Goal: Information Seeking & Learning: Compare options

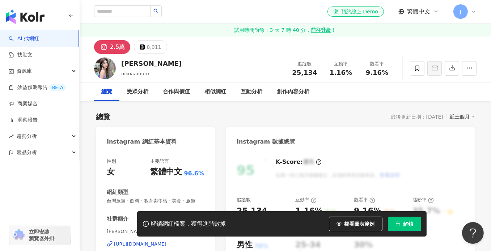
drag, startPoint x: 212, startPoint y: 8, endPoint x: 221, endPoint y: 1, distance: 11.5
click at [212, 8] on div "el-icon-cs 預約線上 Demo 繁體中文 J" at bounding box center [285, 11] width 382 height 23
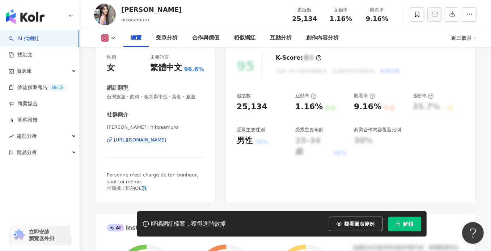
scroll to position [108, 0]
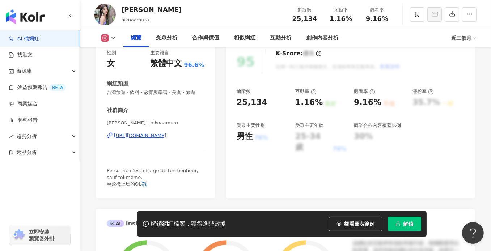
click at [149, 139] on div "https://www.instagram.com/nikoaamuro/" at bounding box center [140, 135] width 52 height 7
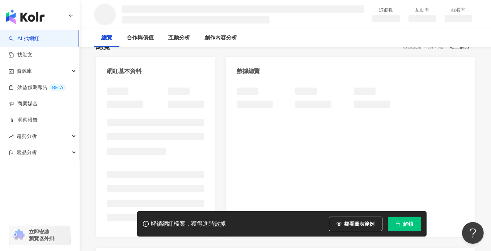
scroll to position [72, 0]
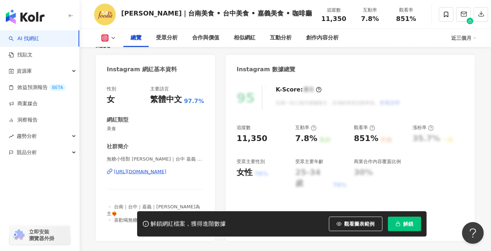
drag, startPoint x: 151, startPoint y: 140, endPoint x: 154, endPoint y: 146, distance: 6.5
click at [157, 168] on div "https://www.instagram.com/isfoodie_/" at bounding box center [140, 171] width 52 height 7
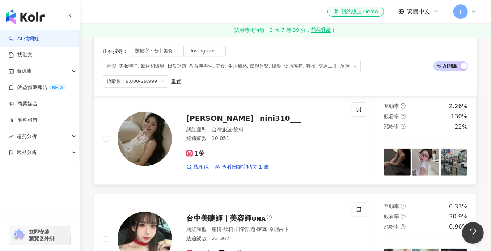
scroll to position [904, 0]
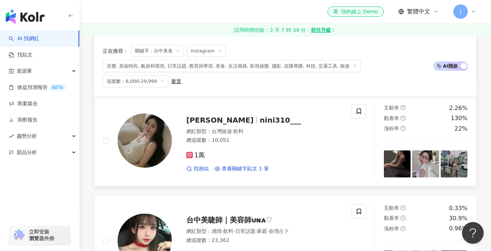
click at [301, 137] on div "總追蹤數 ： 10,051" at bounding box center [264, 140] width 157 height 7
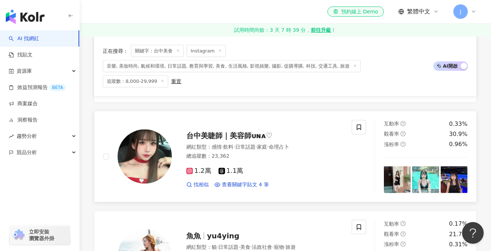
scroll to position [1012, 0]
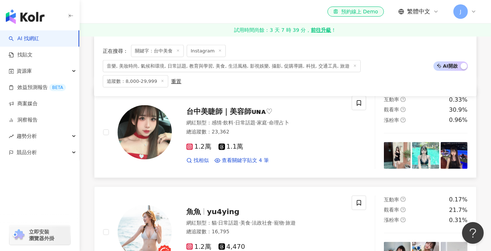
click at [301, 137] on div "1.2萬 1.1萬 找相似 查看關鍵字貼文 4 筆" at bounding box center [264, 150] width 157 height 27
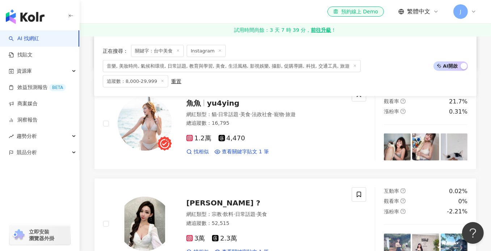
click at [301, 135] on div "1.2萬 4,470" at bounding box center [264, 139] width 157 height 8
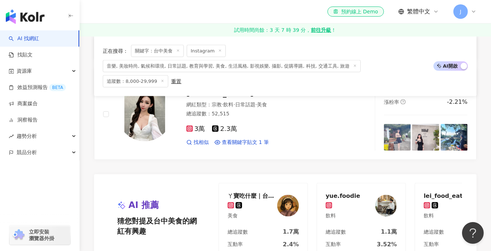
scroll to position [1229, 0]
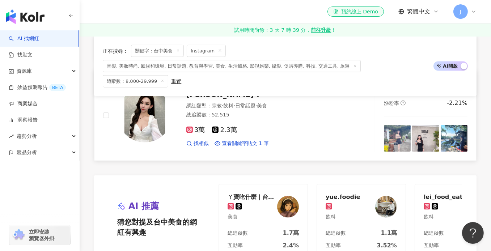
click at [301, 126] on div "3萬 2.3萬" at bounding box center [264, 130] width 157 height 8
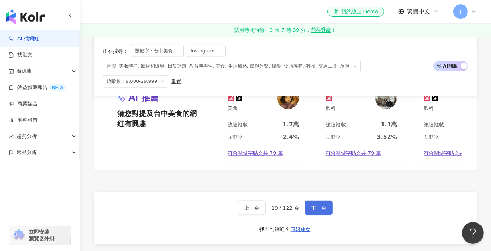
click at [313, 205] on span "下一頁" at bounding box center [318, 208] width 15 height 6
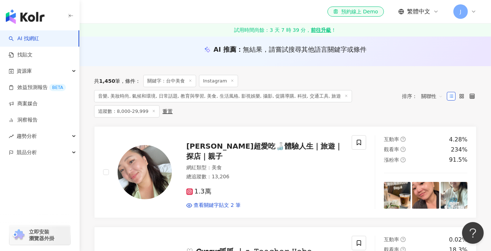
scroll to position [181, 0]
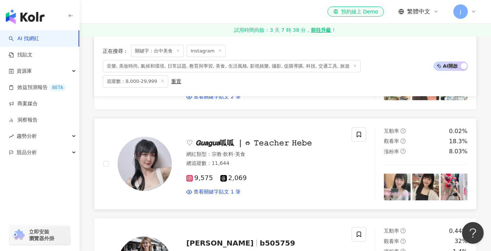
click at [293, 174] on div "9,575 2,069" at bounding box center [264, 178] width 157 height 8
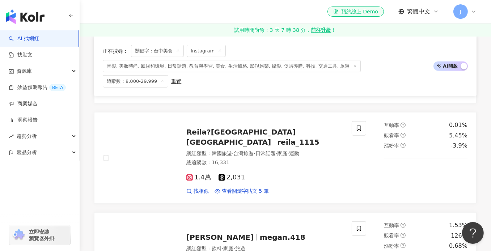
scroll to position [795, 0]
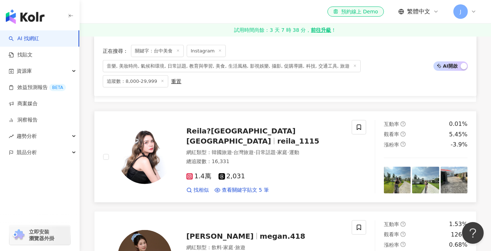
click at [304, 149] on div "網紅類型 ： 韓國旅遊 · 台灣旅遊 · 日常話題 · 家庭 · 運動 總追蹤數 ： 16,331" at bounding box center [264, 158] width 157 height 18
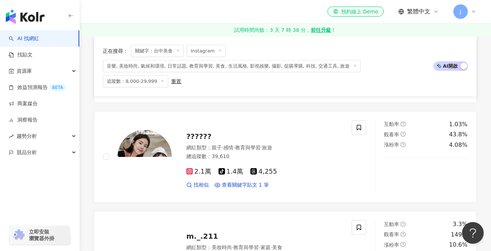
scroll to position [1085, 0]
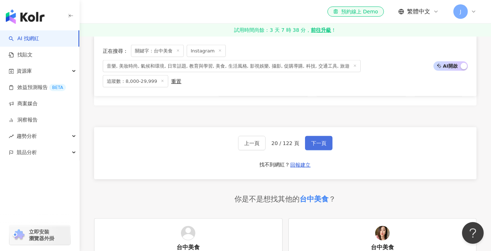
click at [317, 140] on span "下一頁" at bounding box center [318, 143] width 15 height 6
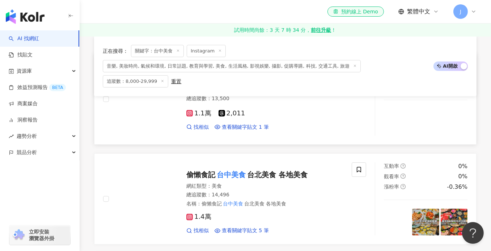
scroll to position [145, 0]
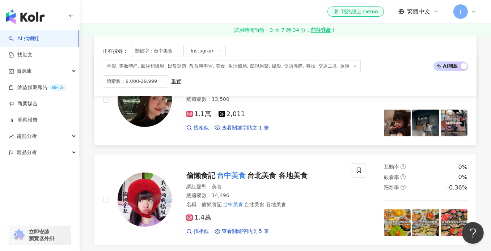
click at [286, 110] on div "1.1萬 2,011" at bounding box center [264, 114] width 157 height 8
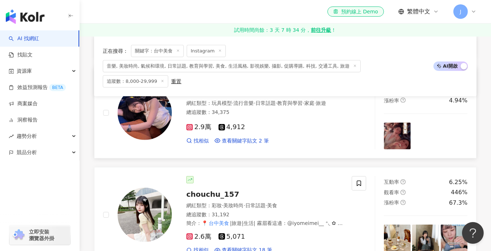
scroll to position [362, 0]
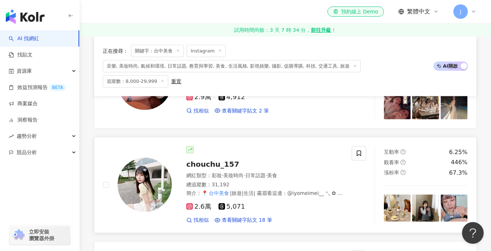
click at [271, 181] on div "總追蹤數 ： 31,192" at bounding box center [264, 184] width 157 height 7
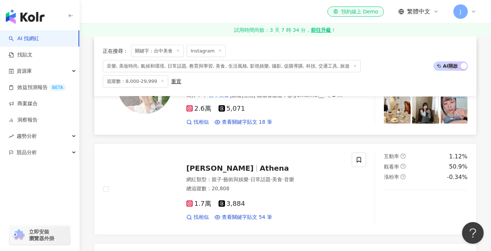
scroll to position [470, 0]
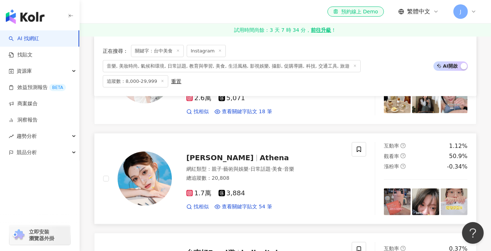
click at [272, 184] on div "1.7萬 3,884 找相似 查看關鍵字貼文 54 筆" at bounding box center [264, 197] width 157 height 27
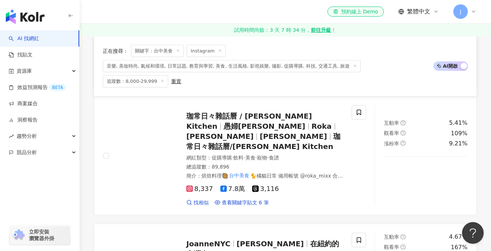
scroll to position [904, 0]
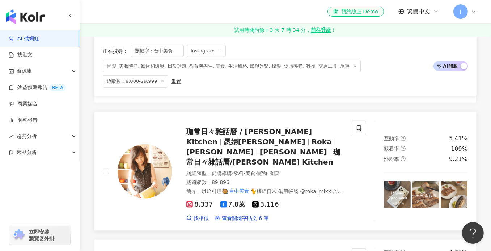
click at [287, 170] on div "網紅類型 ： 促購導購 · 飲料 · 美食 · 寵物 · 食譜 總追蹤數 ： 89,896 簡介 ： 烘焙料理🥘 台中美食 🐈橘貓日常 備用帳號 @roka_…" at bounding box center [264, 182] width 157 height 25
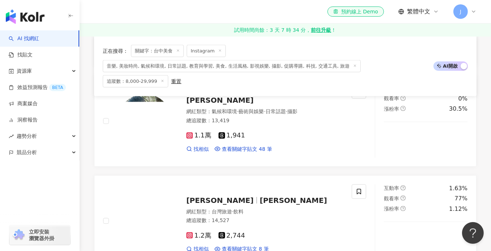
scroll to position [1193, 0]
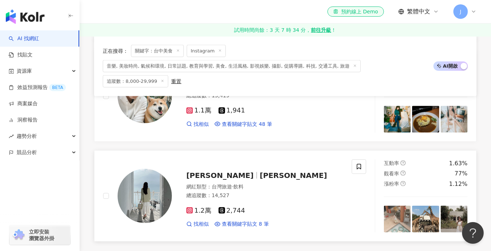
click at [273, 183] on div "網紅類型 ： 台灣旅遊 · 飲料" at bounding box center [264, 186] width 157 height 7
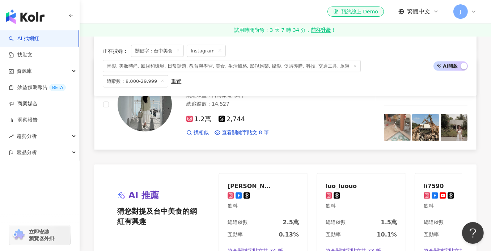
scroll to position [1338, 0]
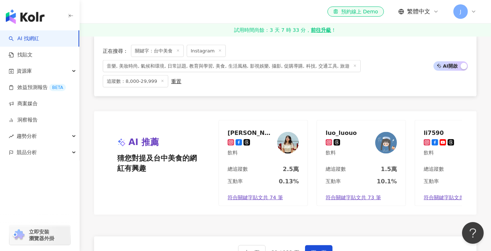
click at [205, 8] on div "el-icon-cs 預約線上 Demo 繁體中文 J" at bounding box center [285, 11] width 382 height 23
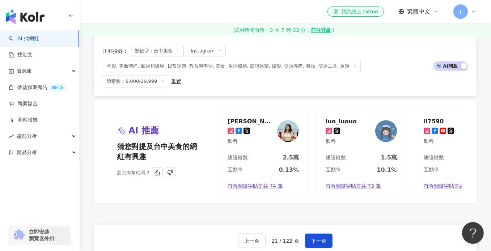
scroll to position [1374, 0]
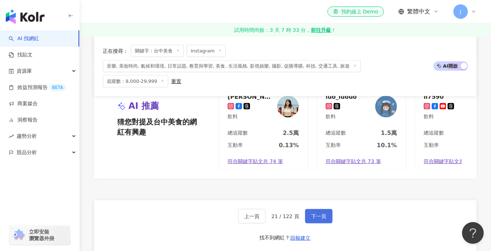
click at [321, 213] on span "下一頁" at bounding box center [318, 216] width 15 height 6
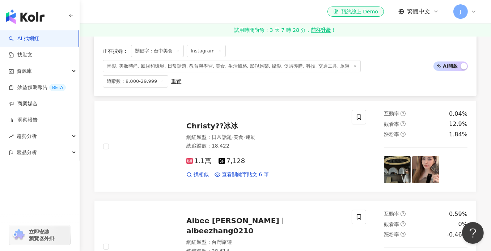
scroll to position [217, 0]
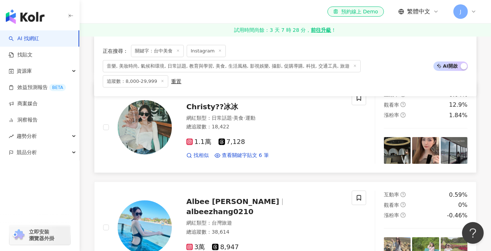
click at [278, 132] on div "1.1萬 7,128 找相似 查看關鍵字貼文 6 筆" at bounding box center [264, 145] width 157 height 27
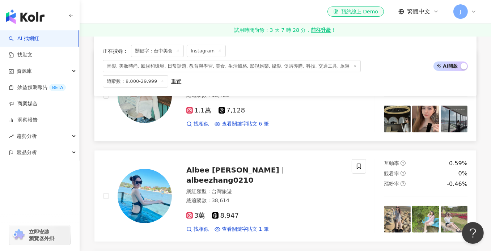
scroll to position [289, 0]
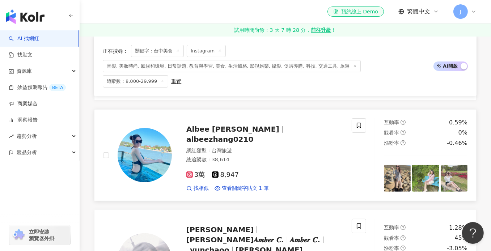
click at [287, 165] on div "3萬 8,947 找相似 查看關鍵字貼文 1 筆" at bounding box center [264, 178] width 157 height 27
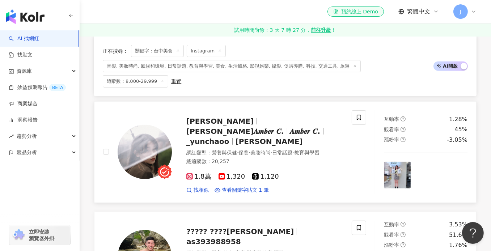
scroll to position [398, 0]
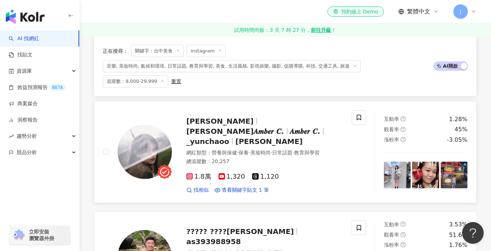
click at [296, 158] on div "總追蹤數 ： 20,257" at bounding box center [264, 161] width 157 height 7
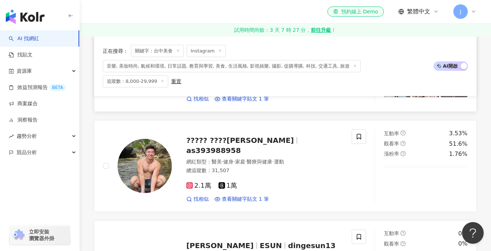
scroll to position [542, 0]
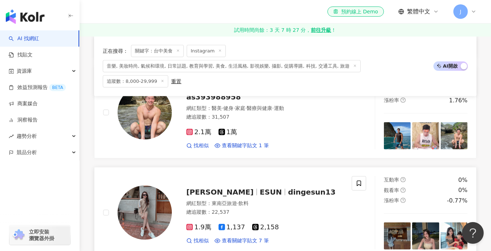
click at [303, 209] on div "總追蹤數 ： 22,537" at bounding box center [264, 212] width 157 height 7
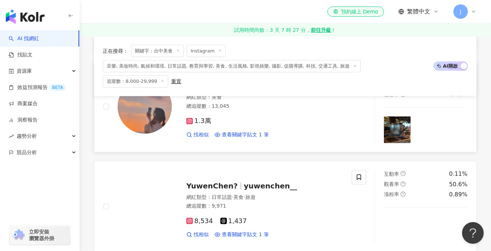
scroll to position [759, 0]
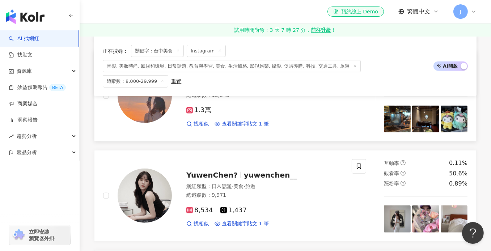
click at [303, 183] on div "網紅類型 ： 日常話題 · 美食 · 旅遊 總追蹤數 ： 9,971" at bounding box center [264, 192] width 157 height 18
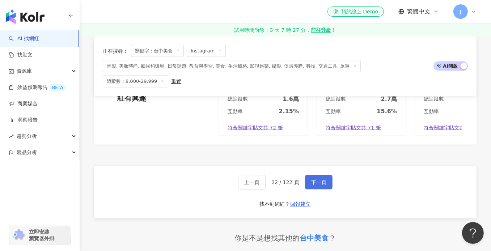
scroll to position [1374, 0]
click at [321, 175] on button "下一頁" at bounding box center [318, 182] width 27 height 14
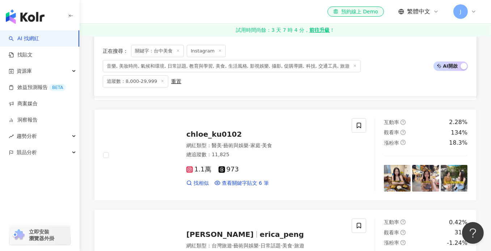
scroll to position [325, 0]
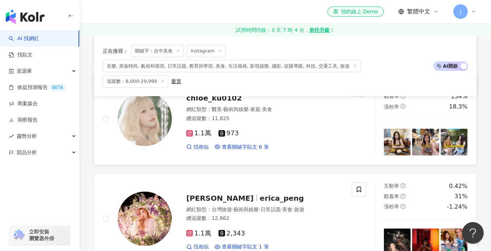
click at [295, 124] on div "1.1萬 973 找相似 查看關鍵字貼文 6 筆" at bounding box center [264, 137] width 157 height 27
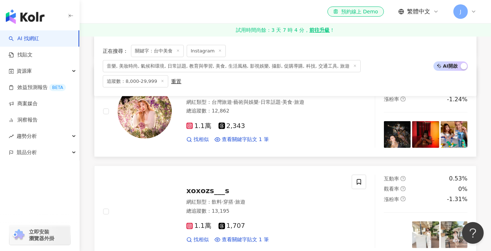
scroll to position [434, 0]
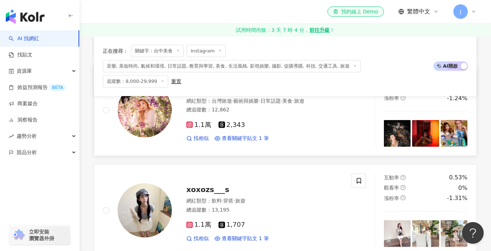
click at [295, 123] on div "1.1萬 2,343 找相似 查看關鍵字貼文 1 筆" at bounding box center [264, 128] width 157 height 27
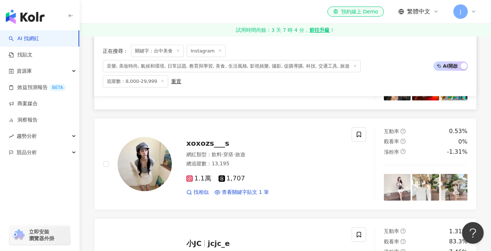
scroll to position [506, 0]
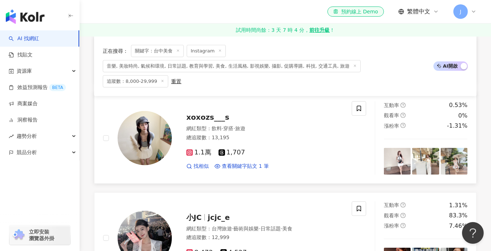
click at [277, 143] on div "1.1萬 1,707 找相似 查看關鍵字貼文 1 筆" at bounding box center [264, 156] width 157 height 27
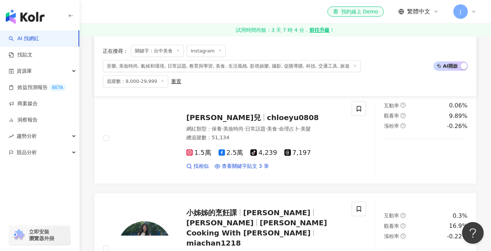
scroll to position [832, 0]
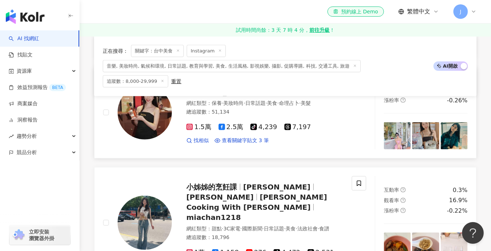
click at [300, 108] on div "總追蹤數 ： 51,134" at bounding box center [264, 111] width 157 height 7
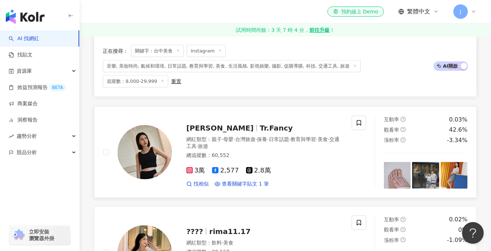
click at [295, 152] on div "總追蹤數 ： 60,552" at bounding box center [264, 155] width 157 height 7
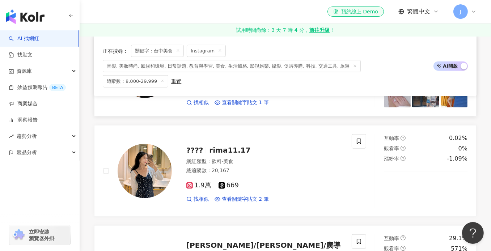
scroll to position [1121, 0]
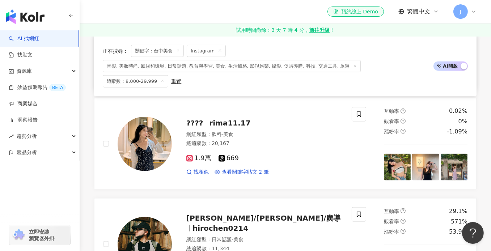
click at [295, 154] on div "1.9萬 669" at bounding box center [264, 158] width 157 height 8
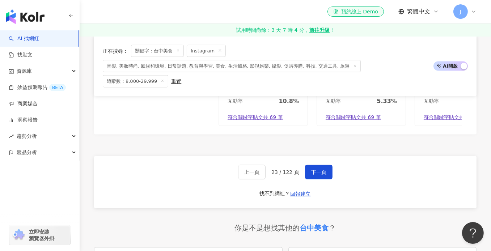
scroll to position [1410, 0]
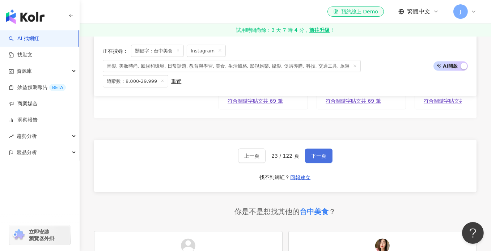
click at [320, 149] on button "下一頁" at bounding box center [318, 156] width 27 height 14
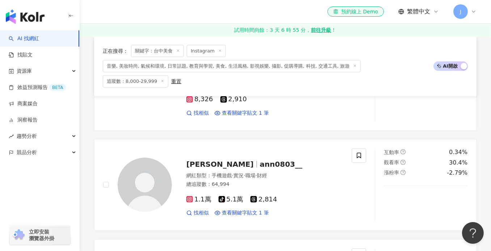
scroll to position [470, 0]
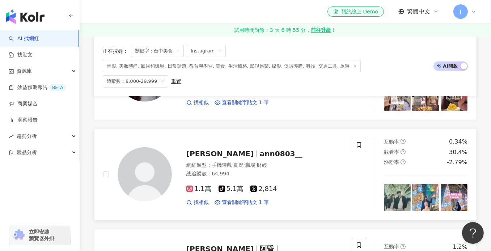
click at [291, 162] on div "網紅類型 ： 手機遊戲 · 實況 · 職場 · 財經 總追蹤數 ： 64,994" at bounding box center [264, 171] width 157 height 18
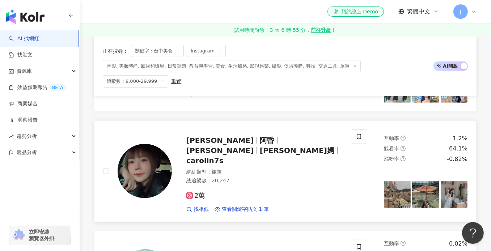
click at [292, 177] on div "總追蹤數 ： 20,247" at bounding box center [264, 180] width 157 height 7
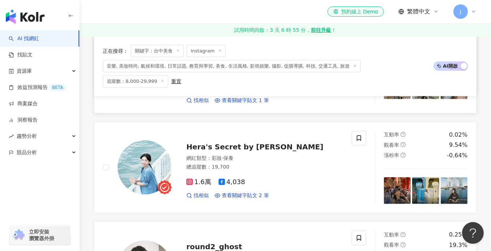
scroll to position [723, 0]
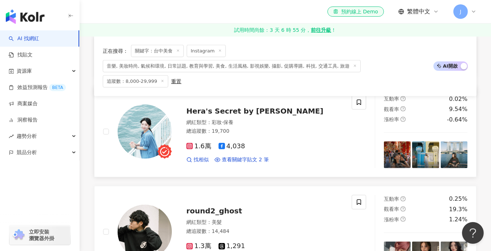
click at [291, 137] on div "1.6萬 4,038 找相似 查看關鍵字貼文 2 筆" at bounding box center [264, 150] width 157 height 27
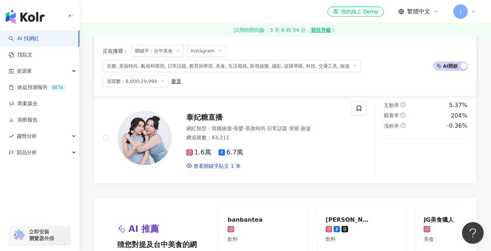
scroll to position [1302, 0]
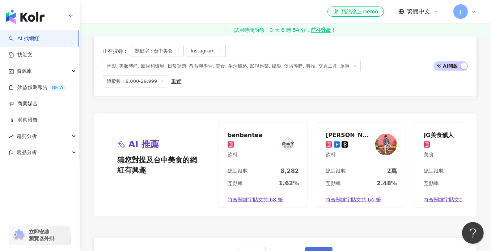
click at [313, 251] on span "下一頁" at bounding box center [318, 254] width 15 height 6
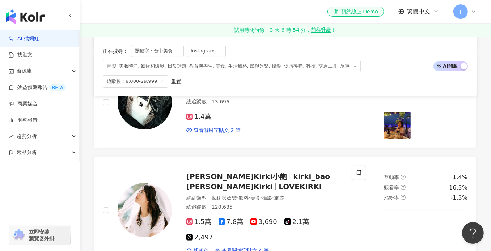
scroll to position [362, 0]
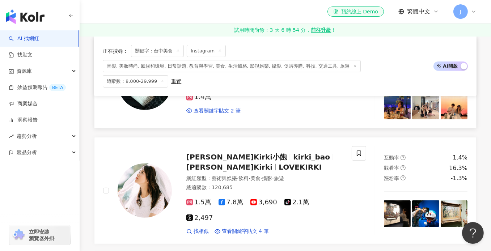
click at [289, 107] on div "查看關鍵字貼文 2 筆" at bounding box center [264, 110] width 157 height 7
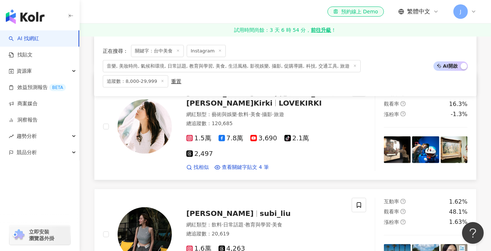
scroll to position [434, 0]
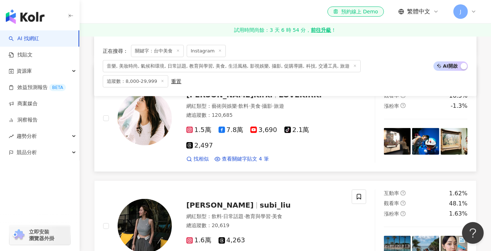
click at [292, 112] on div "總追蹤數 ： 120,685" at bounding box center [264, 115] width 157 height 7
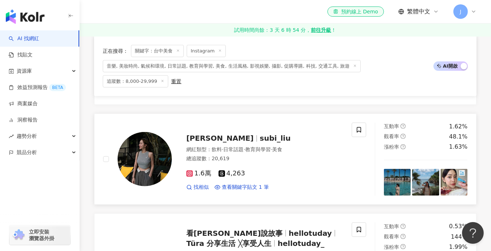
scroll to position [506, 0]
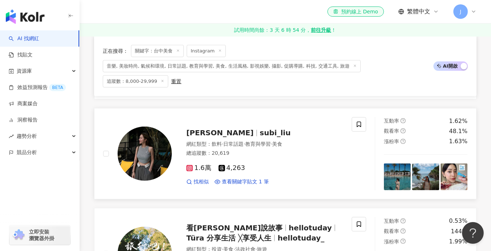
click at [272, 141] on span "·" at bounding box center [270, 144] width 1 height 6
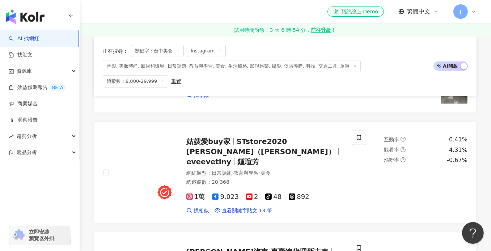
scroll to position [795, 0]
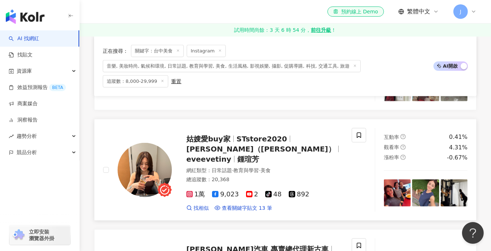
click at [297, 167] on div "網紅類型 ： 日常話題 · 教育與學習 · 美食" at bounding box center [264, 170] width 157 height 7
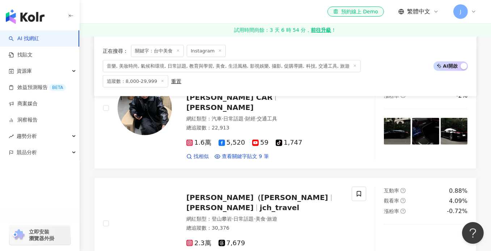
scroll to position [1012, 0]
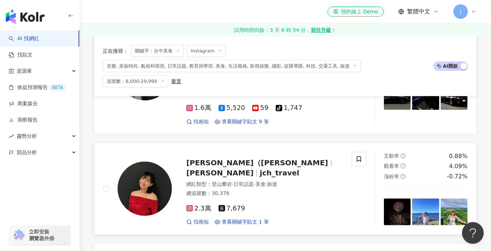
click at [296, 190] on div "總追蹤數 ： 30,376" at bounding box center [264, 193] width 157 height 7
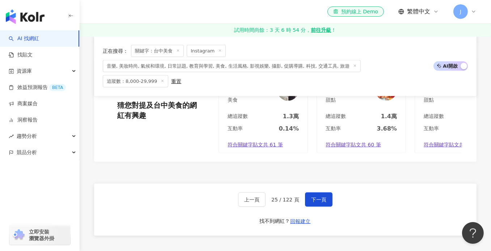
scroll to position [1410, 0]
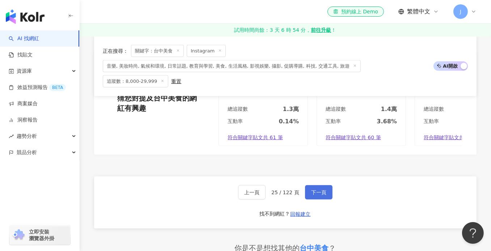
click at [314, 185] on button "下一頁" at bounding box center [318, 192] width 27 height 14
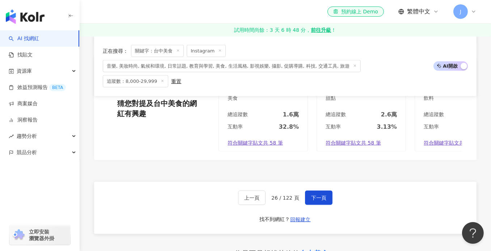
scroll to position [1406, 0]
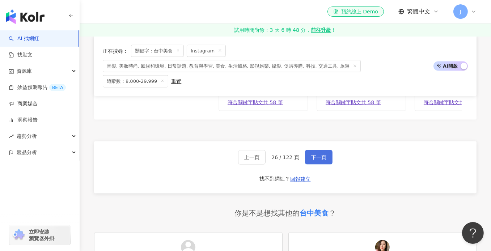
click at [321, 154] on span "下一頁" at bounding box center [318, 157] width 15 height 6
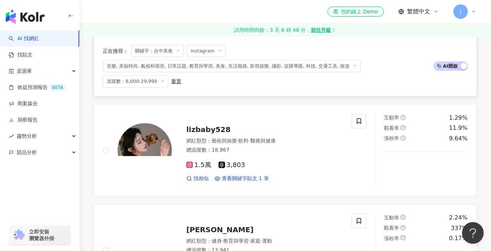
scroll to position [1097, 0]
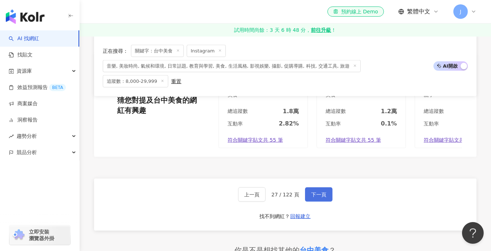
click at [324, 187] on button "下一頁" at bounding box center [318, 194] width 27 height 14
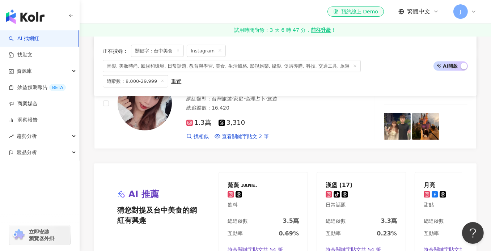
scroll to position [1302, 0]
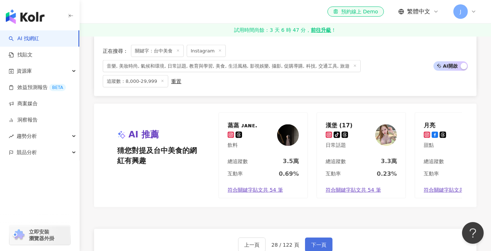
click at [313, 242] on span "下一頁" at bounding box center [318, 245] width 15 height 6
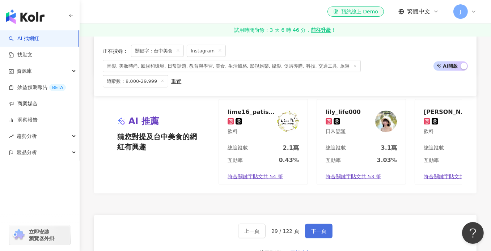
scroll to position [1361, 0]
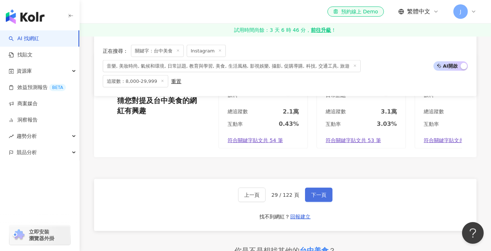
click at [313, 188] on button "下一頁" at bounding box center [318, 195] width 27 height 14
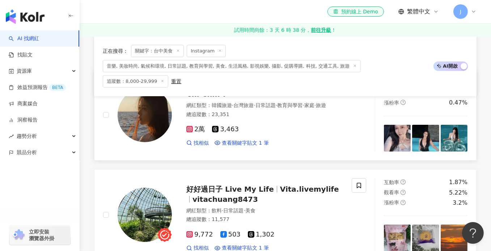
scroll to position [108, 0]
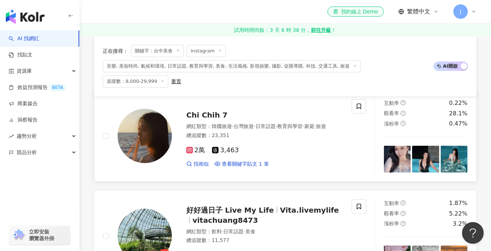
click at [310, 141] on div "2萬 3,463 找相似 查看關鍵字貼文 1 筆" at bounding box center [264, 154] width 157 height 27
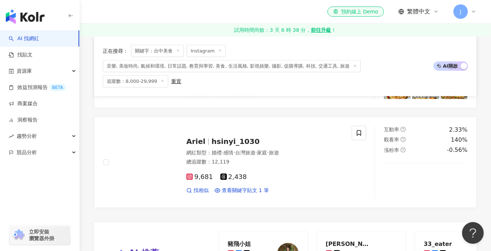
scroll to position [1193, 0]
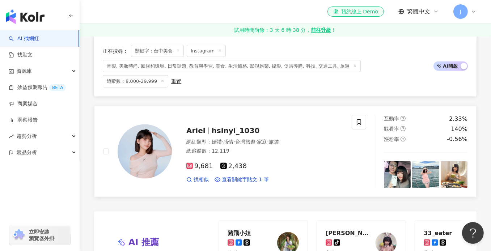
click at [283, 162] on div "9,681 2,438" at bounding box center [264, 166] width 157 height 8
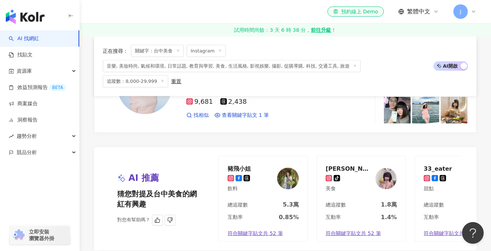
scroll to position [1302, 0]
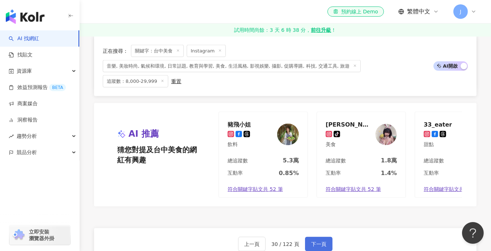
click at [319, 241] on span "下一頁" at bounding box center [318, 244] width 15 height 6
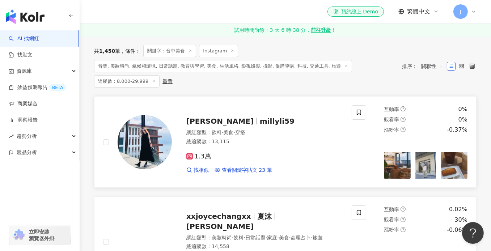
scroll to position [108, 0]
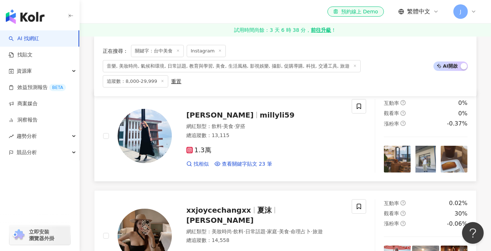
click at [291, 123] on div "網紅類型 ： 飲料 · 美食 · 穿搭" at bounding box center [264, 126] width 157 height 7
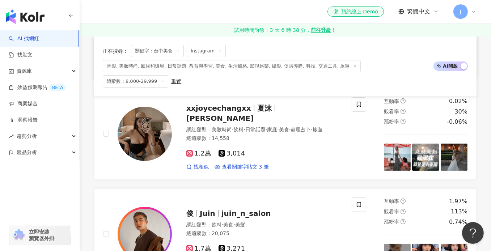
scroll to position [217, 0]
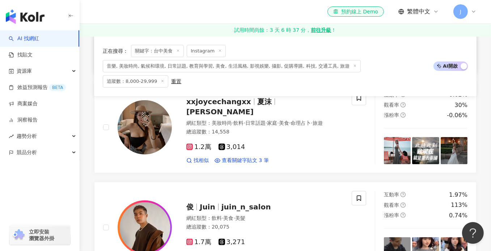
click at [291, 128] on div "總追蹤數 ： 14,558" at bounding box center [264, 131] width 157 height 7
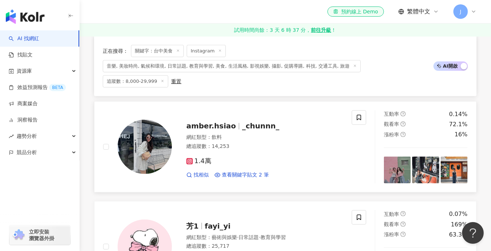
click at [281, 134] on div "網紅類型 ： 飲料 總追蹤數 ： 14,253" at bounding box center [264, 143] width 157 height 18
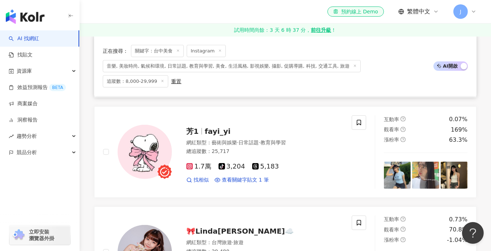
scroll to position [506, 0]
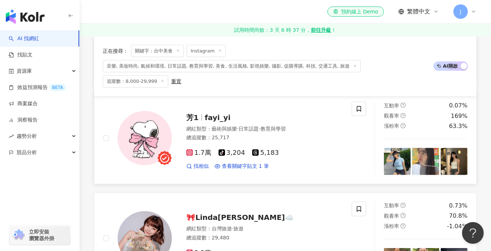
click at [282, 133] on div "網紅類型 ： 藝術與娛樂 · 日常話題 · 教育與學習 總追蹤數 ： 25,717" at bounding box center [264, 134] width 157 height 18
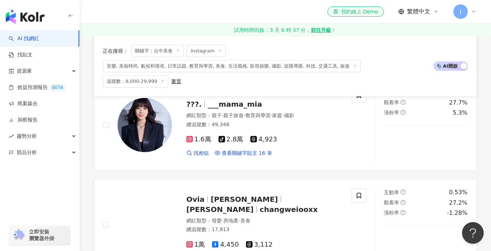
scroll to position [723, 0]
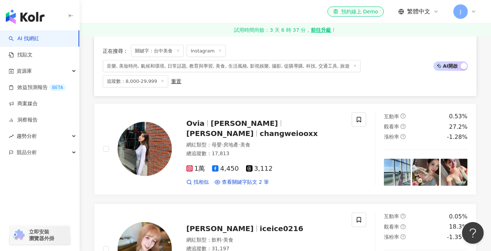
click at [282, 141] on div "網紅類型 ： 母嬰 · 房地產 · 美食" at bounding box center [264, 144] width 157 height 7
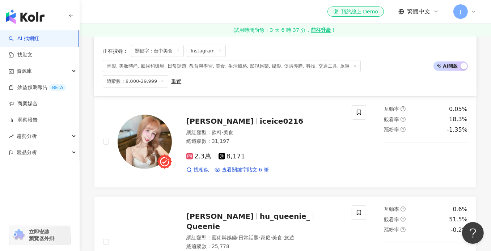
scroll to position [904, 0]
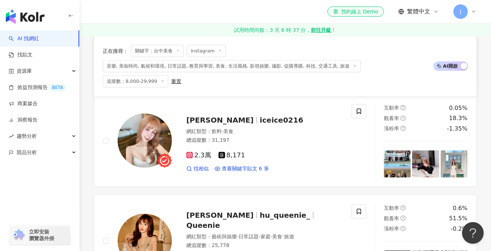
click at [282, 137] on div "總追蹤數 ： 31,197" at bounding box center [264, 140] width 157 height 7
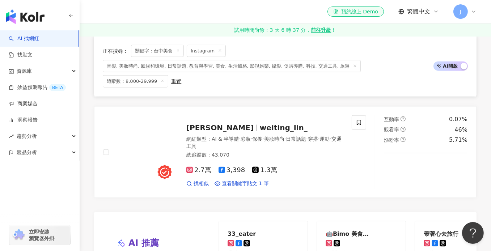
scroll to position [1193, 0]
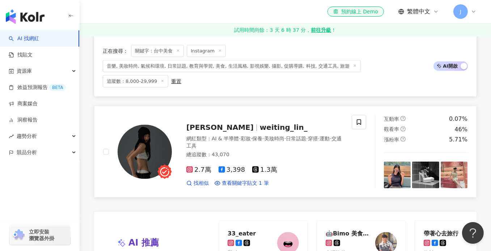
click at [304, 151] on div "總追蹤數 ： 43,070" at bounding box center [264, 154] width 157 height 7
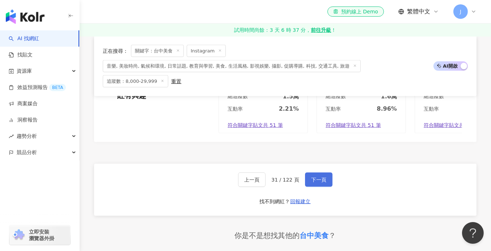
scroll to position [1374, 0]
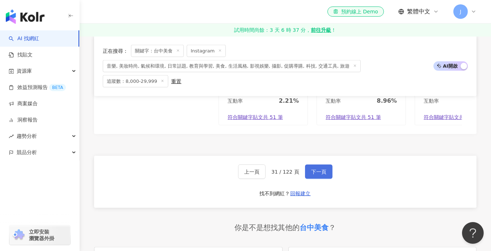
click at [325, 165] on button "下一頁" at bounding box center [318, 172] width 27 height 14
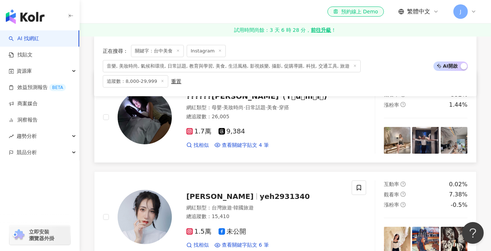
scroll to position [128, 0]
click at [294, 121] on div "1.7萬 9,384 找相似 查看關鍵字貼文 4 筆" at bounding box center [264, 134] width 157 height 27
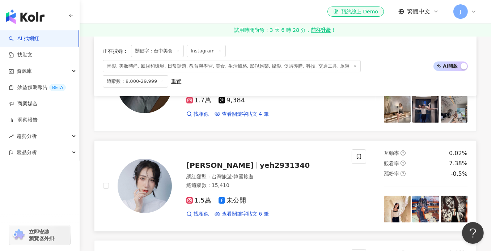
scroll to position [200, 0]
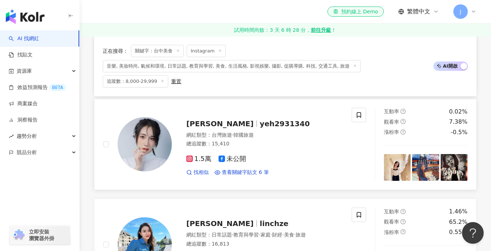
click at [281, 132] on div "網紅類型 ： 台灣旅遊 · 韓國旅遊" at bounding box center [264, 135] width 157 height 7
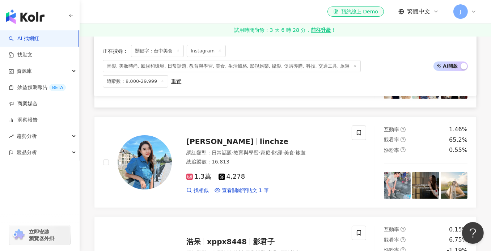
scroll to position [308, 0]
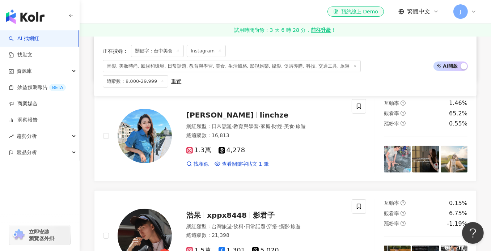
click at [281, 132] on div "總追蹤數 ： 16,813" at bounding box center [264, 135] width 157 height 7
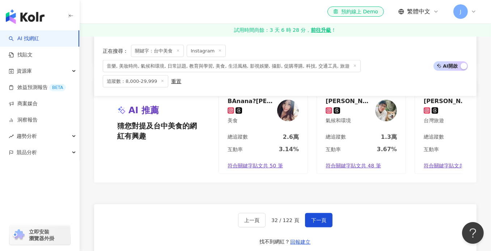
scroll to position [1357, 0]
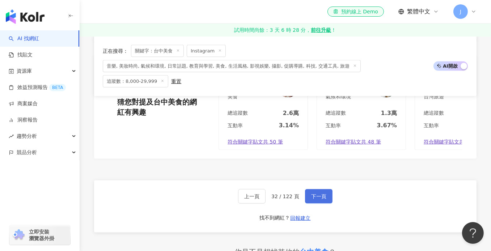
click at [313, 193] on span "下一頁" at bounding box center [318, 196] width 15 height 6
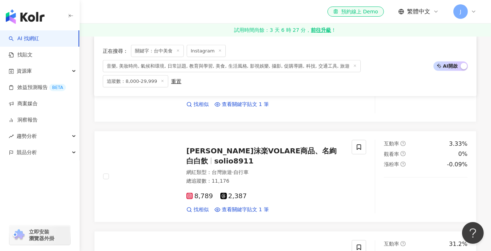
scroll to position [976, 0]
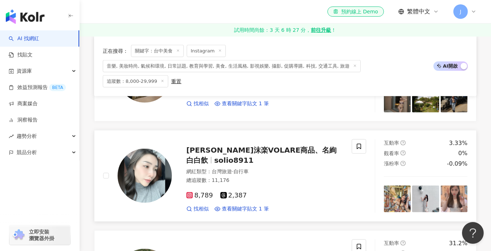
click at [310, 186] on div "8,789 2,387 找相似 查看關鍵字貼文 1 筆" at bounding box center [264, 199] width 157 height 27
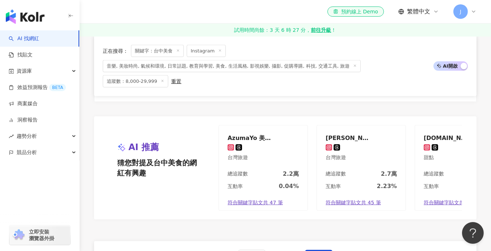
scroll to position [1302, 0]
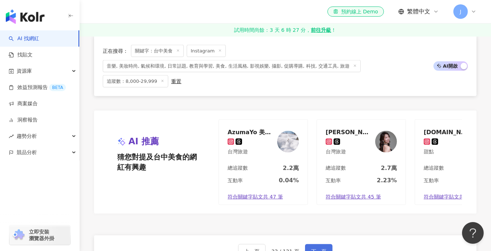
click at [316, 244] on button "下一頁" at bounding box center [318, 251] width 27 height 14
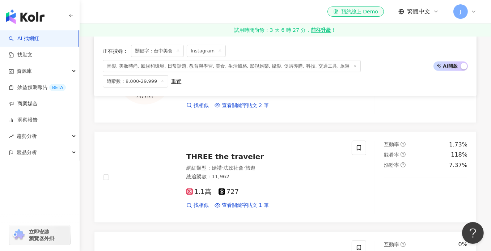
scroll to position [687, 0]
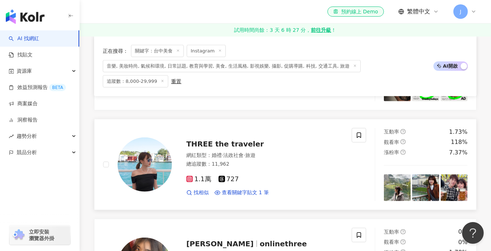
click at [274, 152] on div "網紅類型 ： 婚禮 · 法政社會 · 旅遊 總追蹤數 ： 11,962" at bounding box center [264, 161] width 157 height 18
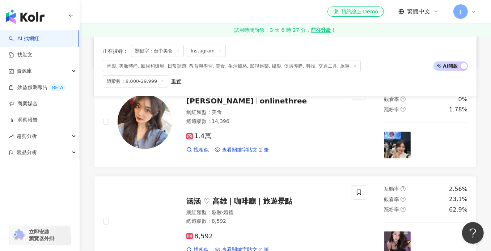
scroll to position [832, 0]
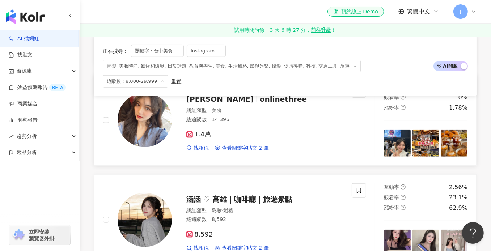
click at [289, 131] on div "1.4萬" at bounding box center [264, 135] width 157 height 8
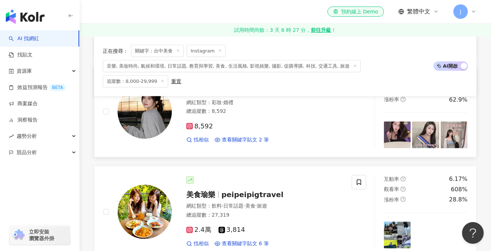
scroll to position [940, 0]
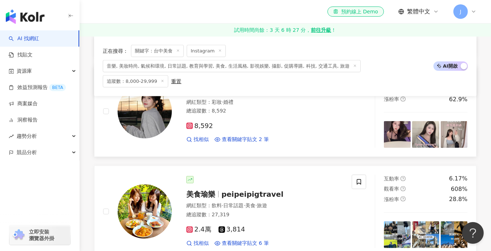
click at [290, 122] on div "8,592" at bounding box center [264, 126] width 157 height 8
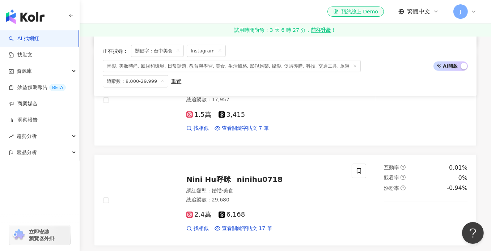
scroll to position [1193, 0]
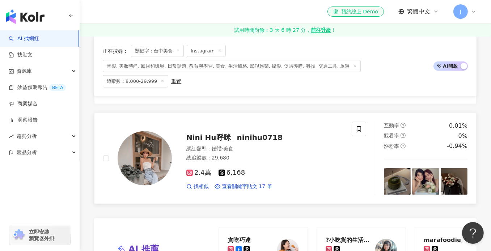
click at [285, 145] on div "網紅類型 ： 婚禮 · 美食 總追蹤數 ： 29,680" at bounding box center [264, 154] width 157 height 18
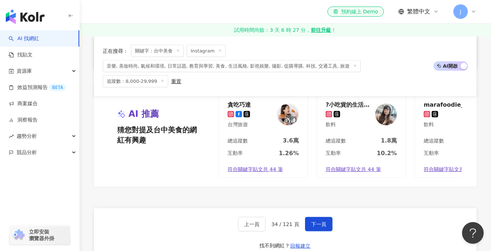
scroll to position [1338, 0]
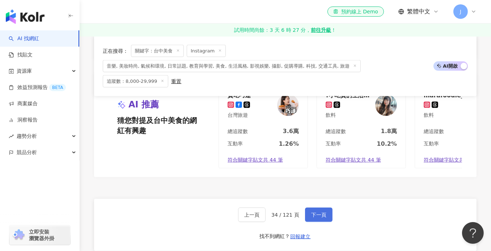
click at [311, 212] on span "下一頁" at bounding box center [318, 215] width 15 height 6
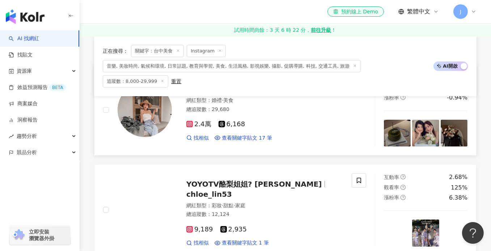
scroll to position [98, 0]
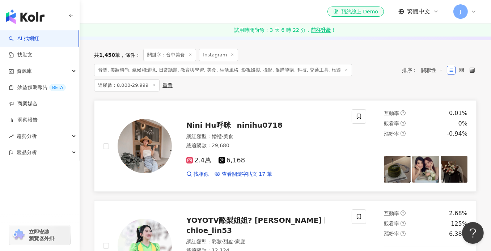
click at [312, 136] on div "網紅類型 ： 婚禮 · 美食" at bounding box center [264, 136] width 157 height 7
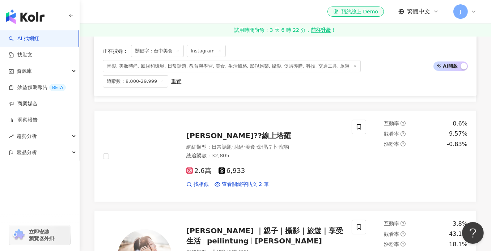
scroll to position [315, 0]
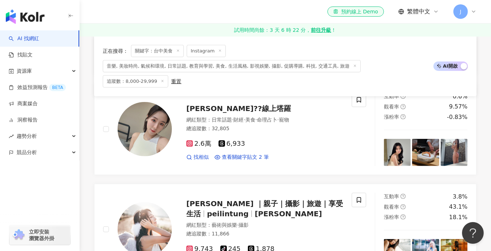
click at [312, 140] on div "2.6萬 6,933" at bounding box center [264, 144] width 157 height 8
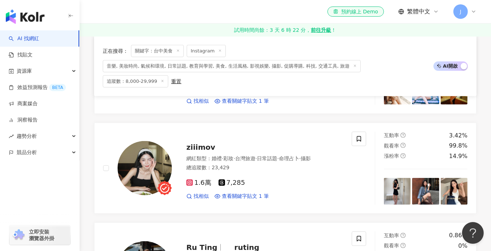
scroll to position [496, 0]
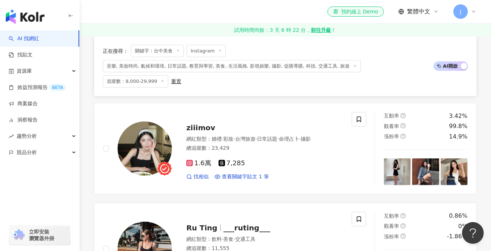
click at [312, 136] on div "網紅類型 ： 婚禮 · 彩妝 · 台灣旅遊 · 日常話題 · 命理占卜 · 攝影 總追蹤數 ： 23,429" at bounding box center [264, 145] width 157 height 18
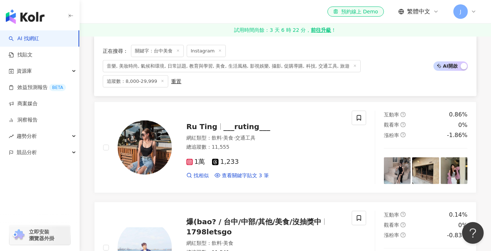
scroll to position [605, 0]
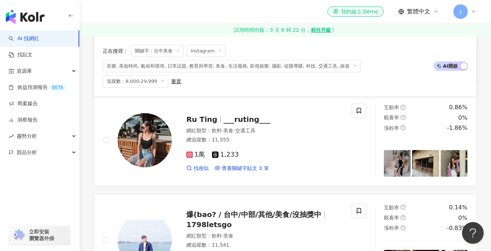
click at [312, 136] on div "網紅類型 ： 飲料 · 美食 · 交通工具 總追蹤數 ： 11,555" at bounding box center [264, 136] width 157 height 18
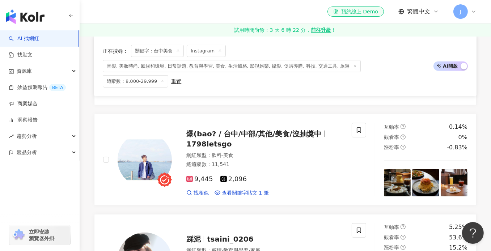
scroll to position [713, 0]
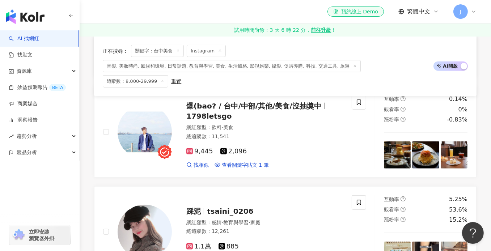
click at [312, 142] on div "9,445 2,096 找相似 查看關鍵字貼文 1 筆" at bounding box center [264, 155] width 157 height 27
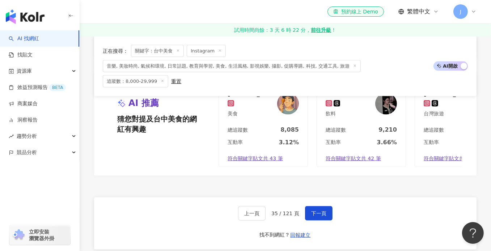
scroll to position [1364, 0]
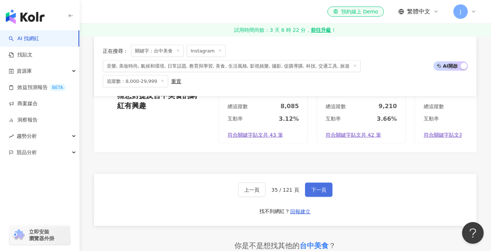
click at [323, 187] on span "下一頁" at bounding box center [318, 190] width 15 height 6
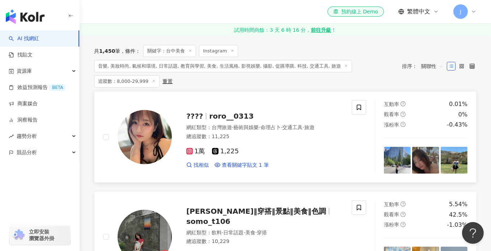
scroll to position [108, 0]
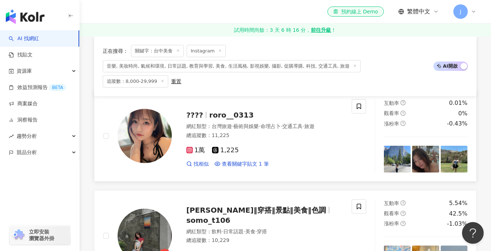
click at [281, 141] on div "1萬 1,225 找相似 查看關鍵字貼文 1 筆" at bounding box center [264, 154] width 157 height 27
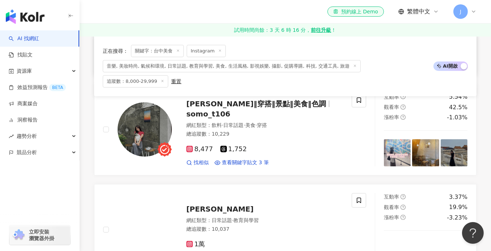
scroll to position [217, 0]
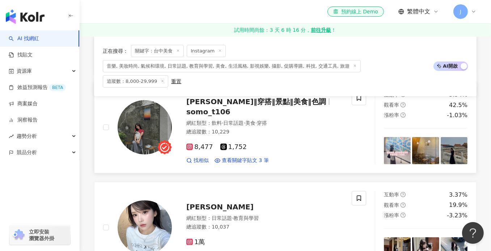
click at [290, 128] on div "網紅類型 ： 飲料 · 日常話題 · 美食 · 穿搭 總追蹤數 ： 10,229" at bounding box center [264, 129] width 157 height 18
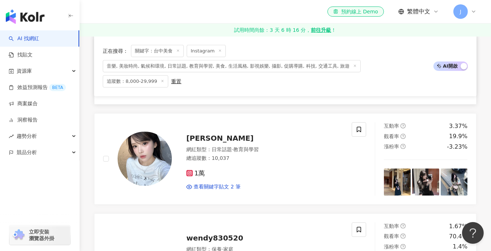
scroll to position [325, 0]
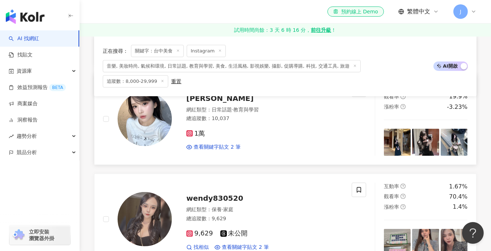
click at [287, 130] on div "1萬" at bounding box center [264, 134] width 157 height 8
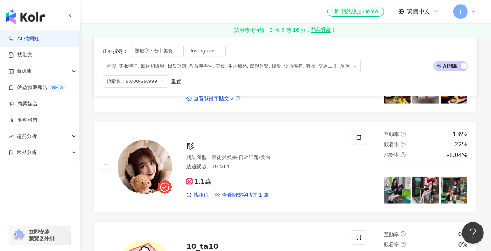
scroll to position [579, 0]
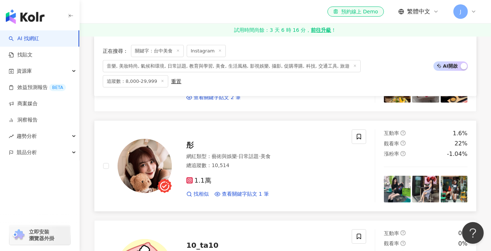
click at [278, 171] on div "1.1萬 找相似 查看關鍵字貼文 1 筆" at bounding box center [264, 184] width 157 height 27
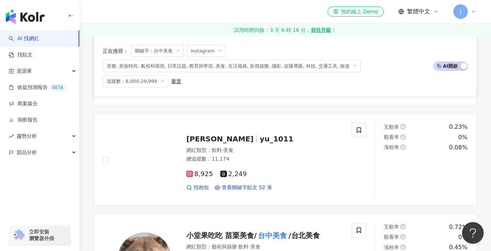
scroll to position [1085, 0]
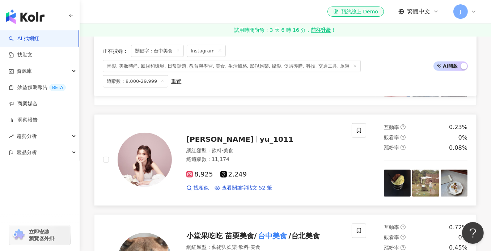
click at [273, 147] on div "網紅類型 ： 飲料 · 美食 總追蹤數 ： 11,174" at bounding box center [264, 156] width 157 height 18
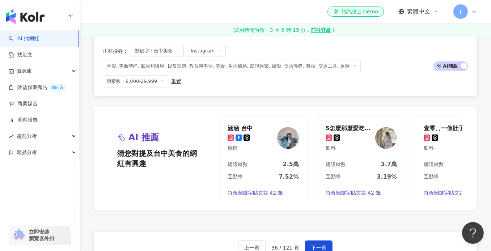
scroll to position [1302, 0]
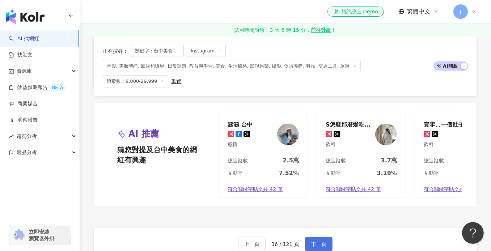
click at [312, 241] on span "下一頁" at bounding box center [318, 244] width 15 height 6
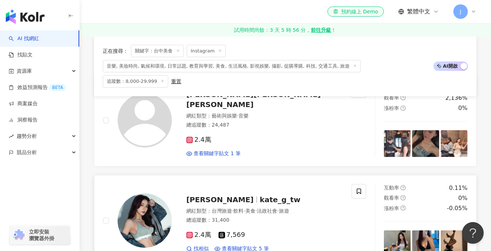
scroll to position [123, 0]
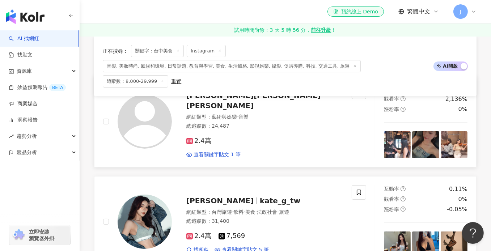
click at [282, 137] on div "2.4萬" at bounding box center [264, 141] width 157 height 8
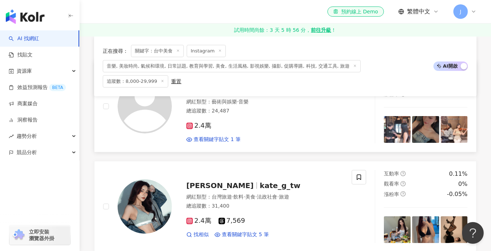
scroll to position [195, 0]
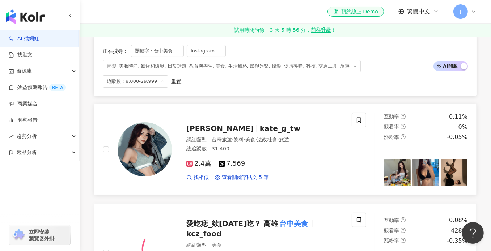
click at [280, 145] on div "總追蹤數 ： 31,400" at bounding box center [264, 148] width 157 height 7
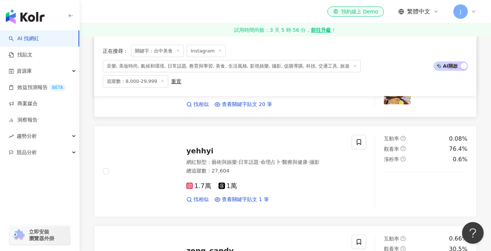
scroll to position [412, 0]
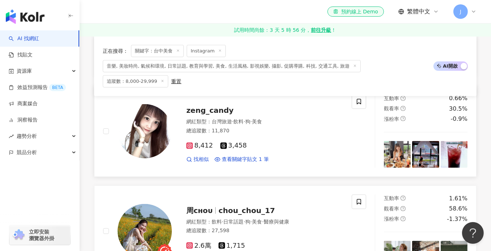
click at [298, 142] on div "8,412 3,458" at bounding box center [264, 146] width 157 height 8
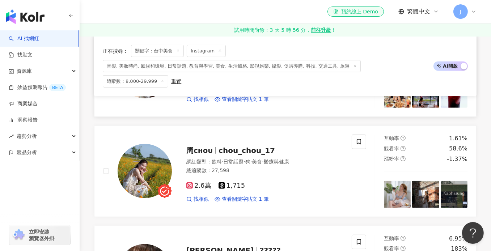
scroll to position [593, 0]
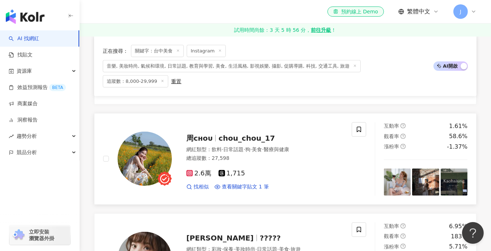
click at [290, 164] on div "2.6萬 1,715 找相似 查看關鍵字貼文 1 筆" at bounding box center [264, 177] width 157 height 27
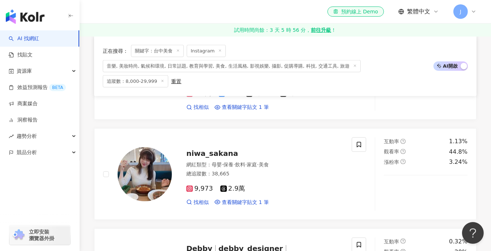
scroll to position [1099, 0]
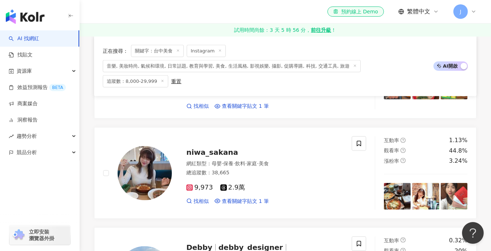
click at [290, 184] on div "9,973 2.9萬" at bounding box center [264, 188] width 157 height 8
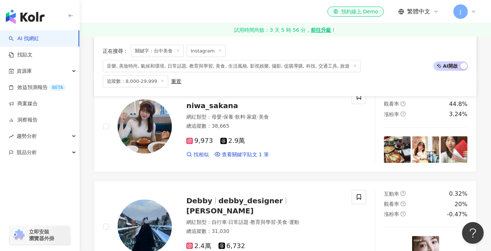
scroll to position [1208, 0]
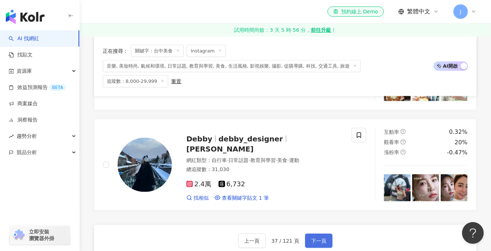
click at [314, 238] on span "下一頁" at bounding box center [318, 241] width 15 height 6
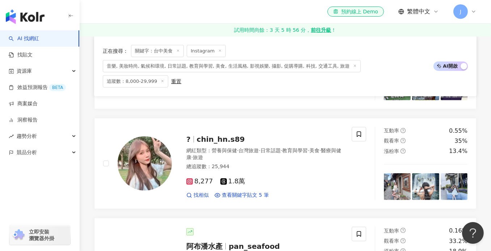
scroll to position [289, 0]
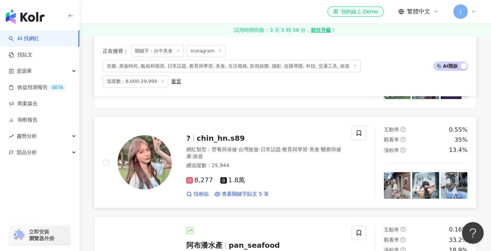
click at [285, 162] on div "總追蹤數 ： 25,944" at bounding box center [264, 165] width 157 height 7
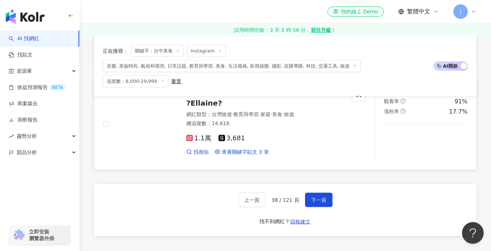
scroll to position [1229, 0]
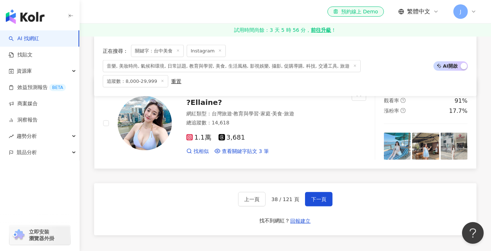
click at [294, 134] on div "1.1萬 3,681" at bounding box center [264, 138] width 157 height 8
click at [319, 192] on button "下一頁" at bounding box center [318, 199] width 27 height 14
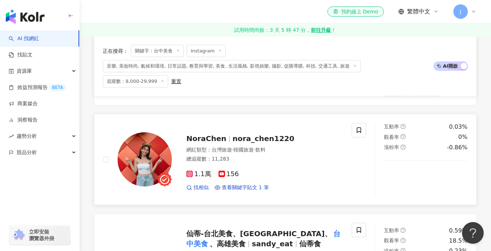
scroll to position [506, 0]
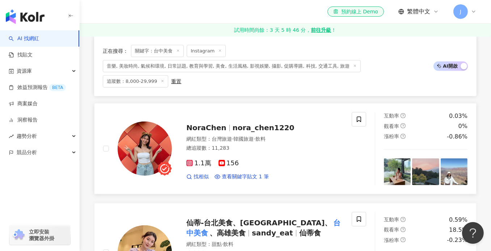
click at [320, 136] on div "網紅類型 ： 台灣旅遊 · 韓國旅遊 · 飲料 總追蹤數 ： 11,283" at bounding box center [264, 145] width 157 height 18
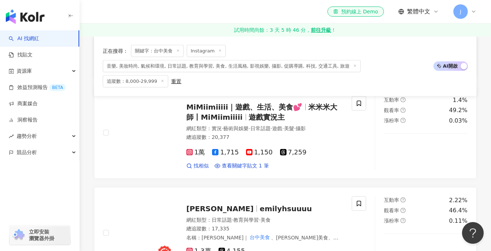
scroll to position [832, 0]
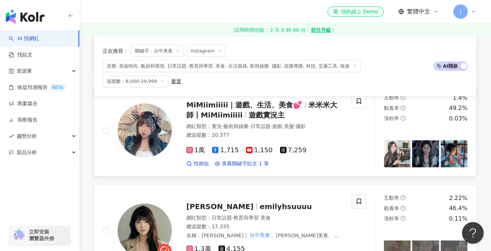
click at [326, 132] on div "總追蹤數 ： 20,377" at bounding box center [264, 135] width 157 height 7
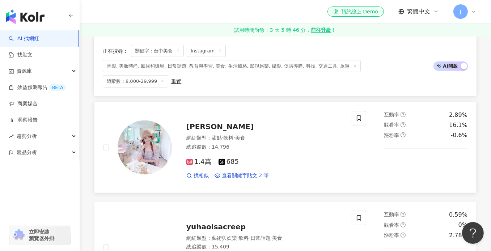
scroll to position [1012, 0]
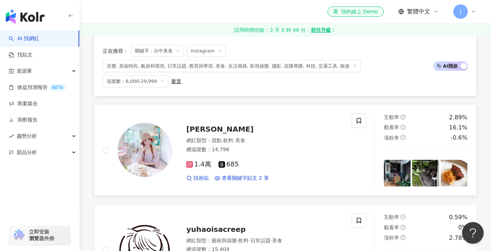
click at [292, 146] on div "總追蹤數 ： 14,796" at bounding box center [264, 149] width 157 height 7
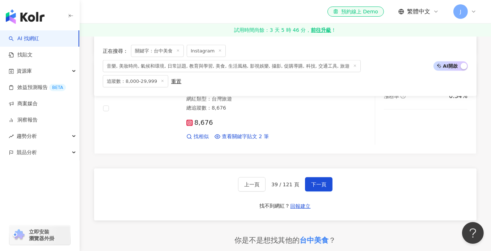
scroll to position [1265, 0]
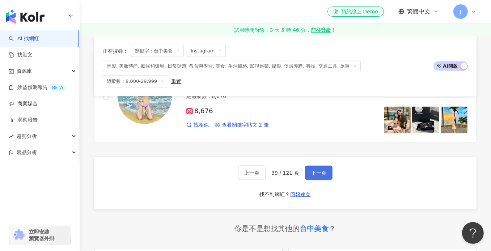
click at [317, 170] on span "下一頁" at bounding box center [318, 173] width 15 height 6
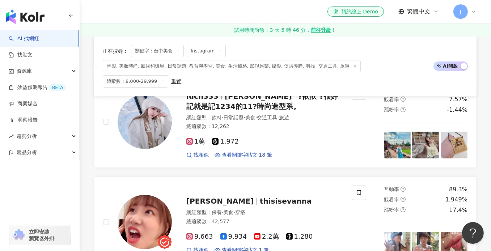
scroll to position [195, 0]
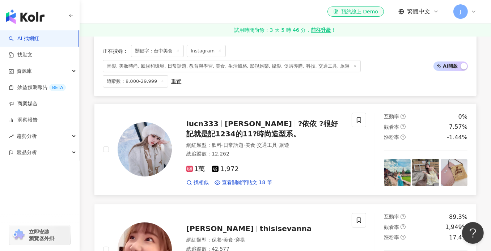
click at [307, 150] on div "總追蹤數 ： 12,262" at bounding box center [264, 153] width 157 height 7
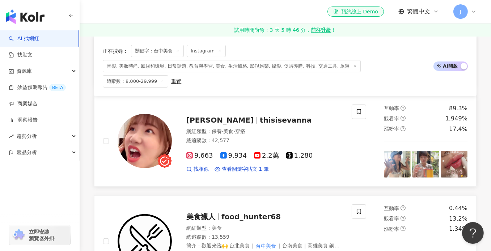
click at [290, 128] on div "網紅類型 ： 保養 · 美食 · 穿搭" at bounding box center [264, 131] width 157 height 7
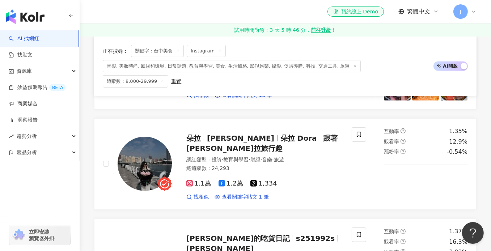
scroll to position [521, 0]
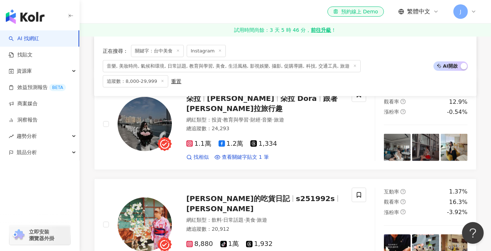
click at [290, 134] on div "1.1萬 1.2萬 1,334 找相似 查看關鍵字貼文 1 筆" at bounding box center [264, 147] width 157 height 27
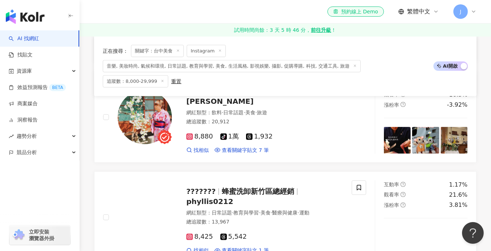
scroll to position [629, 0]
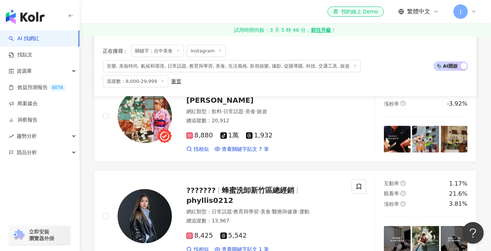
click at [290, 132] on div "8,880 tiktok-icon 1萬 1,932" at bounding box center [264, 136] width 157 height 8
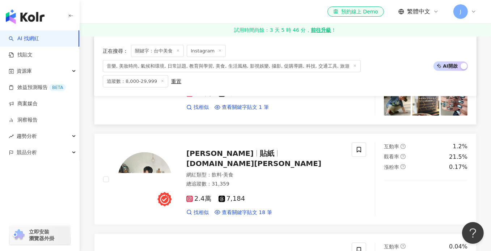
scroll to position [918, 0]
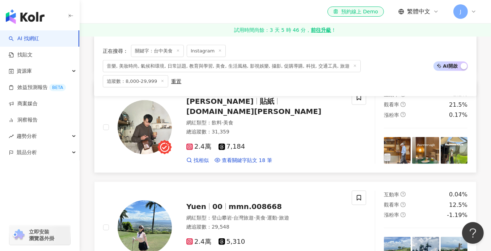
click at [277, 128] on div "總追蹤數 ： 31,359" at bounding box center [264, 131] width 157 height 7
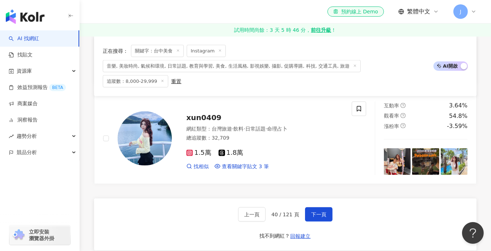
scroll to position [1208, 0]
click at [312, 211] on span "下一頁" at bounding box center [318, 214] width 15 height 6
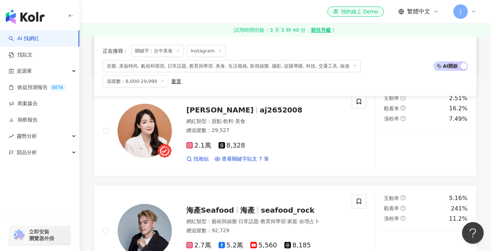
scroll to position [615, 0]
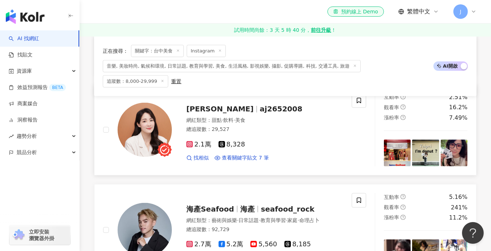
click at [274, 135] on div "2.1萬 8,328 找相似 查看關鍵字貼文 7 筆" at bounding box center [264, 148] width 157 height 27
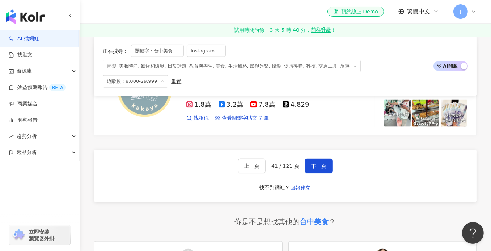
scroll to position [1265, 0]
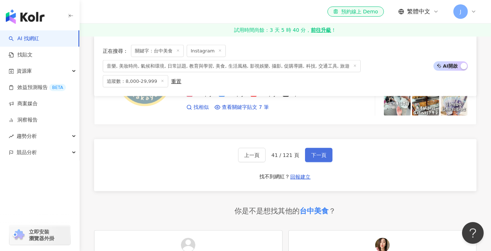
click at [316, 152] on span "下一頁" at bounding box center [318, 155] width 15 height 6
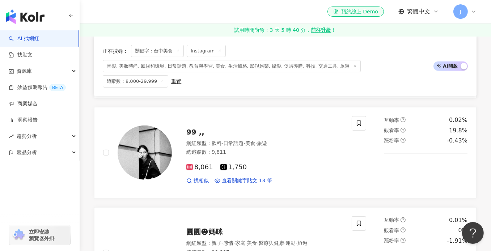
scroll to position [506, 0]
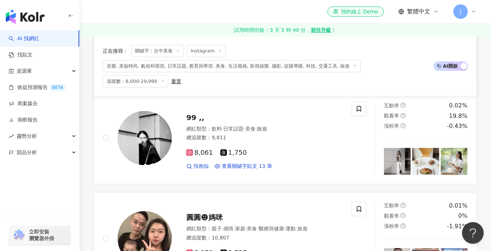
click at [294, 143] on div "8,061 1,750 找相似 查看關鍵字貼文 13 筆" at bounding box center [264, 156] width 157 height 27
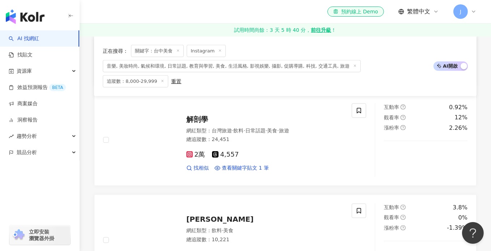
scroll to position [904, 0]
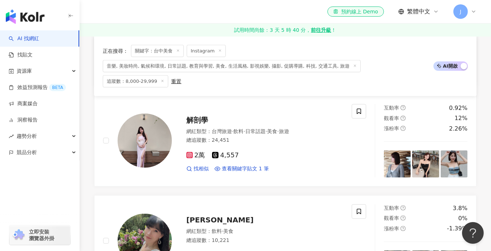
click at [294, 146] on div "2萬 4,557 找相似 查看關鍵字貼文 1 筆" at bounding box center [264, 159] width 157 height 27
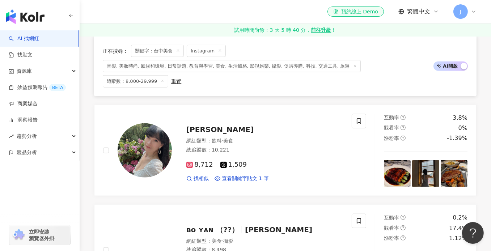
scroll to position [1012, 0]
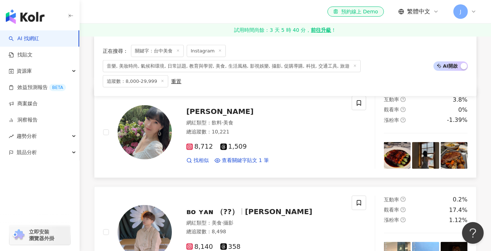
click at [281, 137] on div "8,712 1,509 找相似 查看關鍵字貼文 1 筆" at bounding box center [264, 150] width 157 height 27
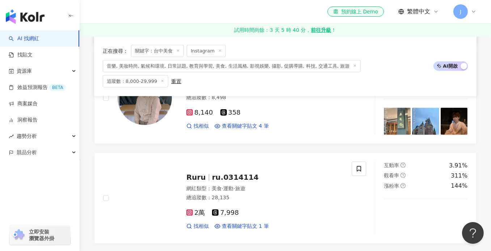
scroll to position [1157, 0]
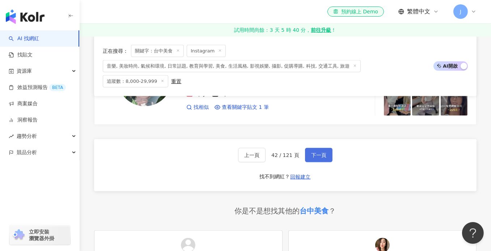
click at [317, 152] on span "下一頁" at bounding box center [318, 155] width 15 height 6
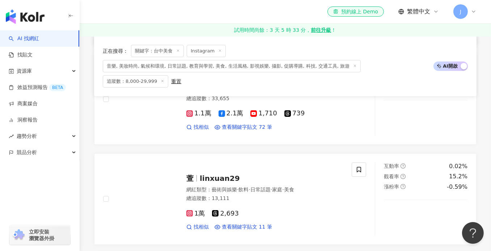
scroll to position [289, 0]
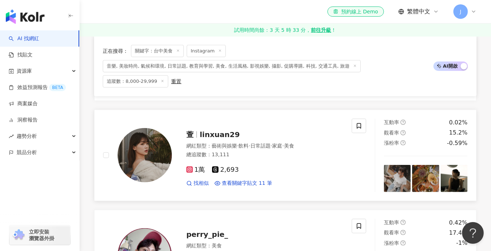
click at [264, 151] on div "網紅類型 ： 藝術與娛樂 · 飲料 · 日常話題 · 家庭 · 美食 總追蹤數 ： 13,111" at bounding box center [264, 151] width 157 height 18
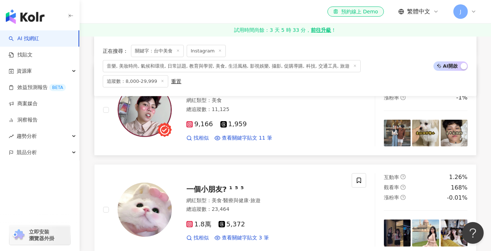
scroll to position [434, 0]
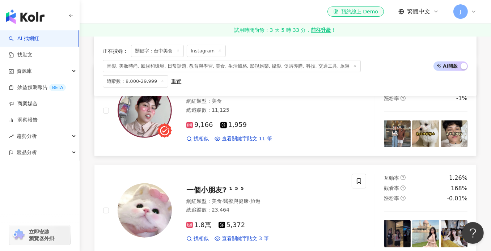
click at [277, 115] on div "9,166 1,959 找相似 查看關鍵字貼文 11 筆" at bounding box center [264, 128] width 157 height 27
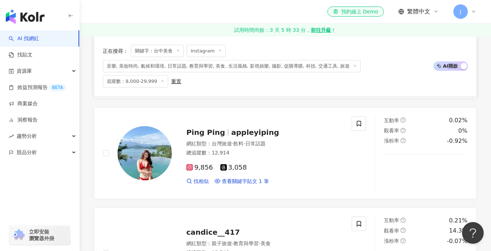
scroll to position [723, 0]
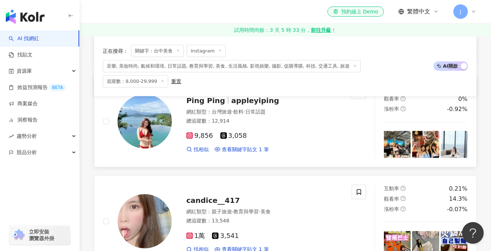
click at [294, 126] on div "9,856 3,058 找相似 查看關鍵字貼文 1 筆" at bounding box center [264, 139] width 157 height 27
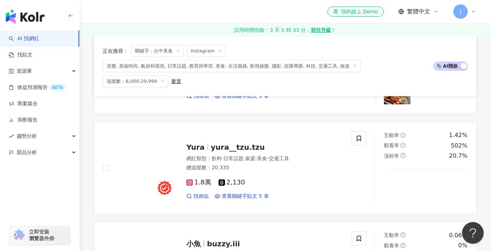
scroll to position [1085, 0]
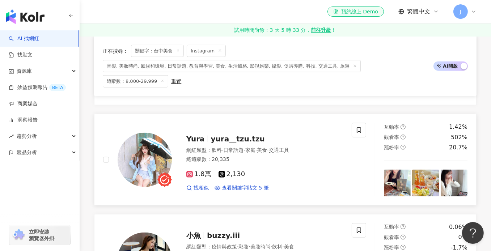
click at [278, 165] on div "1.8萬 2,130 找相似 查看關鍵字貼文 5 筆" at bounding box center [264, 178] width 157 height 27
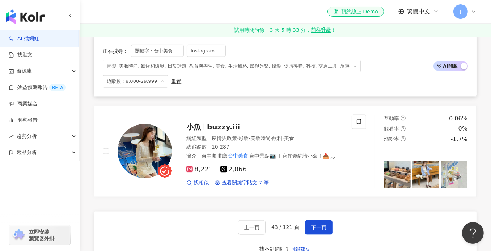
click at [278, 166] on div "8,221 2,066" at bounding box center [264, 170] width 157 height 8
click at [317, 225] on span "下一頁" at bounding box center [318, 228] width 15 height 6
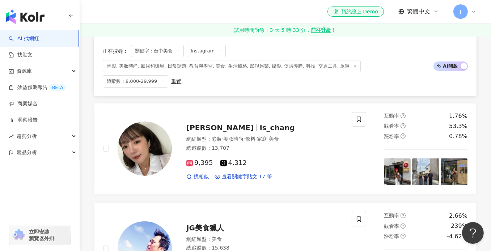
scroll to position [215, 0]
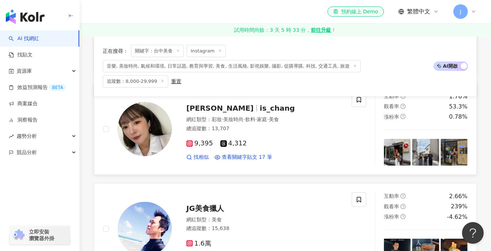
click at [282, 125] on div "總追蹤數 ： 13,707" at bounding box center [264, 128] width 157 height 7
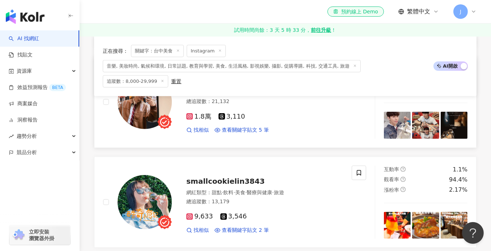
scroll to position [649, 0]
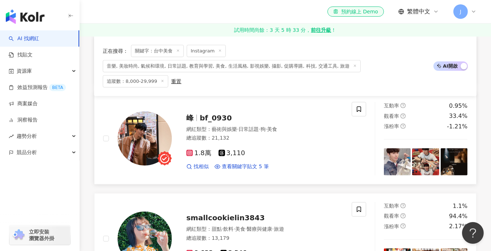
click at [277, 126] on span "美食" at bounding box center [272, 129] width 10 height 6
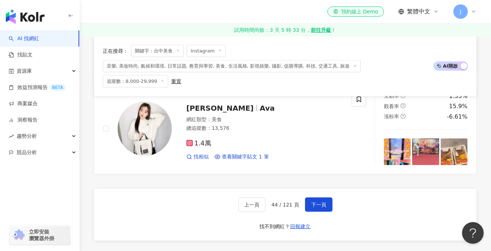
scroll to position [1228, 0]
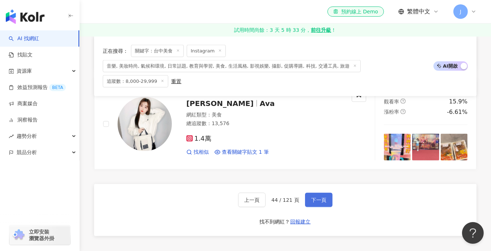
click at [311, 197] on span "下一頁" at bounding box center [318, 200] width 15 height 6
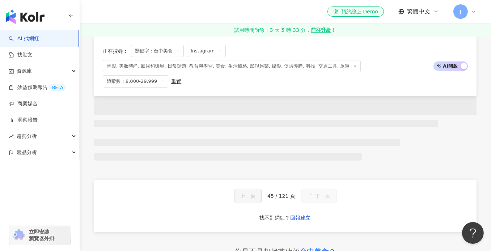
scroll to position [0, 0]
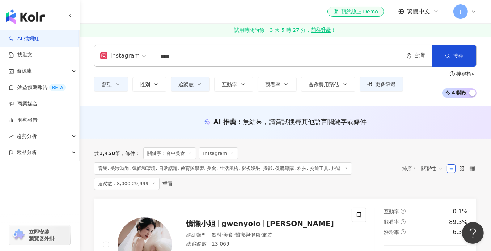
click at [186, 12] on div "el-icon-cs 預約線上 Demo 繁體中文 J" at bounding box center [285, 11] width 382 height 23
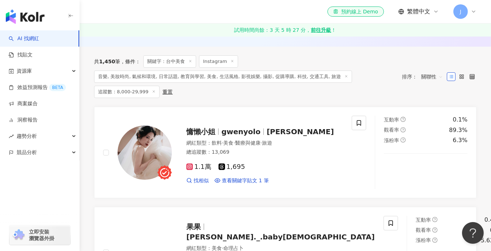
scroll to position [108, 0]
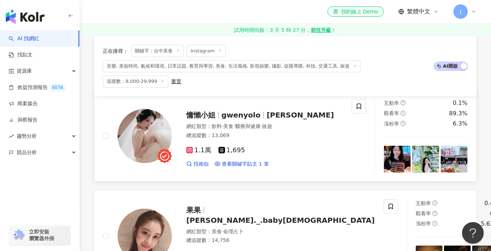
click at [294, 132] on div "網紅類型 ： 飲料 · 美食 · 醫療與健康 · 旅遊 總追蹤數 ： 13,069" at bounding box center [264, 132] width 157 height 18
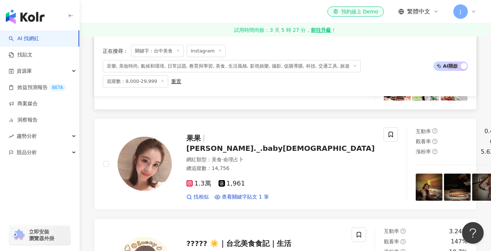
scroll to position [181, 0]
click at [275, 174] on div "1.3萬 1,961 找相似 查看關鍵字貼文 1 筆" at bounding box center [280, 187] width 188 height 27
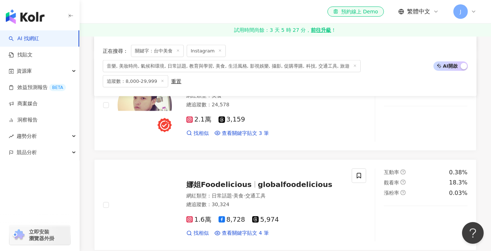
scroll to position [1229, 0]
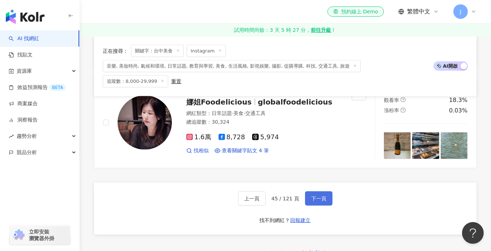
click at [319, 196] on span "下一頁" at bounding box center [318, 199] width 15 height 6
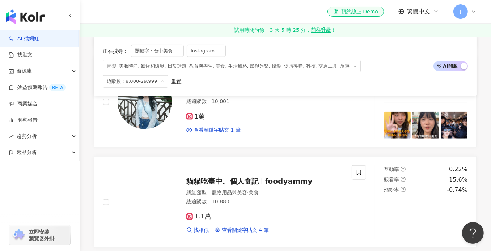
scroll to position [868, 0]
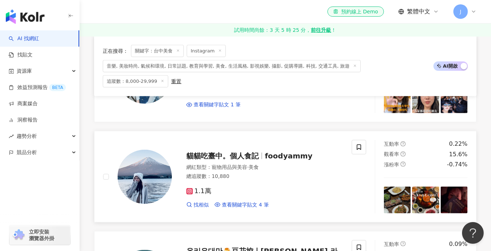
click at [281, 173] on div "總追蹤數 ： 10,880" at bounding box center [264, 176] width 157 height 7
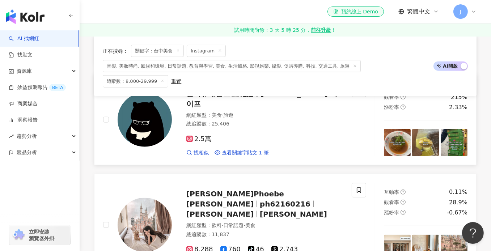
scroll to position [1049, 0]
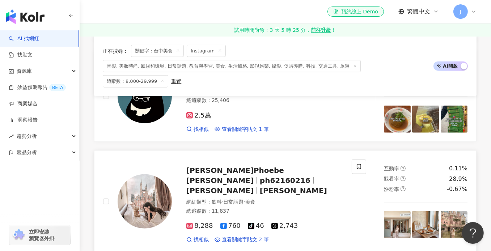
click at [295, 199] on div "網紅類型 ： 飲料 · 日常話題 · 美食" at bounding box center [264, 202] width 157 height 7
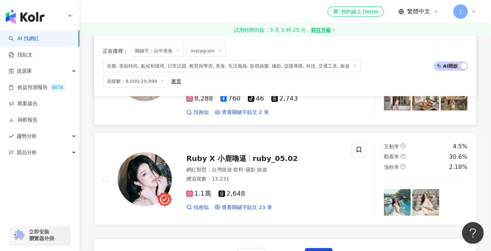
scroll to position [1193, 0]
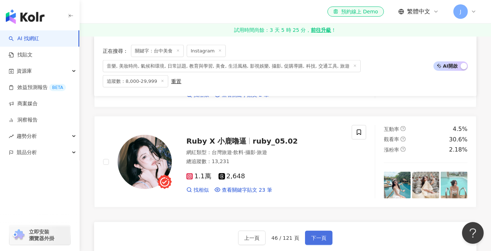
click at [324, 235] on span "下一頁" at bounding box center [318, 238] width 15 height 6
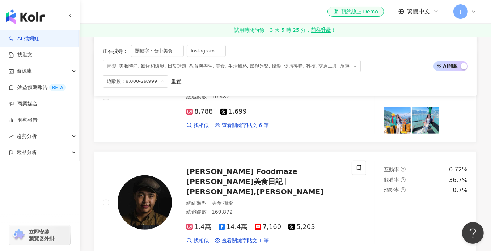
scroll to position [353, 0]
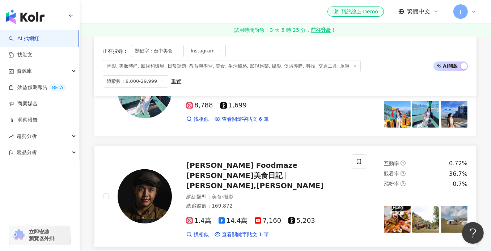
click at [263, 175] on div "Jeek's Foodmaze 吉克美食日記 吉克Jeek,Jeek Pan 網紅類型 ： 美食 · 攝影 總追蹤數 ： 169,872 1.4萬 14.4萬…" at bounding box center [257, 196] width 171 height 84
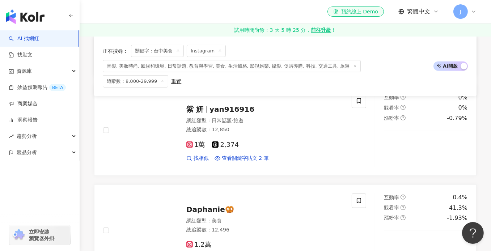
scroll to position [606, 0]
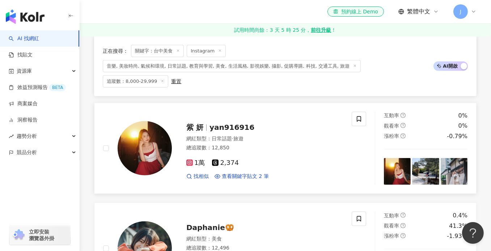
click at [296, 144] on div "總追蹤數 ： 12,850" at bounding box center [264, 147] width 157 height 7
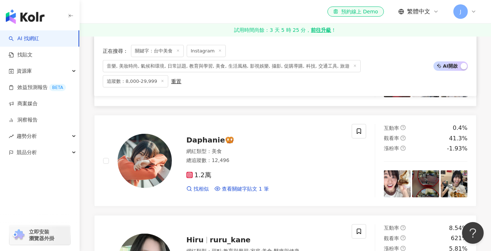
scroll to position [715, 0]
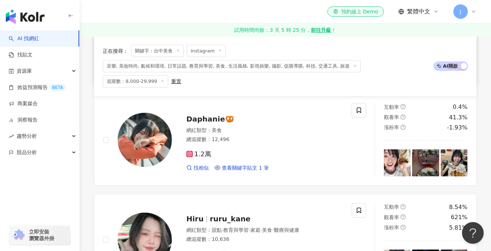
click at [296, 145] on div "1.2萬 找相似 查看關鍵字貼文 1 筆" at bounding box center [264, 158] width 157 height 27
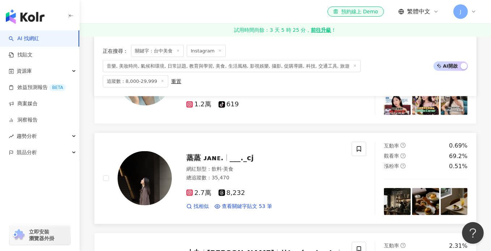
scroll to position [1076, 0]
click at [275, 166] on div "網紅類型 ： 飲料 · 美食" at bounding box center [264, 169] width 157 height 7
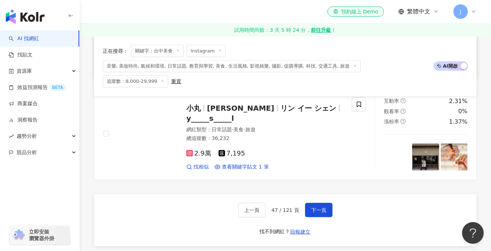
scroll to position [1221, 0]
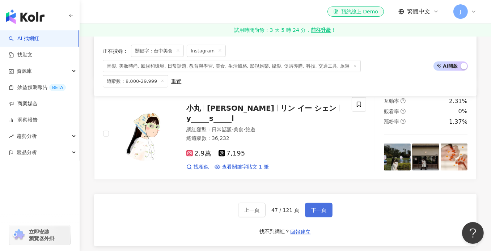
click at [312, 207] on span "下一頁" at bounding box center [318, 210] width 15 height 6
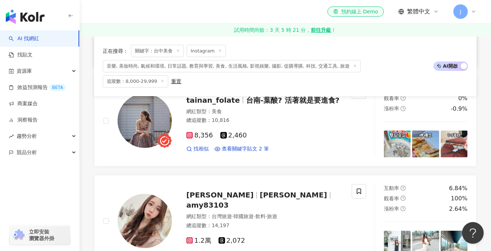
scroll to position [296, 0]
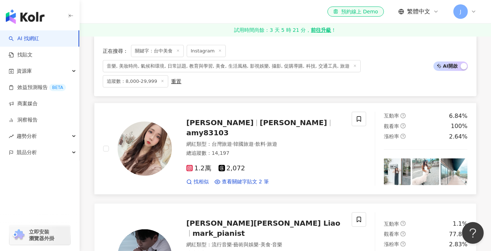
click at [278, 141] on div "網紅類型 ： 台灣旅遊 · 韓國旅遊 · 飲料 · 旅遊 總追蹤數 ： 14,197" at bounding box center [264, 150] width 157 height 18
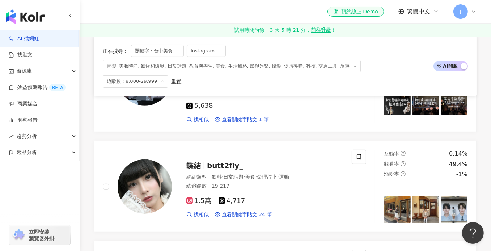
scroll to position [477, 0]
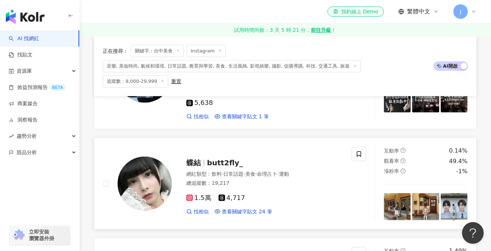
click at [283, 194] on div "1.5萬 4,717" at bounding box center [264, 198] width 157 height 8
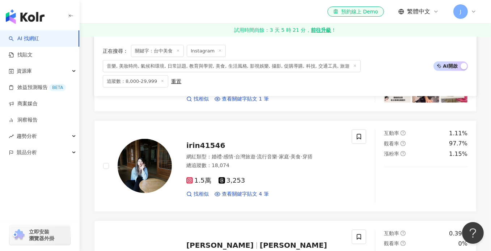
scroll to position [693, 0]
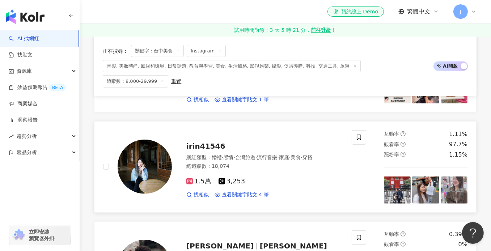
click at [282, 172] on div "1.5萬 3,253 找相似 查看關鍵字貼文 4 筆" at bounding box center [264, 185] width 157 height 27
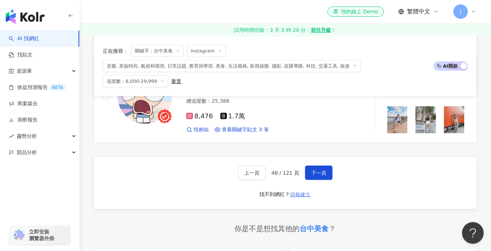
scroll to position [1272, 0]
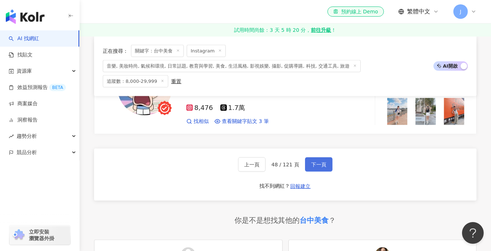
click at [318, 157] on button "下一頁" at bounding box center [318, 164] width 27 height 14
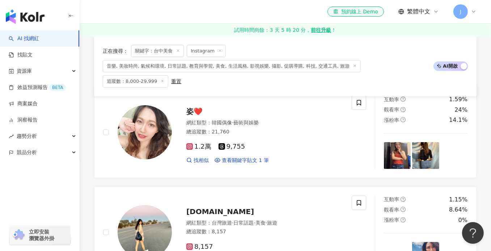
scroll to position [108, 0]
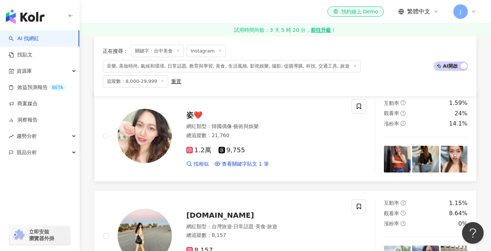
click at [281, 146] on div "1.2萬 9,755" at bounding box center [264, 150] width 157 height 8
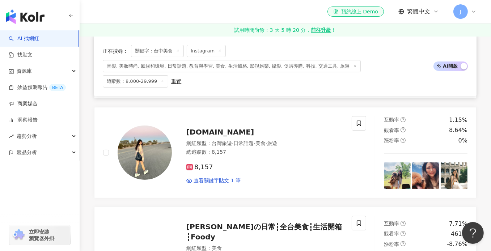
scroll to position [217, 0]
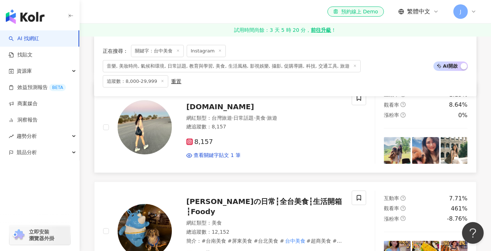
click at [284, 138] on div "8,157" at bounding box center [264, 142] width 157 height 8
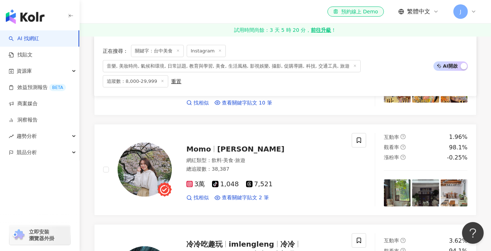
scroll to position [398, 0]
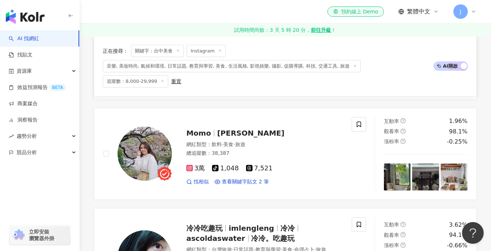
click at [284, 150] on div "總追蹤數 ： 38,387" at bounding box center [264, 153] width 157 height 7
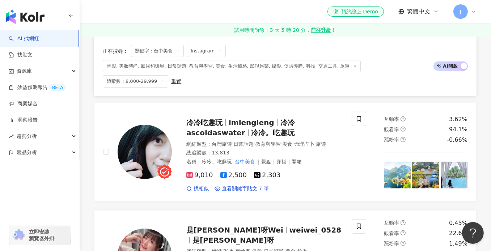
scroll to position [506, 0]
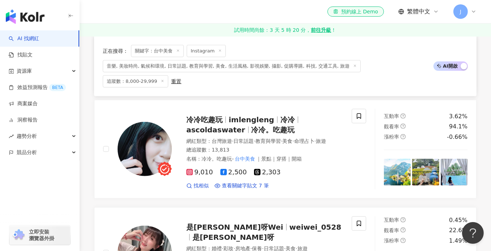
click at [284, 138] on div "網紅類型 ： 台灣旅遊 · 日常話題 · 教育與學習 · 美食 · 命理占卜 · 旅遊 總追蹤數 ： 13,813 名稱 ： 冷冷。吃趣玩- 台中美食 ｜景點…" at bounding box center [264, 150] width 157 height 25
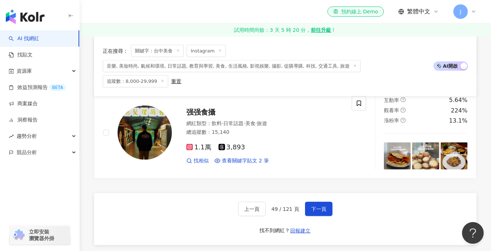
scroll to position [1229, 0]
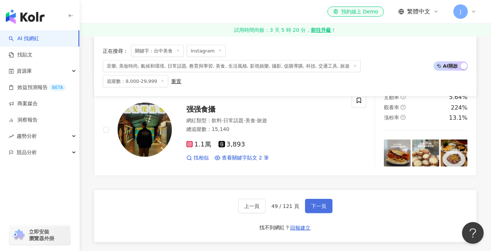
click at [316, 203] on span "下一頁" at bounding box center [318, 206] width 15 height 6
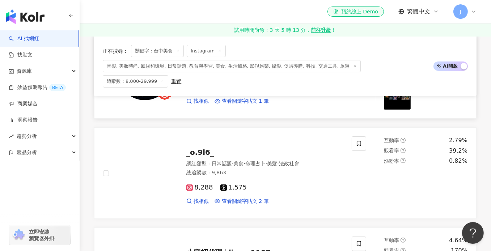
scroll to position [282, 0]
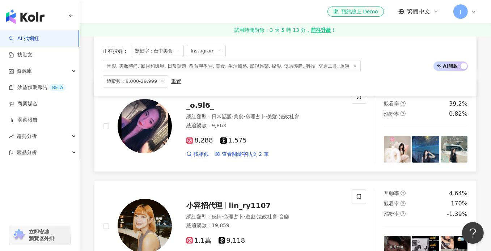
click at [300, 137] on div "8,288 1,575" at bounding box center [264, 141] width 157 height 8
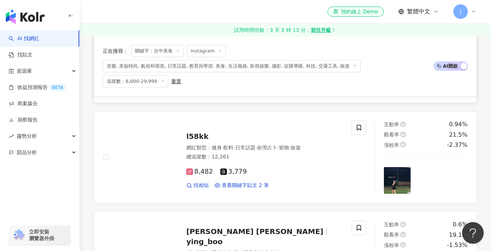
scroll to position [499, 0]
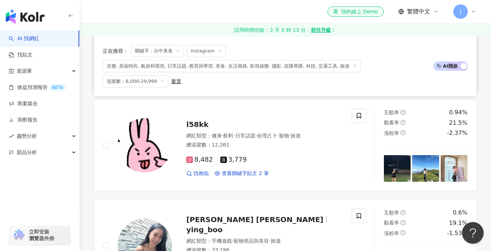
click at [294, 156] on div "8,482 3,779" at bounding box center [264, 160] width 157 height 8
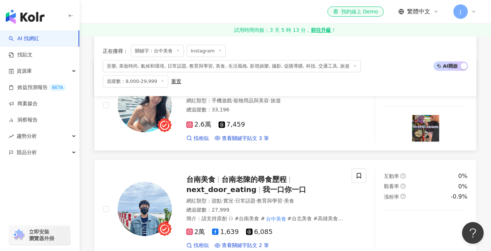
scroll to position [644, 0]
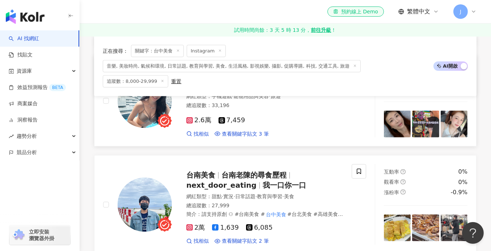
click at [321, 116] on div "2.6萬 7,459" at bounding box center [264, 120] width 157 height 8
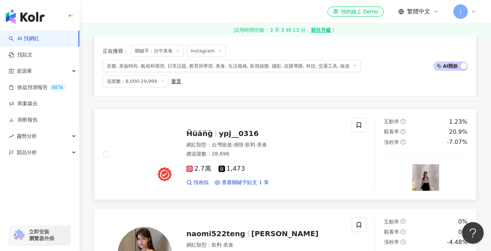
scroll to position [897, 0]
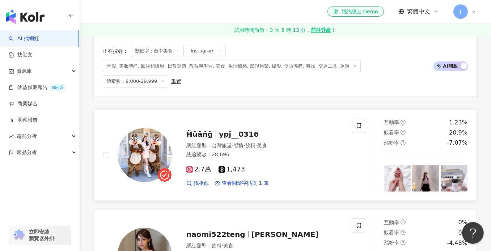
click at [304, 142] on div "網紅類型 ： 台灣旅遊 · 感情 · 飲料 · 美食" at bounding box center [264, 145] width 157 height 7
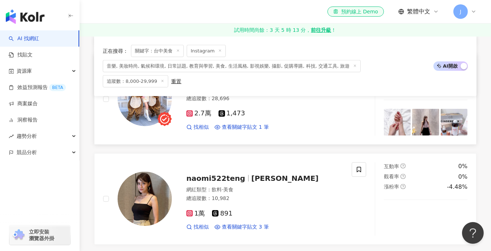
scroll to position [969, 0]
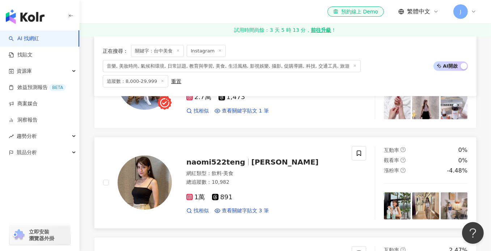
click at [300, 179] on div "總追蹤數 ： 10,982" at bounding box center [264, 182] width 157 height 7
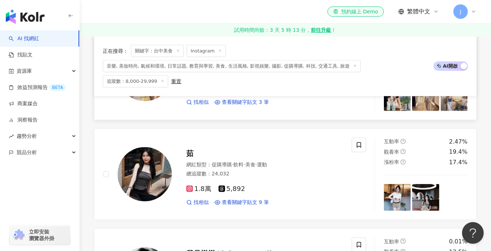
scroll to position [1077, 0]
click at [300, 179] on div "1.8萬 5,892 找相似 查看關鍵字貼文 9 筆" at bounding box center [264, 192] width 157 height 27
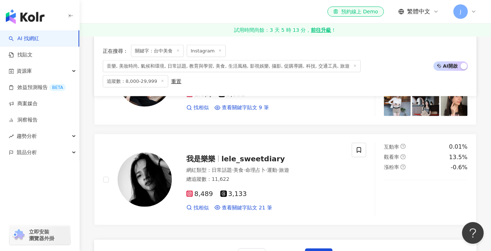
scroll to position [1186, 0]
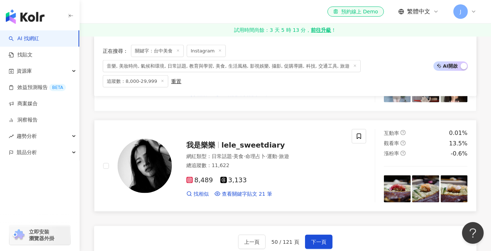
click at [299, 176] on div "8,489 3,133" at bounding box center [264, 180] width 157 height 8
click at [311, 239] on span "下一頁" at bounding box center [318, 242] width 15 height 6
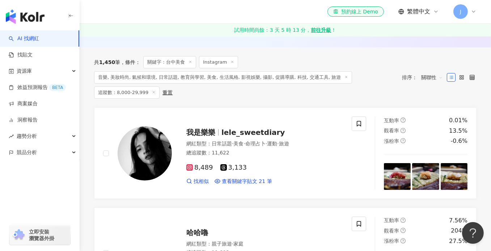
scroll to position [0, 0]
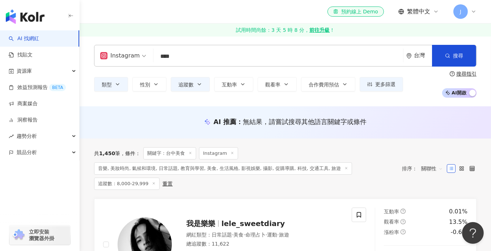
click at [217, 57] on input "****" at bounding box center [278, 57] width 244 height 14
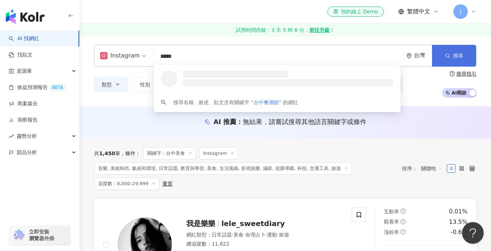
type input "*****"
click at [442, 55] on button "搜尋" at bounding box center [454, 56] width 44 height 22
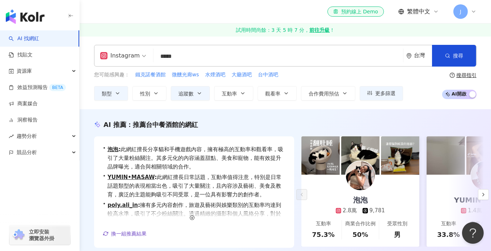
click at [165, 9] on div "el-icon-cs 預約線上 Demo 繁體中文 J" at bounding box center [285, 11] width 382 height 23
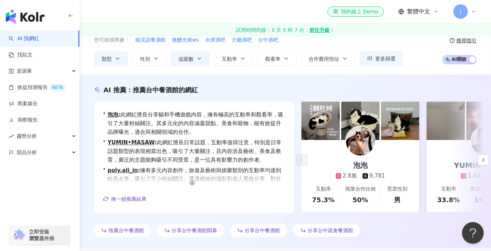
scroll to position [36, 0]
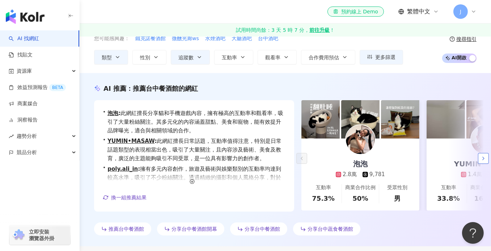
click at [483, 159] on icon "button" at bounding box center [483, 158] width 6 height 6
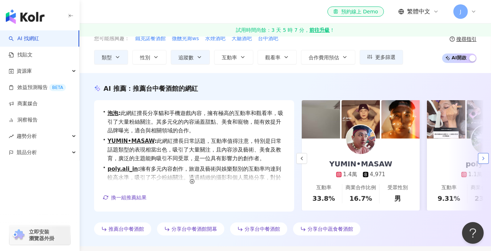
click at [483, 159] on icon "button" at bounding box center [483, 158] width 6 height 6
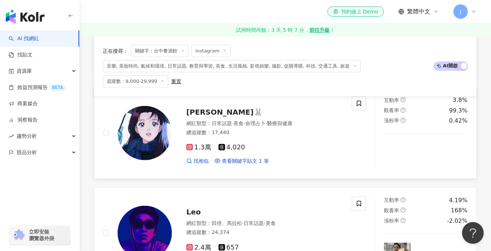
scroll to position [470, 0]
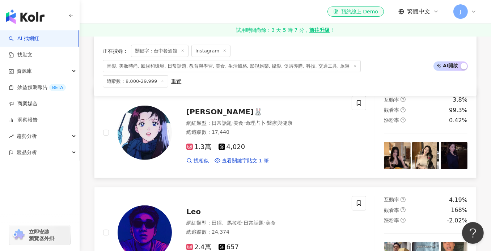
click at [286, 137] on div "1.3萬 4,020 找相似 查看關鍵字貼文 1 筆" at bounding box center [264, 150] width 157 height 27
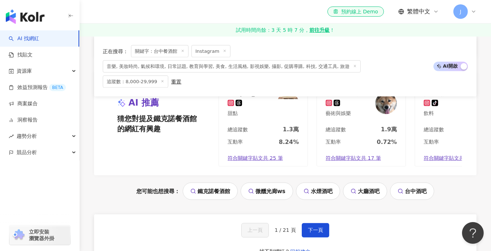
scroll to position [1519, 0]
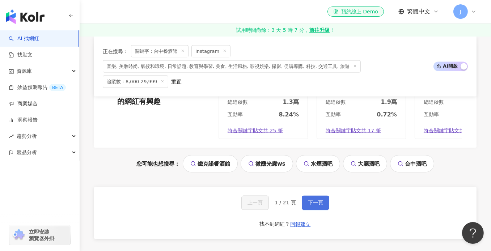
click at [317, 200] on span "下一頁" at bounding box center [315, 203] width 15 height 6
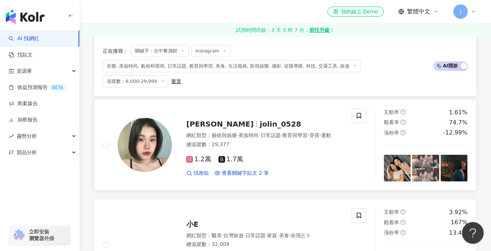
scroll to position [542, 0]
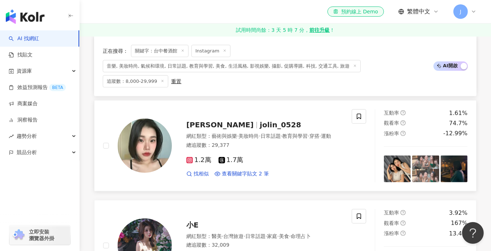
click at [297, 142] on div "總追蹤數 ： 29,377" at bounding box center [264, 145] width 157 height 7
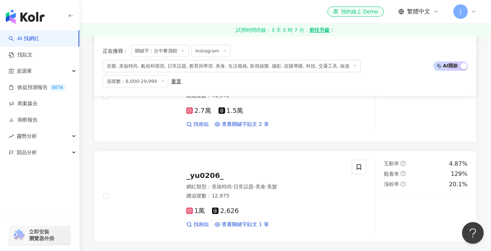
scroll to position [868, 0]
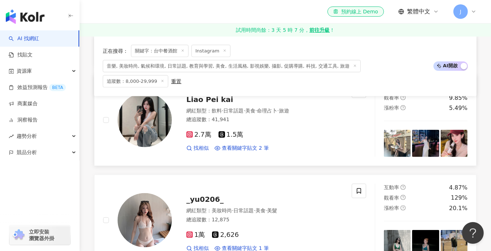
click at [290, 131] on div "2.7萬 1.5萬" at bounding box center [264, 135] width 157 height 8
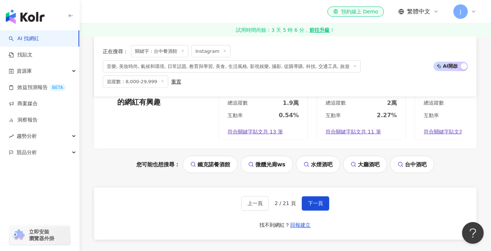
scroll to position [1519, 0]
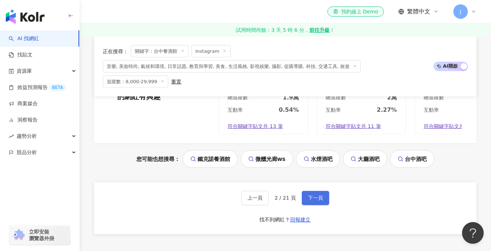
click at [319, 195] on span "下一頁" at bounding box center [315, 198] width 15 height 6
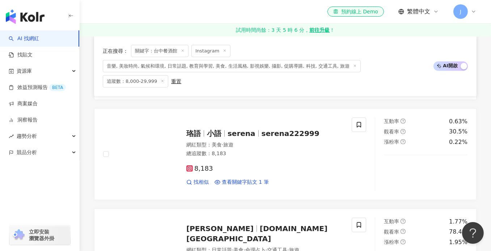
scroll to position [542, 0]
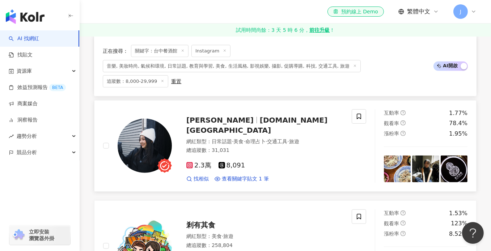
click at [262, 156] on div "2.3萬 8,091 找相似 查看關鍵字貼文 1 筆" at bounding box center [264, 169] width 157 height 27
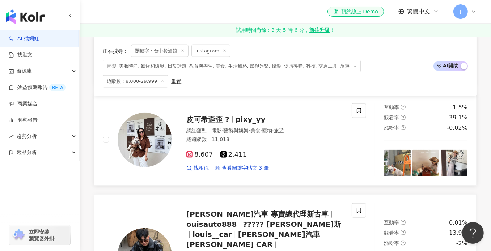
scroll to position [1049, 0]
click at [313, 150] on div "8,607 2,411" at bounding box center [264, 154] width 157 height 8
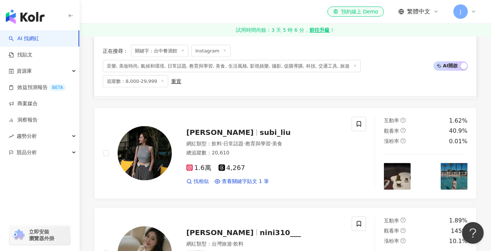
scroll to position [1374, 0]
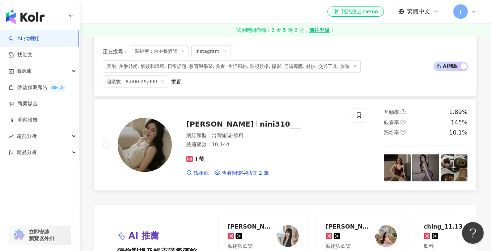
click at [284, 141] on div "總追蹤數 ： 10,144" at bounding box center [264, 144] width 157 height 7
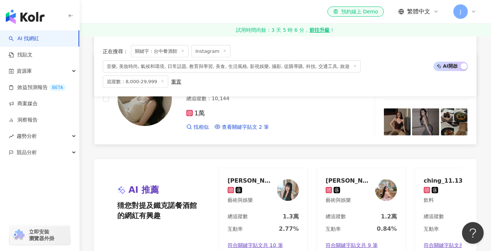
scroll to position [1482, 0]
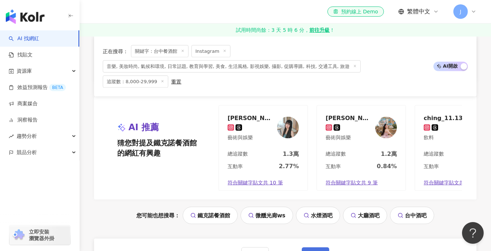
click at [308, 251] on span "下一頁" at bounding box center [315, 255] width 15 height 6
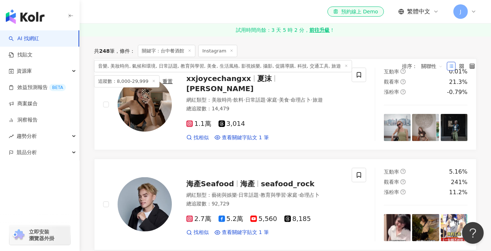
scroll to position [289, 0]
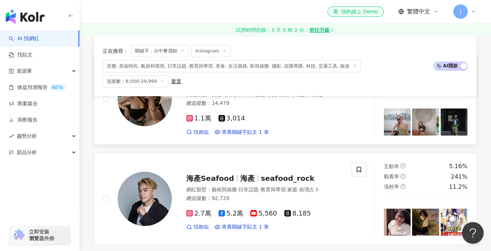
click at [297, 115] on div "1.1萬 3,014" at bounding box center [264, 119] width 157 height 8
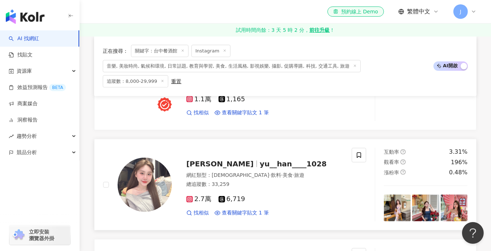
scroll to position [615, 0]
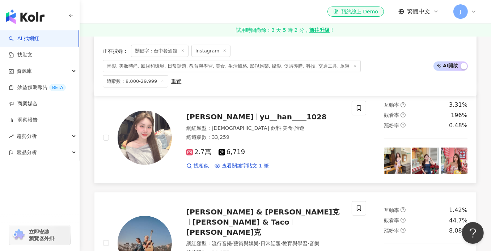
click at [282, 133] on div "網紅類型 ： LGBT · 飲料 · 美食 · 旅遊 總追蹤數 ： 33,259" at bounding box center [264, 134] width 157 height 18
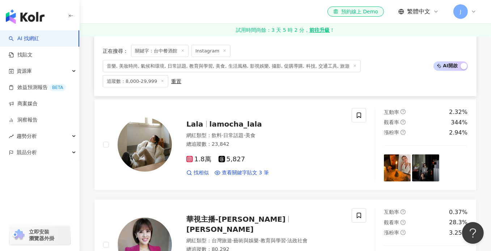
scroll to position [868, 0]
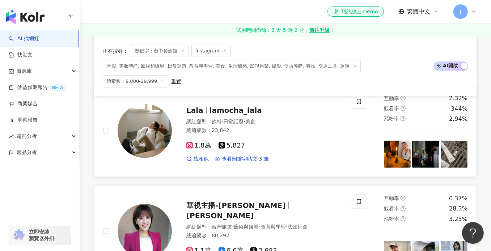
click at [281, 136] on div "1.8萬 5,827 找相似 查看關鍵字貼文 3 筆" at bounding box center [264, 149] width 157 height 27
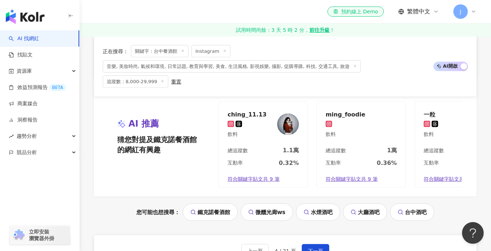
scroll to position [1482, 0]
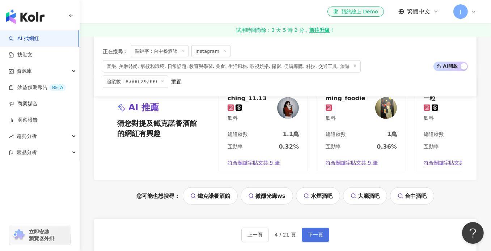
click at [321, 232] on span "下一頁" at bounding box center [315, 235] width 15 height 6
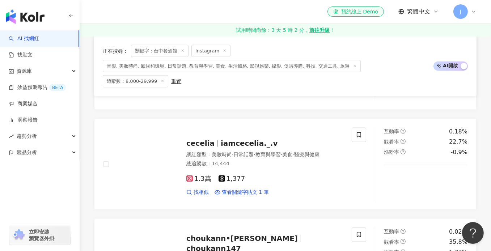
scroll to position [1157, 0]
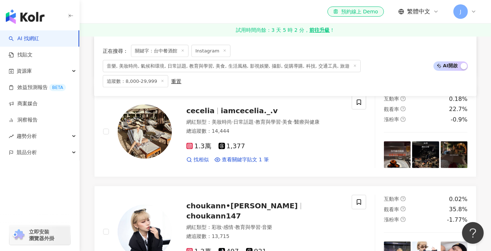
click at [292, 132] on div "網紅類型 ： 美妝時尚 · 日常話題 · 教育與學習 · 美食 · 醫療與健康 總追蹤數 ： 14,444" at bounding box center [264, 128] width 157 height 18
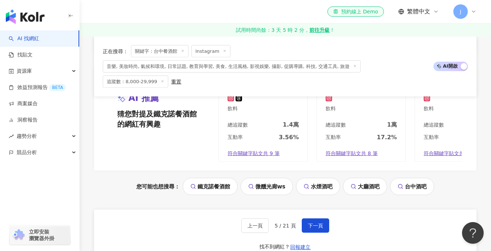
scroll to position [1482, 0]
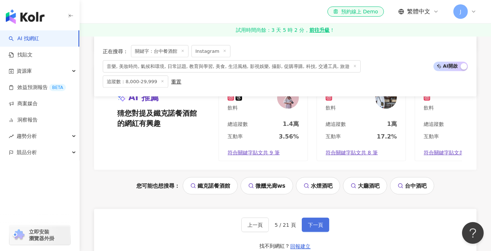
click at [306, 226] on button "下一頁" at bounding box center [315, 225] width 27 height 14
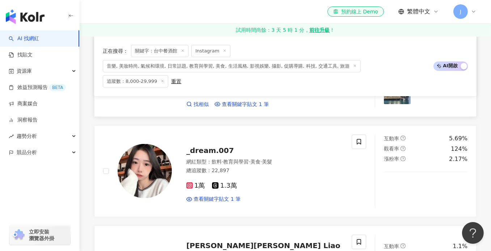
scroll to position [366, 0]
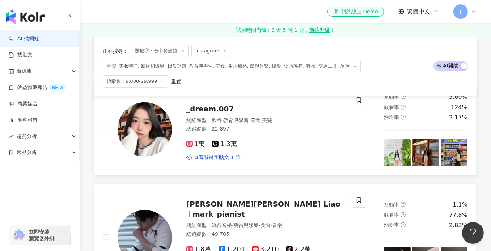
click at [294, 135] on div "1萬 1.3萬 查看關鍵字貼文 1 筆" at bounding box center [264, 148] width 157 height 27
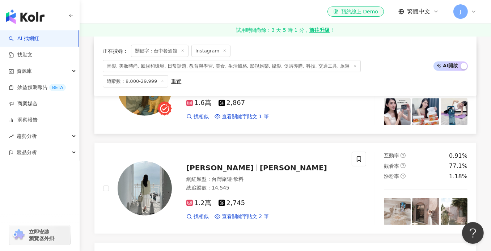
scroll to position [655, 0]
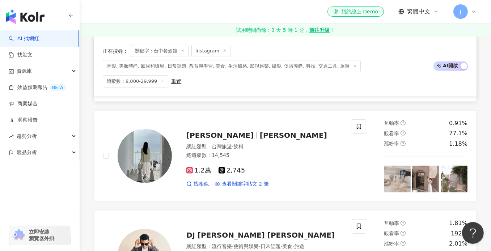
click at [291, 143] on div "網紅類型 ： 台灣旅遊 · 飲料 總追蹤數 ： 14,545" at bounding box center [264, 152] width 157 height 18
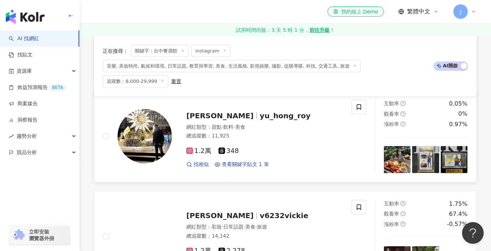
scroll to position [1161, 0]
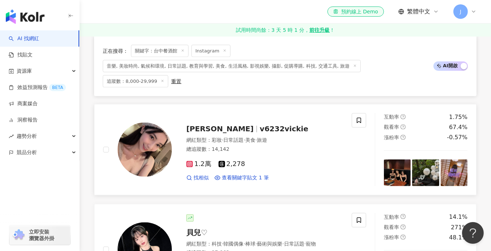
click at [300, 154] on div "1.2萬 2,278 找相似 查看關鍵字貼文 1 筆" at bounding box center [264, 167] width 157 height 27
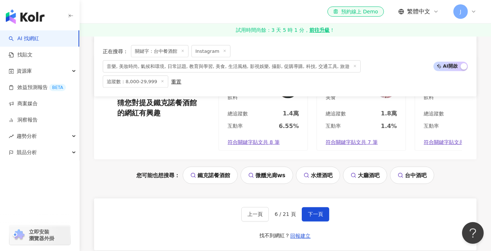
scroll to position [1523, 0]
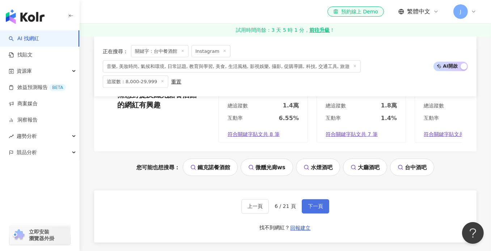
click at [308, 204] on span "下一頁" at bounding box center [315, 207] width 15 height 6
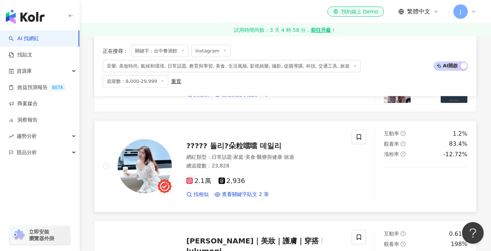
scroll to position [940, 0]
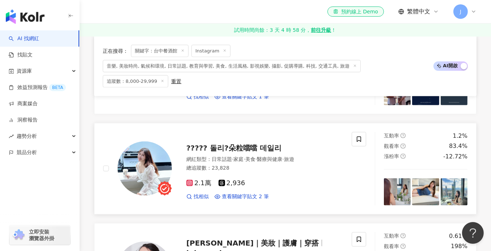
click at [304, 165] on div "總追蹤數 ： 23,828" at bounding box center [264, 168] width 157 height 7
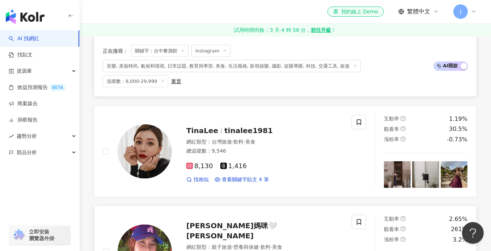
scroll to position [1157, 0]
click at [299, 163] on div "8,130 1,416" at bounding box center [264, 167] width 157 height 8
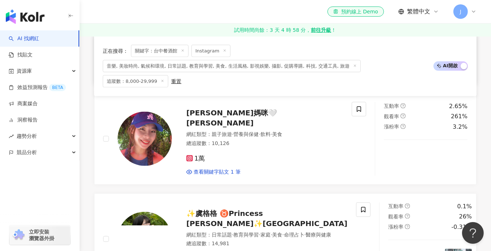
scroll to position [1302, 0]
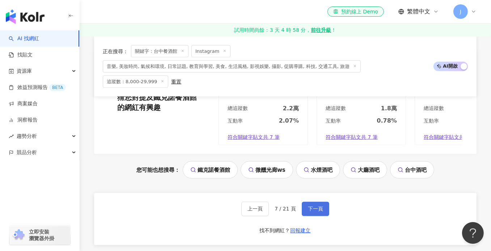
click at [311, 202] on button "下一頁" at bounding box center [315, 209] width 27 height 14
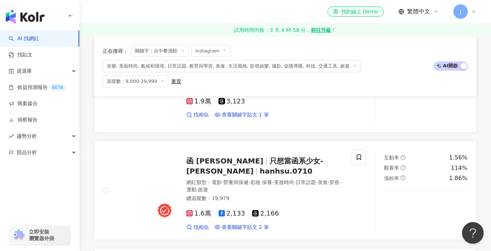
scroll to position [723, 0]
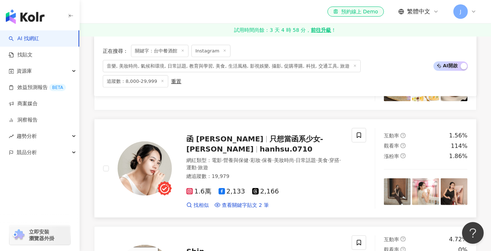
click at [313, 182] on div "1.6萬 2,133 2,166 找相似 查看關鍵字貼文 2 筆" at bounding box center [264, 195] width 157 height 27
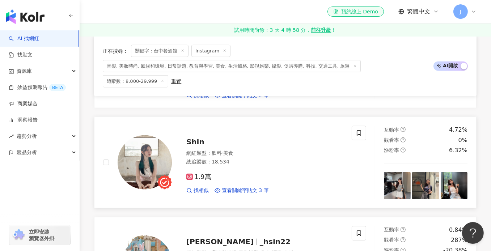
scroll to position [832, 0]
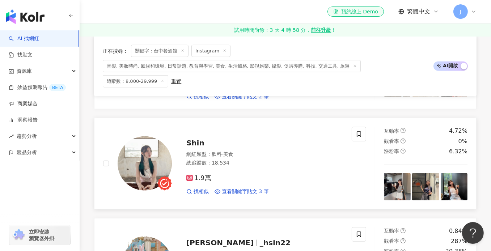
click at [294, 168] on div "1.9萬 找相似 查看關鍵字貼文 3 筆" at bounding box center [264, 181] width 157 height 27
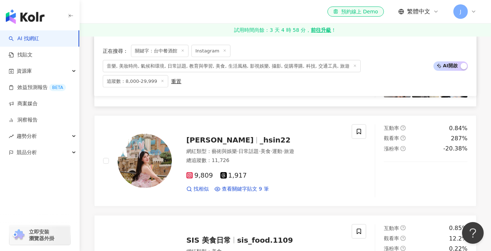
scroll to position [940, 0]
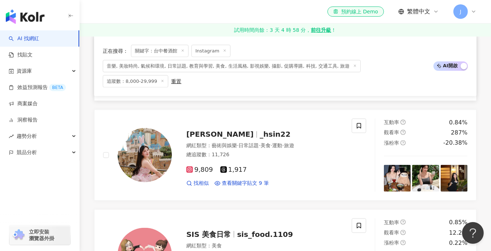
click at [294, 166] on div "9,809 1,917" at bounding box center [264, 170] width 157 height 8
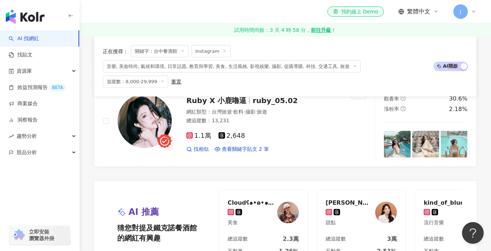
scroll to position [1483, 0]
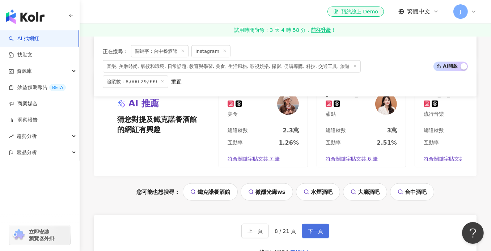
click at [310, 224] on button "下一頁" at bounding box center [315, 231] width 27 height 14
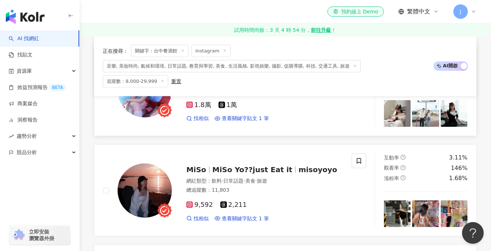
scroll to position [708, 0]
click at [303, 115] on div "找相似 查看關鍵字貼文 1 筆" at bounding box center [264, 118] width 157 height 7
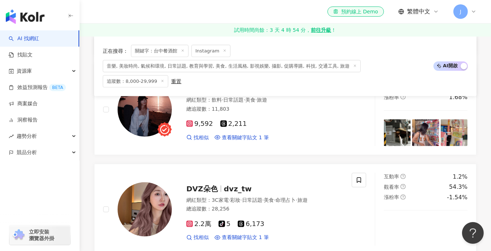
scroll to position [817, 0]
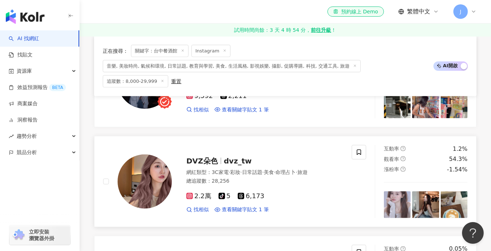
click at [290, 192] on div "2.2萬 tiktok-icon 5 6,173" at bounding box center [264, 196] width 157 height 8
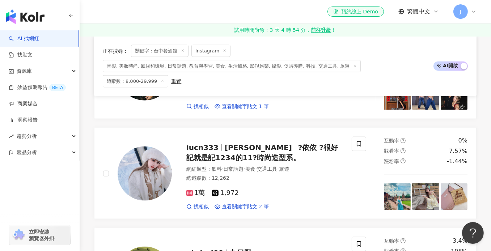
scroll to position [1142, 0]
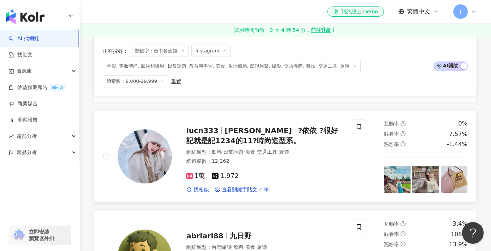
click at [295, 151] on div "網紅類型 ： 飲料 · 日常話題 · 美食 · 交通工具 · 旅遊 總追蹤數 ： 12,262" at bounding box center [264, 158] width 157 height 18
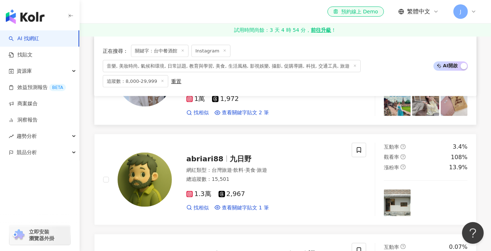
scroll to position [1251, 0]
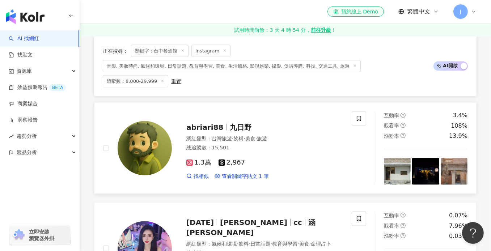
click at [293, 159] on div "1.3萬 2,967" at bounding box center [264, 163] width 157 height 8
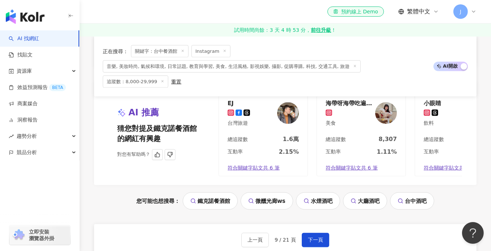
scroll to position [1504, 0]
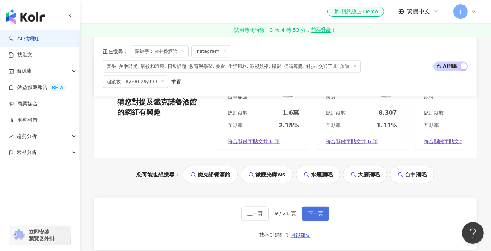
click at [306, 206] on button "下一頁" at bounding box center [315, 213] width 27 height 14
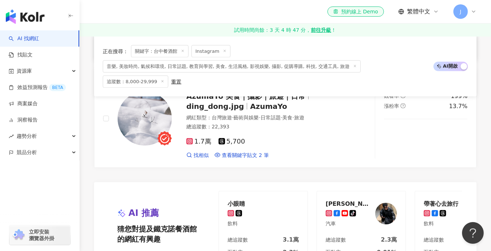
scroll to position [1482, 0]
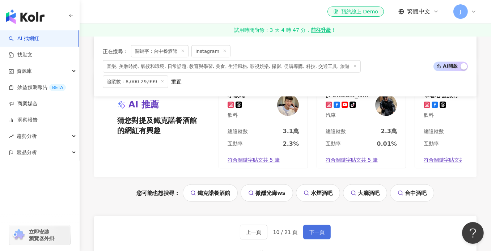
click at [315, 229] on span "下一頁" at bounding box center [316, 232] width 15 height 6
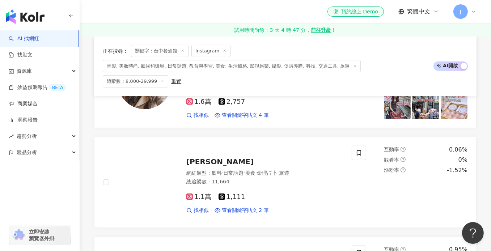
scroll to position [572, 0]
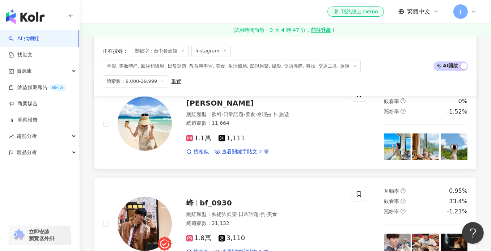
click at [292, 129] on div "1.1萬 1,111 找相似 查看關鍵字貼文 2 筆" at bounding box center [264, 142] width 157 height 27
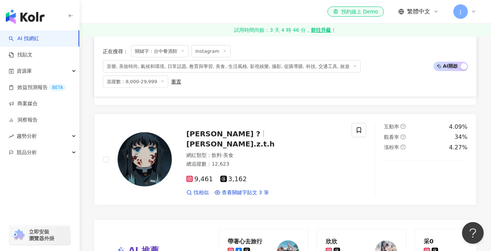
scroll to position [1367, 0]
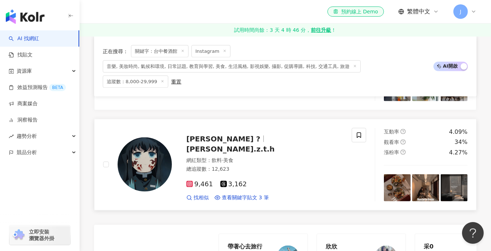
click at [298, 175] on div "9,461 3,162 找相似 查看關鍵字貼文 3 筆" at bounding box center [264, 188] width 157 height 27
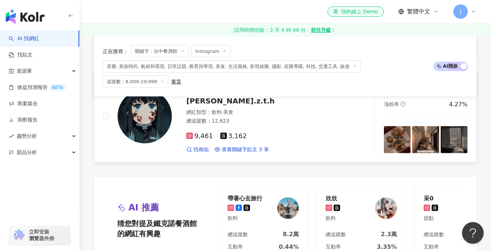
scroll to position [1476, 0]
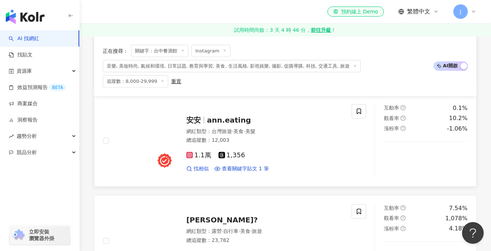
scroll to position [651, 0]
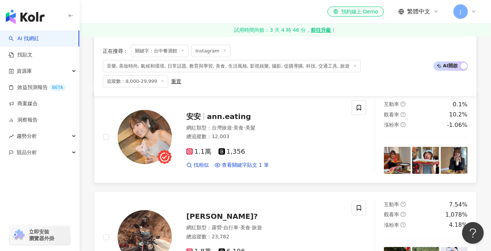
click at [306, 133] on div "總追蹤數 ： 12,003" at bounding box center [264, 136] width 157 height 7
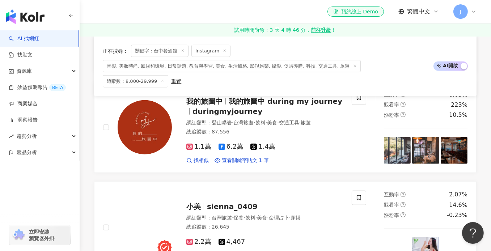
scroll to position [868, 0]
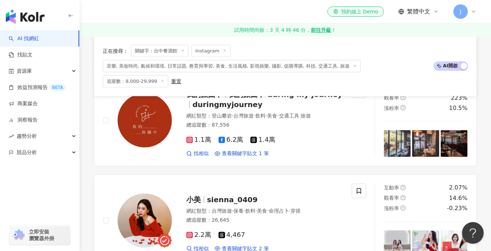
click at [306, 136] on div "1.1萬 6.2萬 1.4萬" at bounding box center [264, 140] width 157 height 8
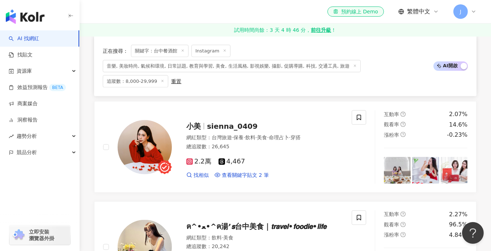
scroll to position [940, 0]
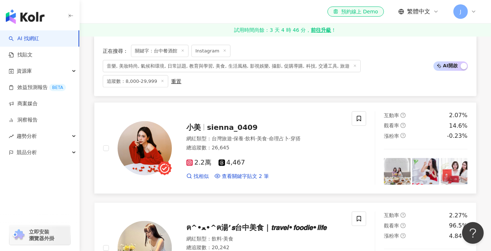
click at [304, 153] on div "2.2萬 4,467 找相似 查看關鍵字貼文 2 筆" at bounding box center [264, 166] width 157 height 27
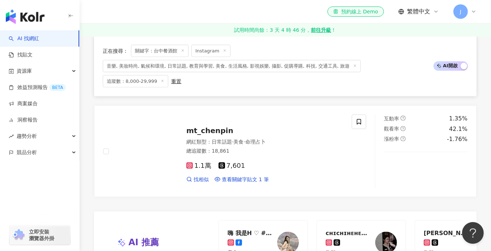
scroll to position [1338, 0]
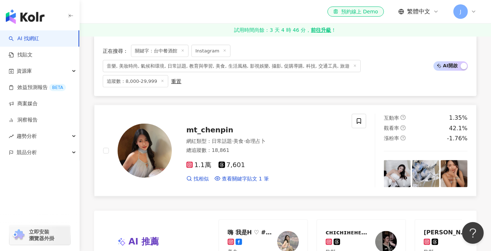
click at [303, 147] on div "總追蹤數 ： 18,861" at bounding box center [264, 150] width 157 height 7
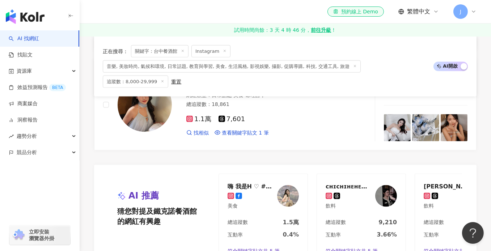
scroll to position [1519, 0]
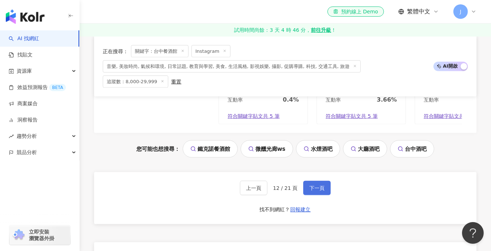
click at [313, 185] on span "下一頁" at bounding box center [316, 188] width 15 height 6
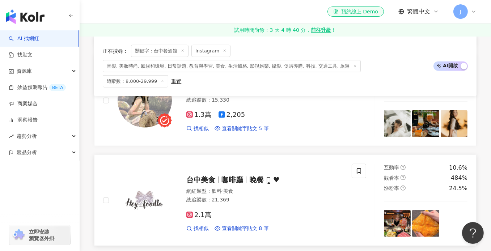
scroll to position [759, 0]
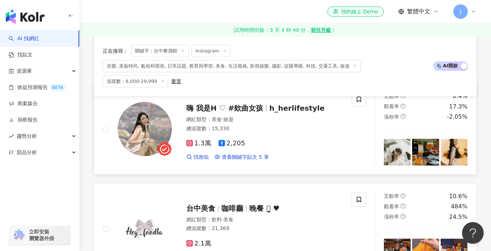
click at [289, 140] on div "1.3萬 2,205" at bounding box center [264, 144] width 157 height 8
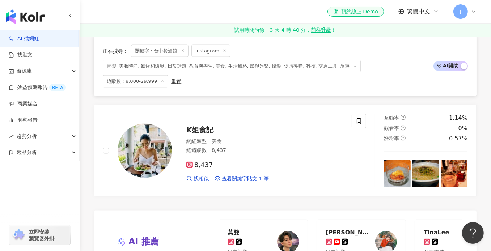
scroll to position [1482, 0]
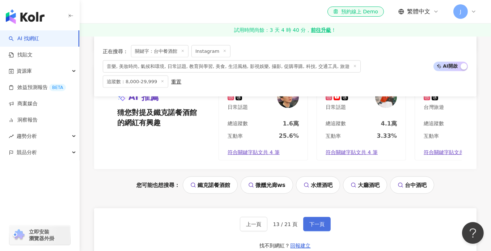
click at [316, 222] on button "下一頁" at bounding box center [316, 224] width 27 height 14
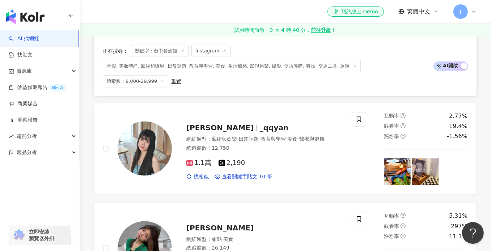
scroll to position [1193, 0]
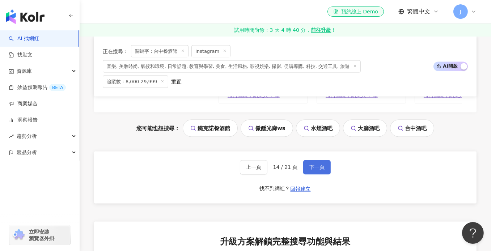
click at [314, 167] on span "下一頁" at bounding box center [316, 168] width 15 height 6
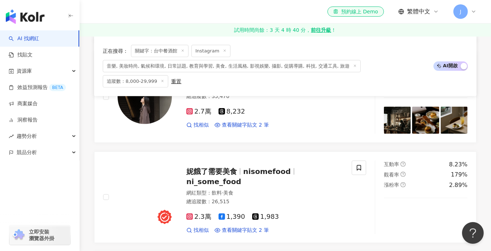
scroll to position [488, 0]
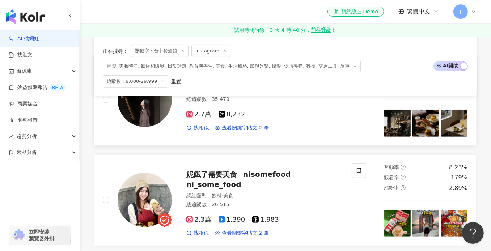
click at [343, 116] on div "蒸蒸 ᴊᴀɴᴇ. ___._cj 網紅類型 ： 飲料 · 美食 總追蹤數 ： 35,470 2.7萬 8,232 找相似 查看關鍵字貼文 2 筆" at bounding box center [227, 99] width 248 height 73
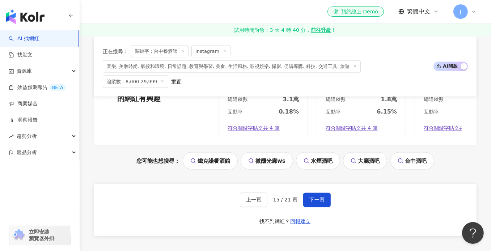
scroll to position [1537, 0]
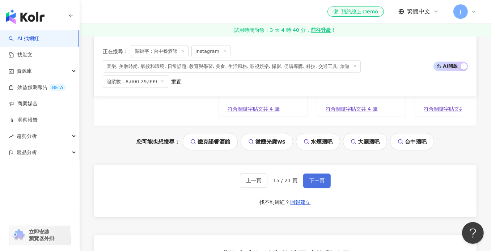
click at [321, 178] on span "下一頁" at bounding box center [316, 181] width 15 height 6
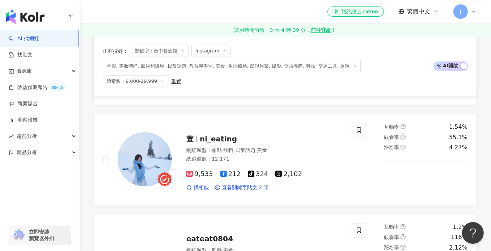
scroll to position [1139, 0]
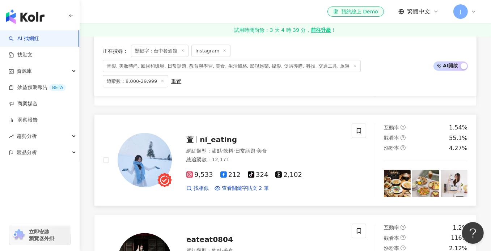
click at [334, 148] on div "網紅類型 ： 甜點 · 飲料 · 日常話題 · 美食 總追蹤數 ： 12,171" at bounding box center [264, 157] width 157 height 18
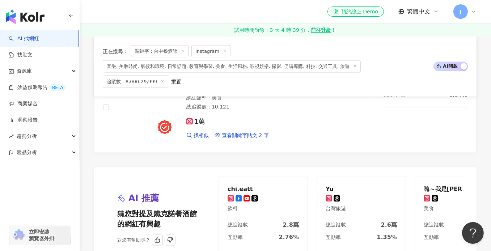
scroll to position [1501, 0]
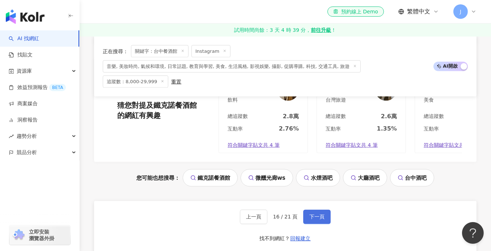
click at [313, 214] on span "下一頁" at bounding box center [316, 217] width 15 height 6
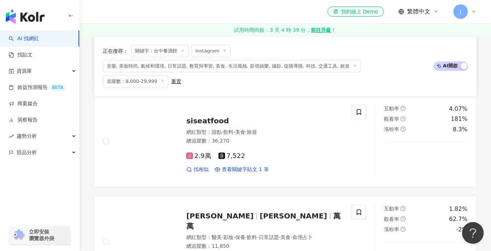
scroll to position [424, 0]
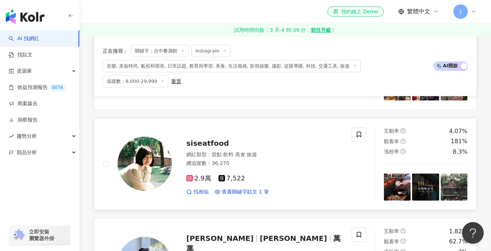
click at [298, 169] on div "2.9萬 7,522 找相似 查看關鍵字貼文 1 筆" at bounding box center [264, 182] width 157 height 27
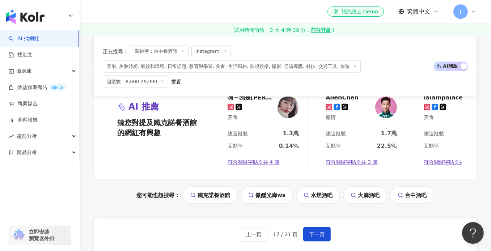
scroll to position [1473, 0]
click at [316, 231] on span "下一頁" at bounding box center [316, 234] width 15 height 6
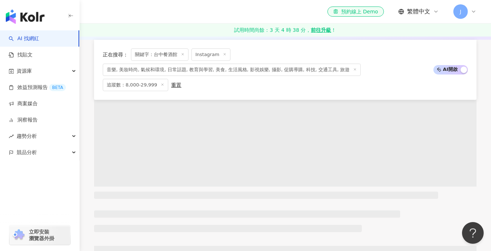
scroll to position [0, 0]
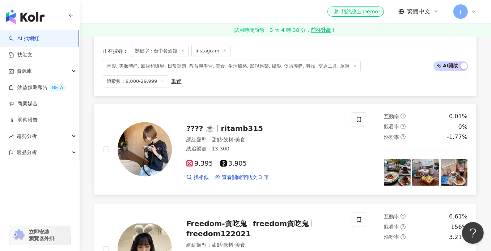
click at [307, 154] on div "9,395 3,905 找相似 查看關鍵字貼文 3 筆" at bounding box center [264, 167] width 157 height 27
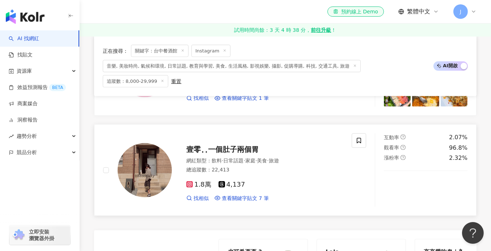
scroll to position [1338, 0]
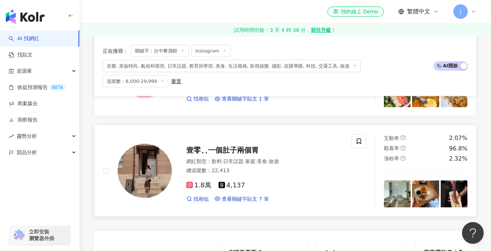
click at [301, 167] on div "總追蹤數 ： 22,413" at bounding box center [264, 170] width 157 height 7
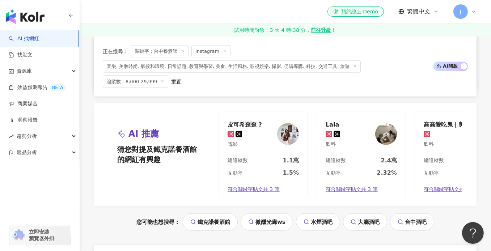
scroll to position [1482, 0]
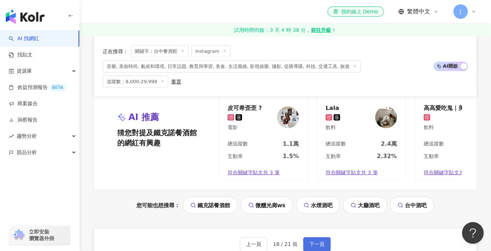
click at [309, 237] on button "下一頁" at bounding box center [316, 244] width 27 height 14
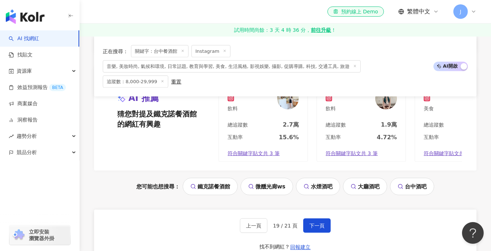
click at [96, 183] on div "您可能也想搜尋： 鐵克諾餐酒館 微醺光廊ws 水煙酒吧 大廳酒吧 台中酒吧" at bounding box center [285, 186] width 382 height 17
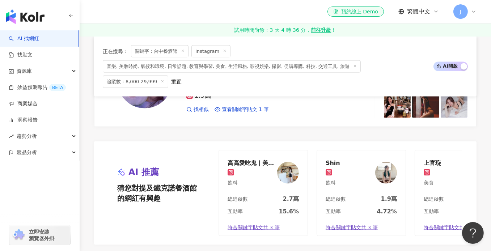
scroll to position [1519, 0]
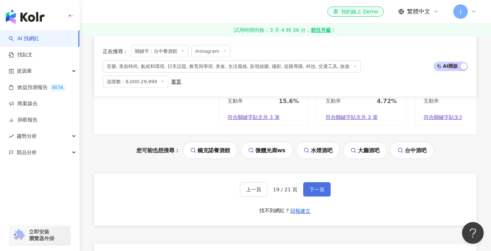
click at [318, 182] on button "下一頁" at bounding box center [316, 189] width 27 height 14
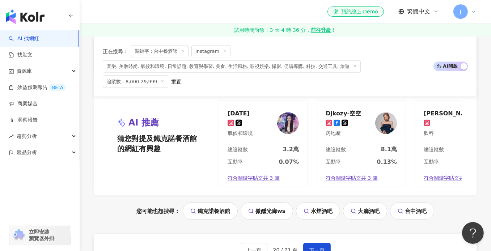
scroll to position [1496, 0]
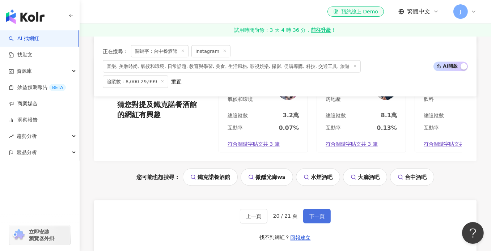
click at [315, 209] on button "下一頁" at bounding box center [316, 216] width 27 height 14
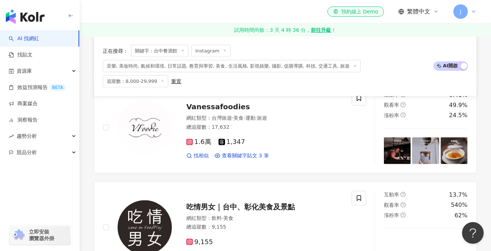
scroll to position [1172, 0]
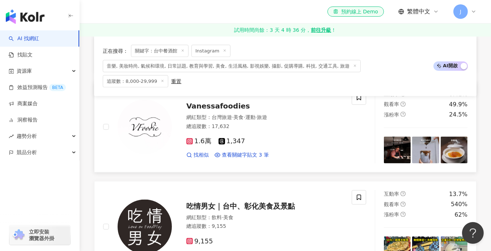
click at [326, 123] on div "總追蹤數 ： 17,632" at bounding box center [264, 126] width 157 height 7
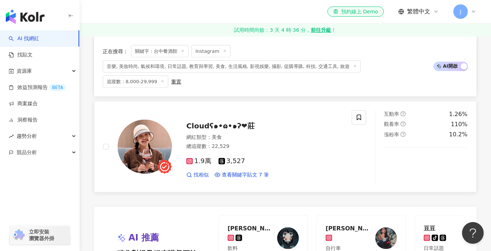
scroll to position [1353, 0]
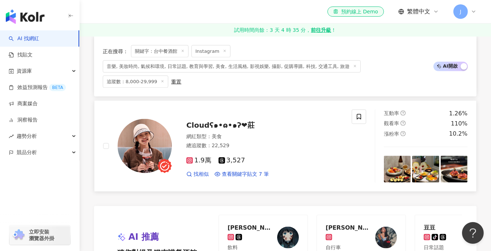
click at [306, 133] on div "網紅類型 ： 美食" at bounding box center [264, 136] width 157 height 7
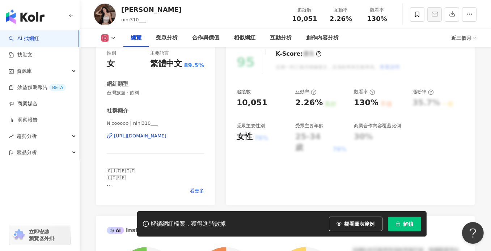
scroll to position [108, 0]
drag, startPoint x: 150, startPoint y: 135, endPoint x: 147, endPoint y: 142, distance: 7.7
click at [150, 135] on div "https://www.instagram.com/nini310___/" at bounding box center [140, 135] width 52 height 7
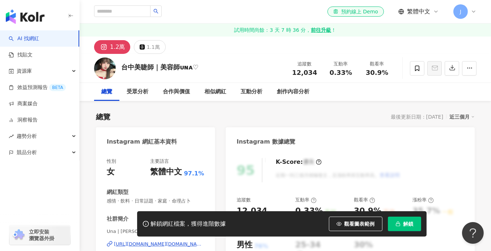
scroll to position [108, 0]
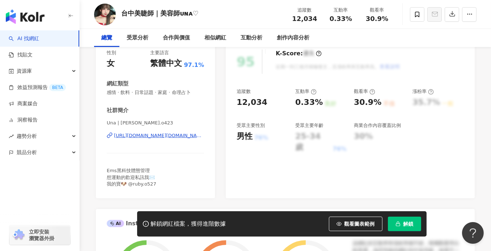
click at [150, 138] on div "[URL][DOMAIN_NAME][DOMAIN_NAME]" at bounding box center [159, 135] width 90 height 7
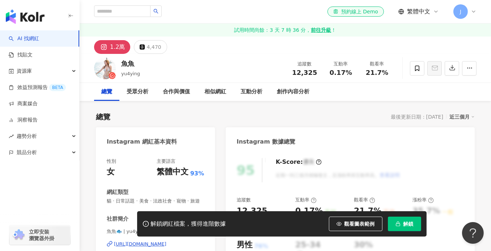
drag, startPoint x: 152, startPoint y: 157, endPoint x: 155, endPoint y: 179, distance: 22.2
click at [155, 241] on div "https://www.instagram.com/yu4ying/" at bounding box center [140, 244] width 52 height 7
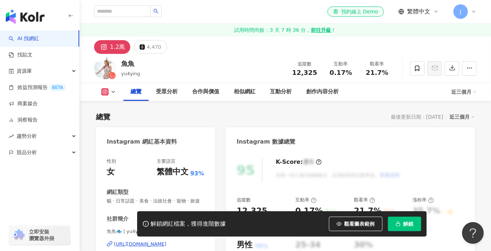
scroll to position [72, 0]
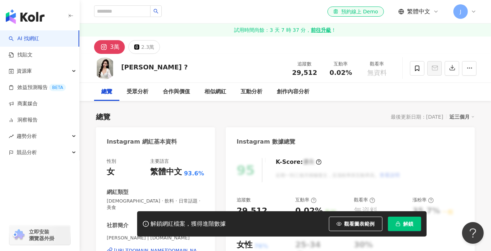
click at [174, 247] on div "https://www.instagram.com/mina.327.tw/" at bounding box center [159, 250] width 90 height 7
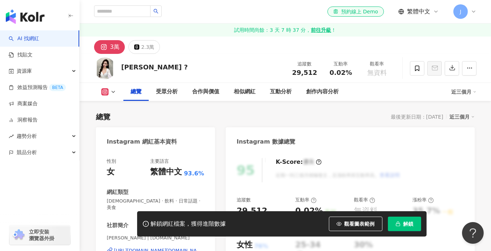
scroll to position [108, 0]
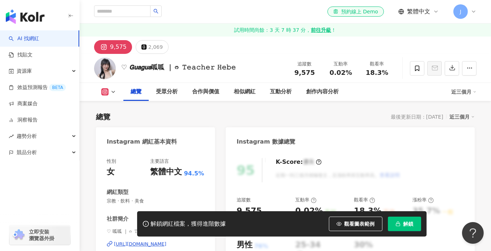
scroll to position [145, 0]
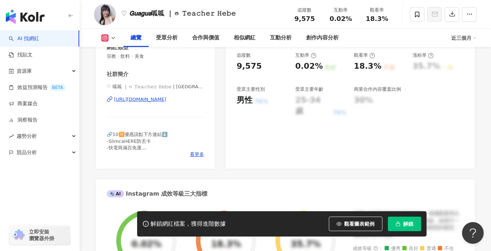
click at [162, 101] on div "https://www.instagram.com/1221guagua/" at bounding box center [140, 99] width 52 height 7
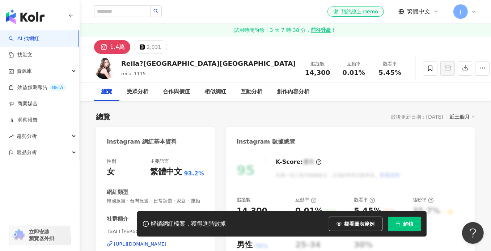
scroll to position [145, 0]
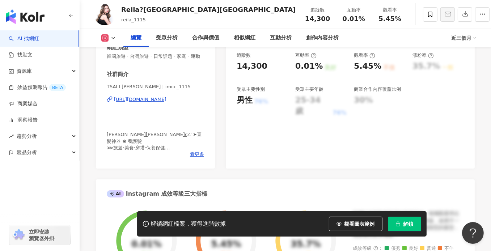
drag, startPoint x: 167, startPoint y: 107, endPoint x: 160, endPoint y: 117, distance: 12.4
click at [166, 103] on div "https://www.instagram.com/imcc_1115/" at bounding box center [140, 99] width 52 height 7
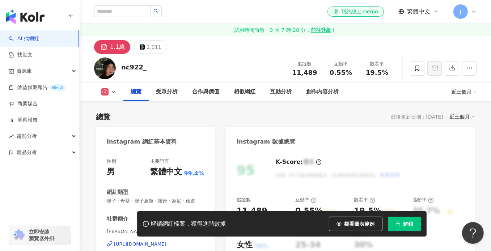
click at [158, 241] on div "[URL][DOMAIN_NAME]" at bounding box center [140, 244] width 52 height 7
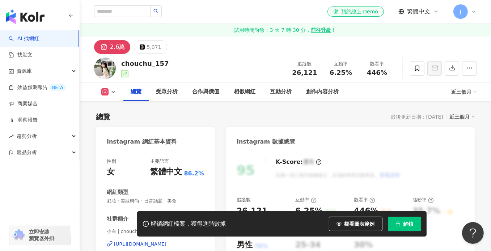
click at [145, 241] on div "https://www.instagram.com/chouchu_157/" at bounding box center [140, 244] width 52 height 7
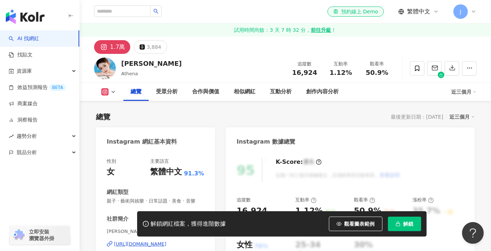
click at [148, 241] on div "https://www.instagram.com/yuwei0816/" at bounding box center [140, 244] width 52 height 7
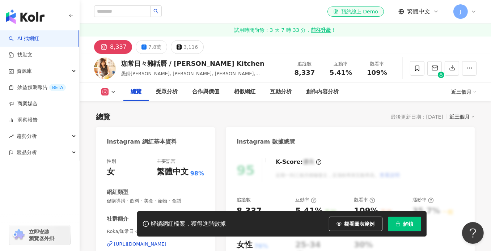
scroll to position [72, 0]
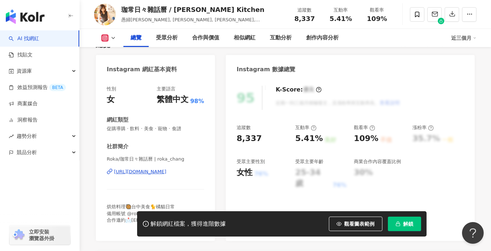
click at [154, 170] on div "[URL][DOMAIN_NAME]" at bounding box center [140, 171] width 52 height 7
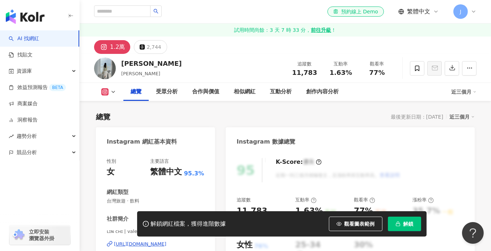
click at [157, 241] on div "https://www.instagram.com/valerie___lin/" at bounding box center [140, 244] width 52 height 7
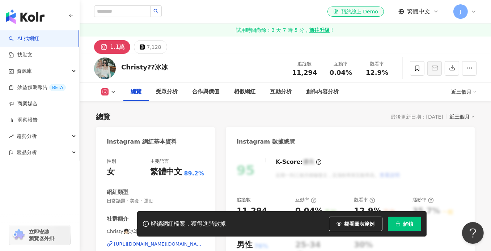
click at [152, 241] on div "[URL][DOMAIN_NAME][DOMAIN_NAME]" at bounding box center [159, 244] width 90 height 7
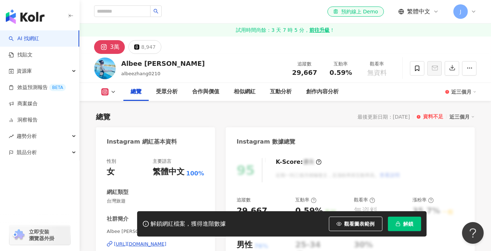
scroll to position [108, 0]
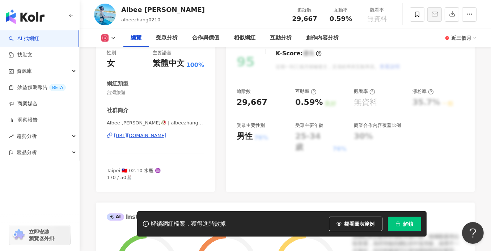
drag, startPoint x: 155, startPoint y: 137, endPoint x: 246, endPoint y: 48, distance: 127.3
click at [155, 137] on div "https://www.instagram.com/albeezhang0210/" at bounding box center [140, 135] width 52 height 7
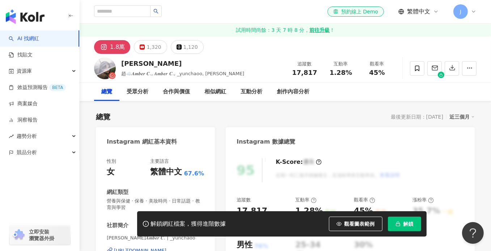
scroll to position [145, 0]
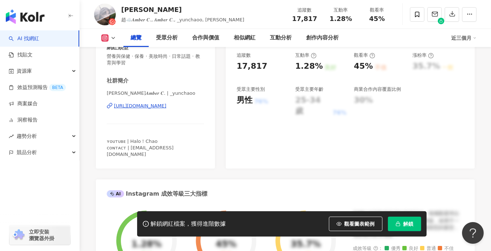
click at [156, 107] on div "https://www.instagram.com/_yunchaoo/" at bounding box center [140, 106] width 52 height 7
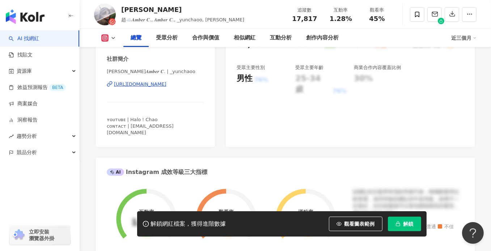
scroll to position [108, 0]
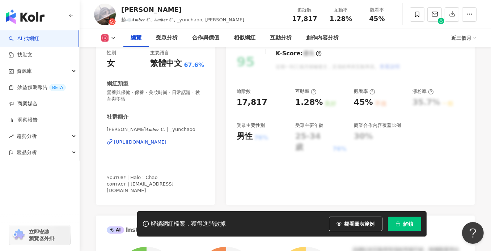
click at [166, 140] on div "https://www.instagram.com/_yunchaoo/" at bounding box center [140, 142] width 52 height 7
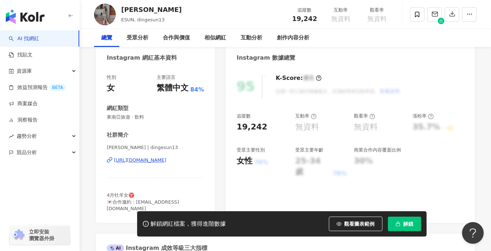
scroll to position [108, 0]
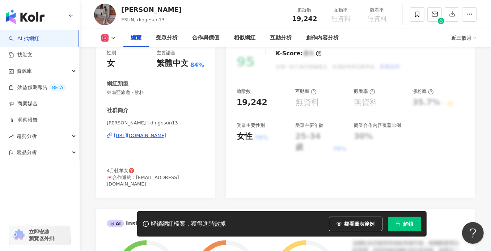
click at [148, 135] on div "https://www.instagram.com/dingesun13/" at bounding box center [140, 135] width 52 height 7
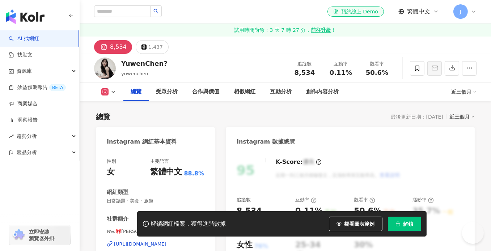
scroll to position [72, 0]
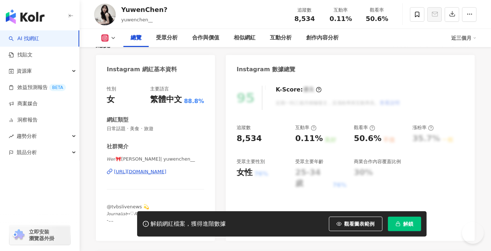
click at [163, 174] on div "[URL][DOMAIN_NAME]" at bounding box center [140, 171] width 52 height 7
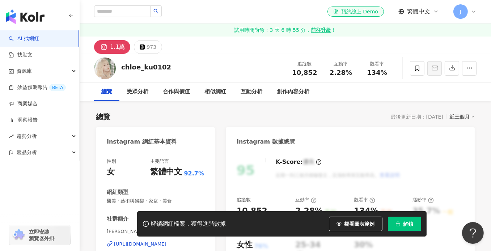
scroll to position [72, 0]
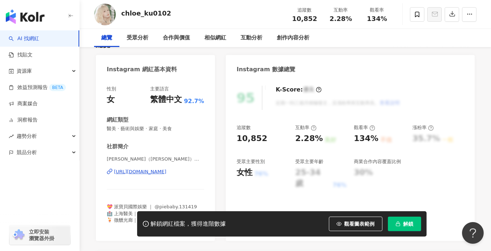
click at [149, 173] on div "[URL][DOMAIN_NAME]" at bounding box center [140, 171] width 52 height 7
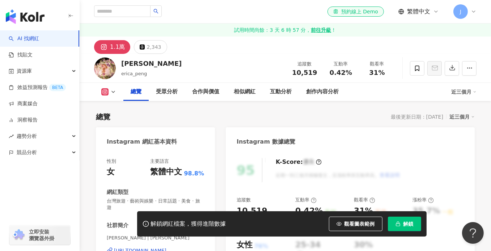
scroll to position [72, 0]
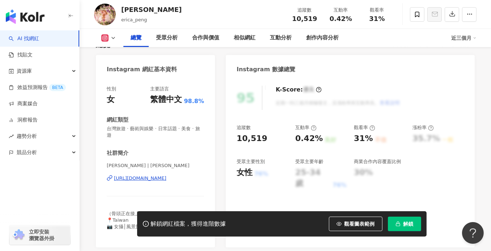
click at [131, 179] on div "https://www.instagram.com/erica_peng/" at bounding box center [140, 178] width 52 height 7
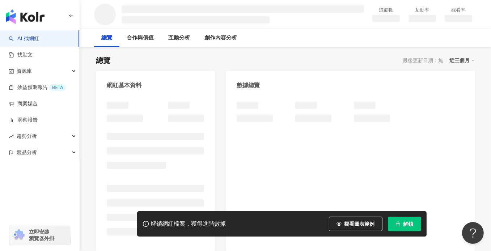
scroll to position [72, 0]
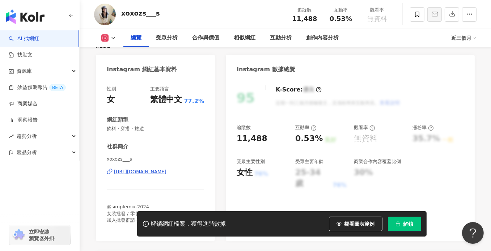
click at [161, 173] on div "https://www.instagram.com/xoxozs___s/" at bounding box center [140, 171] width 52 height 7
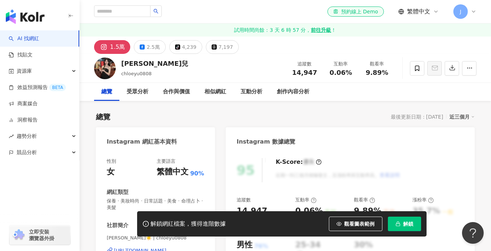
click at [202, 10] on div "el-icon-cs 預約線上 Demo 繁體中文 J" at bounding box center [285, 11] width 382 height 23
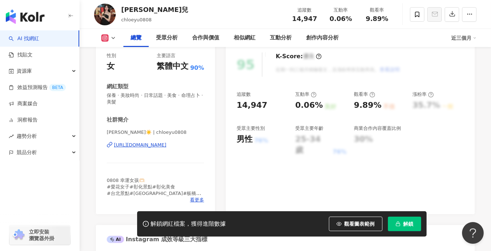
scroll to position [108, 0]
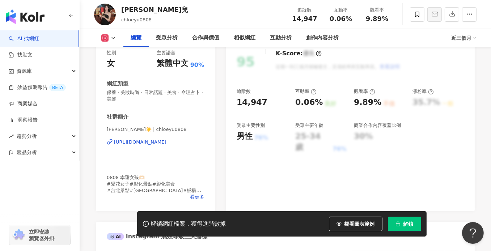
click at [143, 140] on div "https://www.instagram.com/chloeyu0808/" at bounding box center [140, 142] width 52 height 7
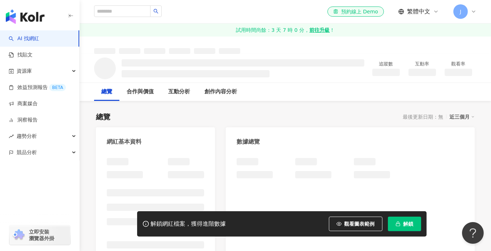
scroll to position [16, 0]
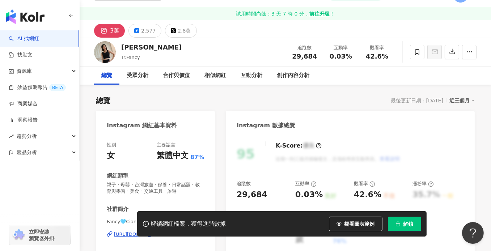
scroll to position [108, 0]
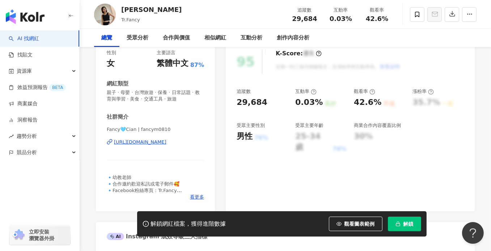
click at [154, 141] on div "[URL][DOMAIN_NAME]" at bounding box center [140, 142] width 52 height 7
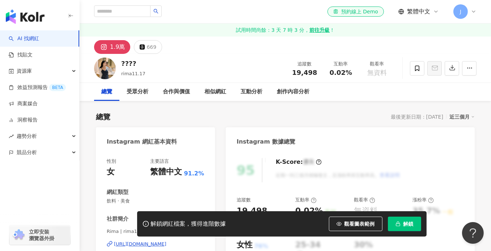
scroll to position [108, 0]
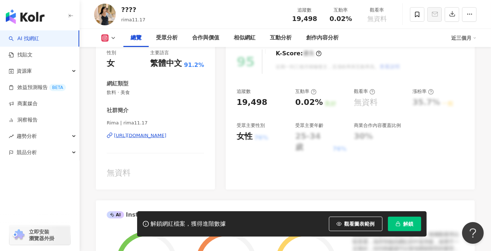
click at [145, 135] on div "https://www.instagram.com/rima11.17/" at bounding box center [140, 135] width 52 height 7
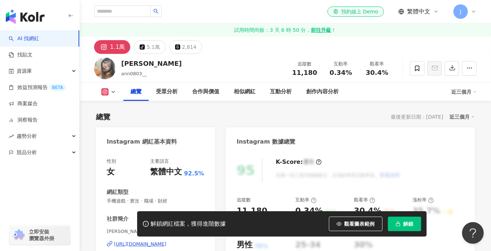
scroll to position [108, 0]
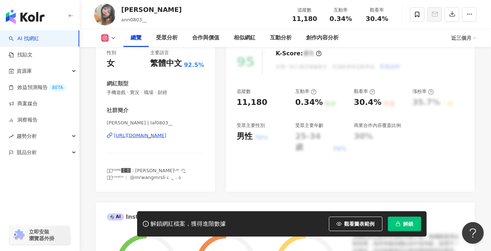
click at [152, 137] on div "https://www.instagram.com/laf0803__/" at bounding box center [140, 135] width 52 height 7
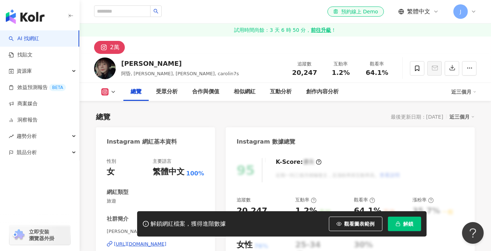
scroll to position [145, 0]
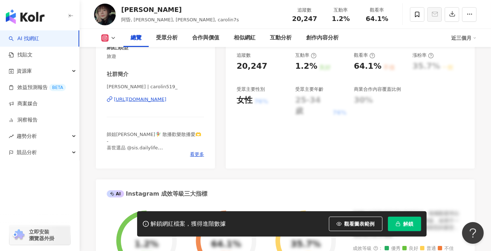
click at [166, 97] on div "[URL][DOMAIN_NAME]" at bounding box center [140, 99] width 52 height 7
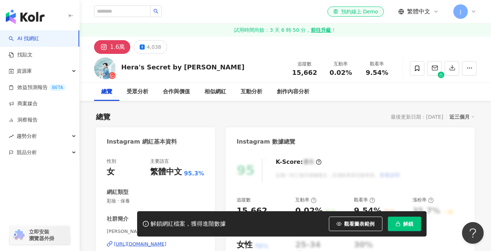
scroll to position [72, 0]
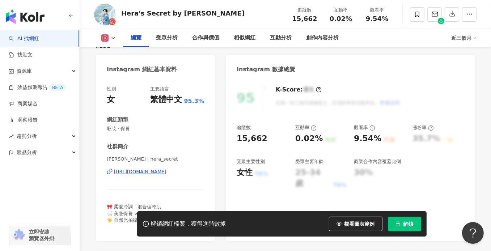
click at [144, 169] on div "https://www.instagram.com/hera_secret/" at bounding box center [140, 171] width 52 height 7
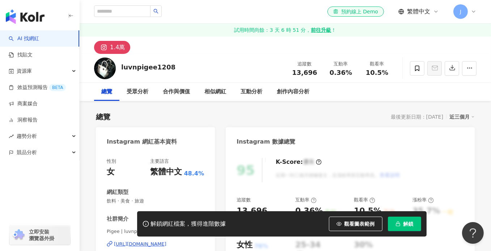
scroll to position [72, 0]
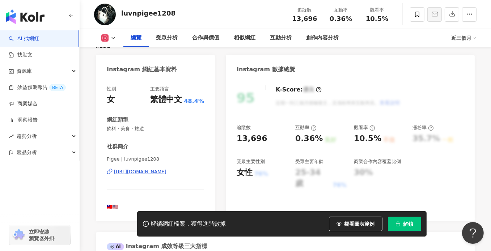
click at [149, 170] on div "[URL][DOMAIN_NAME]" at bounding box center [140, 171] width 52 height 7
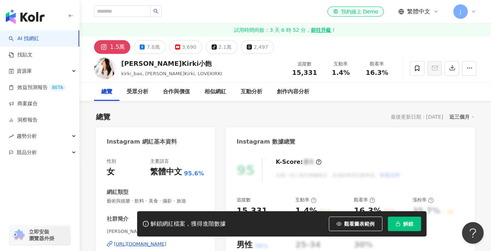
scroll to position [145, 0]
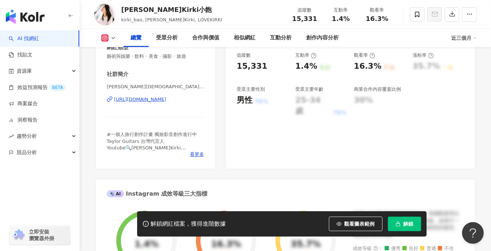
click at [166, 99] on div "https://www.instagram.com/kirki_bao/" at bounding box center [140, 99] width 52 height 7
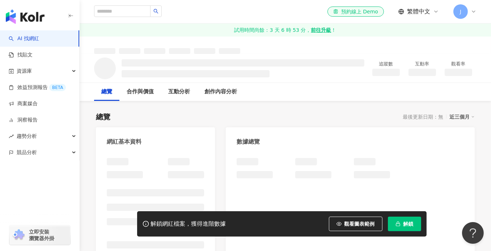
scroll to position [37, 0]
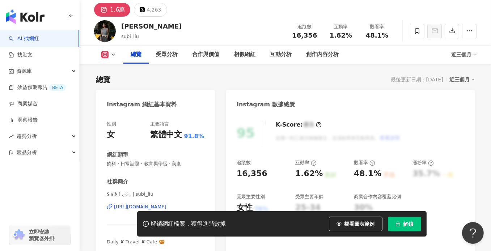
click at [124, 204] on div "[URL][DOMAIN_NAME]" at bounding box center [140, 207] width 52 height 7
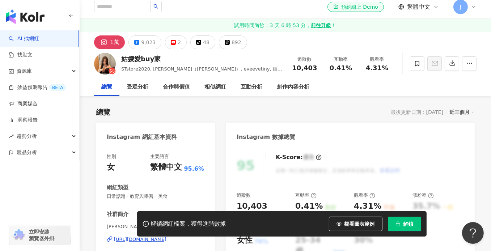
scroll to position [181, 0]
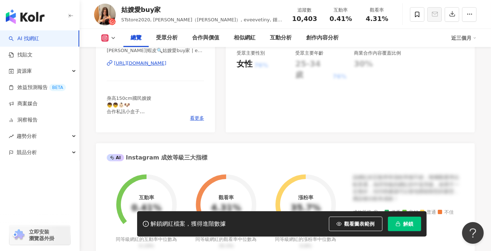
click at [153, 63] on div "[URL][DOMAIN_NAME]" at bounding box center [140, 63] width 52 height 7
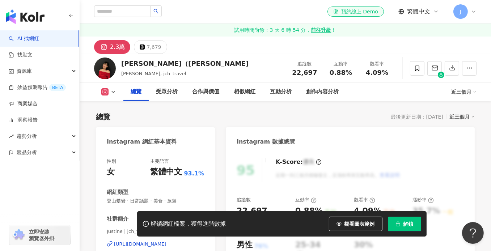
scroll to position [108, 0]
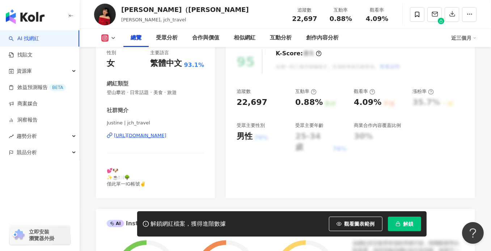
click at [166, 135] on div "https://www.instagram.com/jch_travel/" at bounding box center [140, 135] width 52 height 7
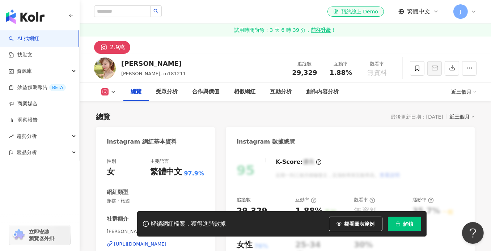
scroll to position [108, 0]
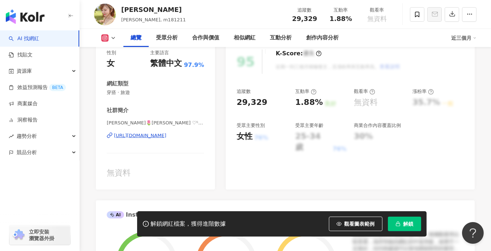
click at [166, 134] on div "https://www.instagram.com/m181211/" at bounding box center [140, 135] width 52 height 7
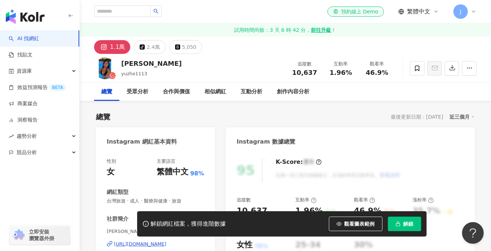
scroll to position [145, 0]
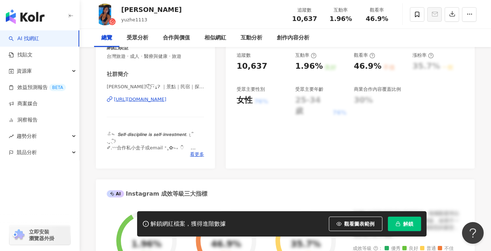
drag, startPoint x: 162, startPoint y: 113, endPoint x: 161, endPoint y: 99, distance: 14.5
click at [161, 99] on div "[URL][DOMAIN_NAME]" at bounding box center [140, 99] width 52 height 7
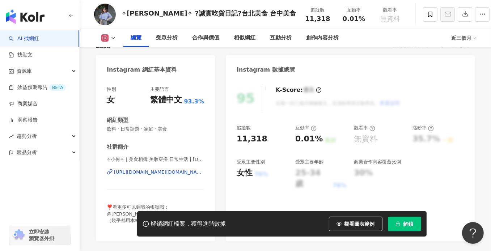
scroll to position [72, 0]
click at [146, 170] on div "https://www.instagram.com/littleho.food/" at bounding box center [159, 171] width 90 height 7
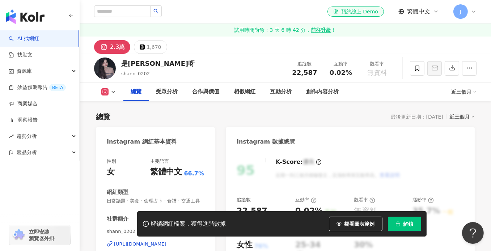
click at [140, 241] on div "https://www.instagram.com/shann_0202/" at bounding box center [140, 244] width 52 height 7
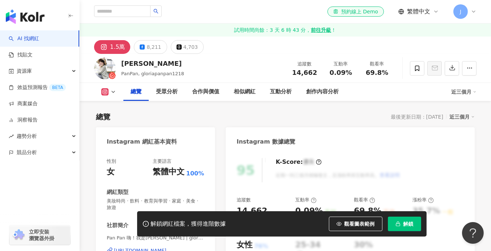
scroll to position [108, 0]
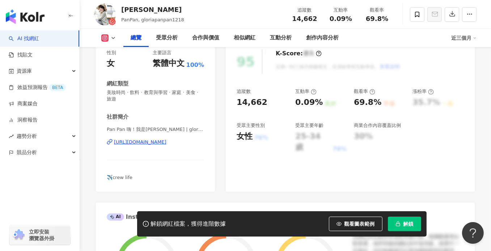
click at [162, 143] on div "https://www.instagram.com/gloriapanpan1218/" at bounding box center [140, 142] width 52 height 7
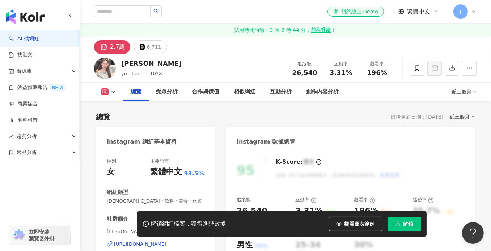
scroll to position [72, 0]
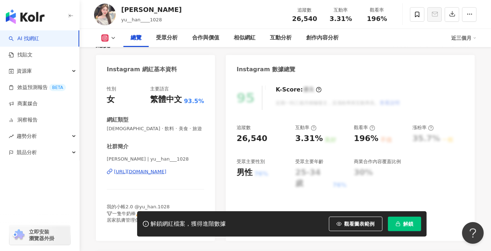
click at [166, 171] on div "[URL][DOMAIN_NAME]" at bounding box center [140, 171] width 52 height 7
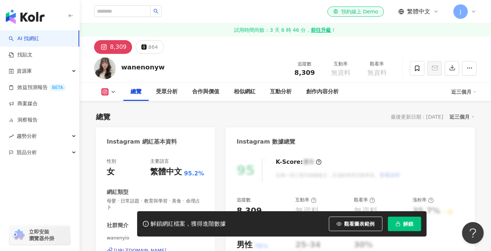
scroll to position [72, 0]
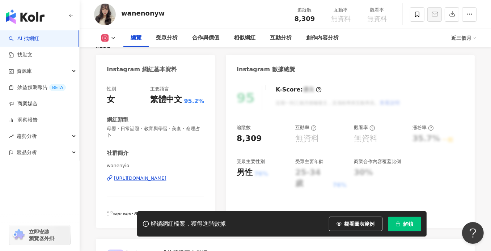
click at [145, 179] on div "https://www.instagram.com/wanenyio/" at bounding box center [140, 178] width 52 height 7
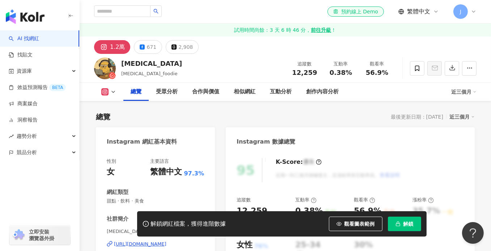
scroll to position [108, 0]
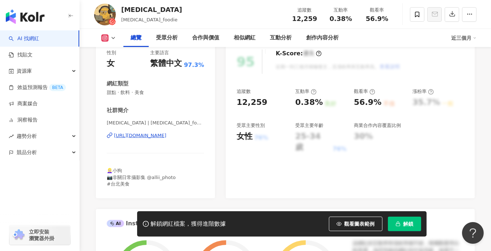
click at [163, 136] on div "https://www.instagram.com/alli_foodie/" at bounding box center [140, 135] width 52 height 7
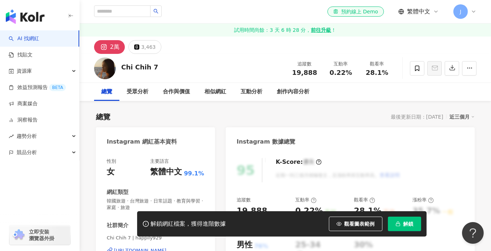
scroll to position [72, 0]
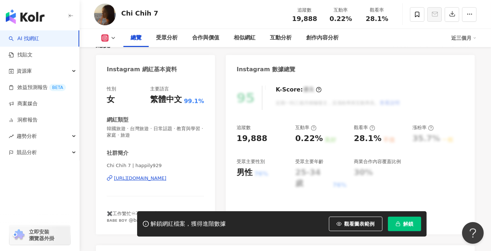
click at [154, 179] on div "https://www.instagram.com/happily929/" at bounding box center [140, 178] width 52 height 7
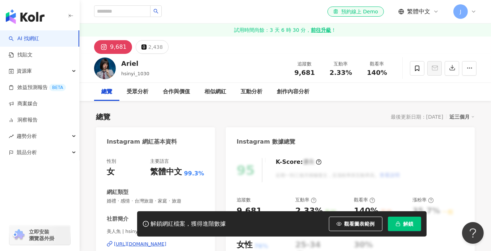
click at [163, 228] on div "美人魚 | hsinyi_1030 [URL][DOMAIN_NAME]" at bounding box center [155, 249] width 97 height 42
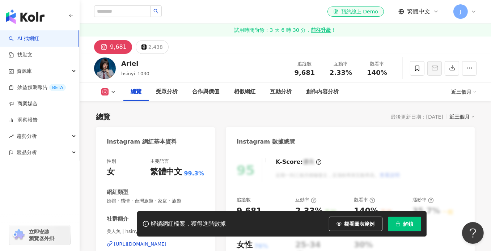
scroll to position [108, 0]
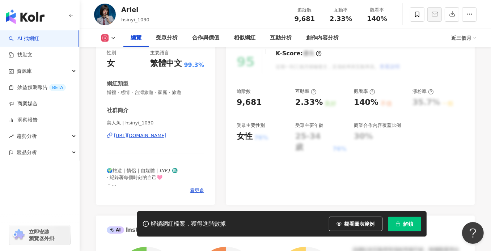
drag, startPoint x: 149, startPoint y: 119, endPoint x: 163, endPoint y: 137, distance: 22.9
click at [163, 137] on div "[URL][DOMAIN_NAME]" at bounding box center [140, 135] width 52 height 7
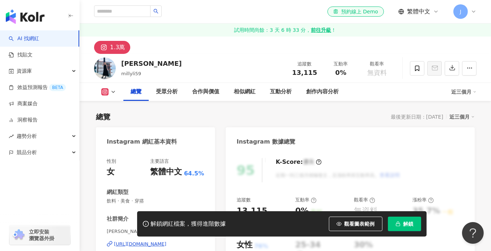
scroll to position [72, 0]
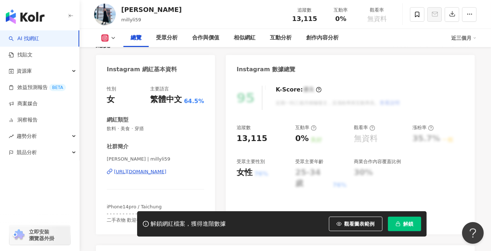
click at [166, 174] on div "https://www.instagram.com/millyli59/" at bounding box center [140, 171] width 52 height 7
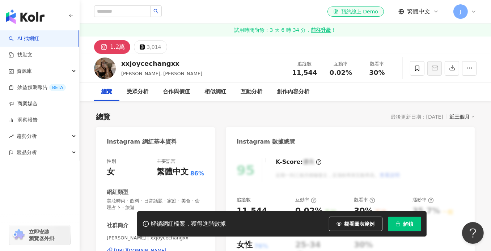
scroll to position [72, 0]
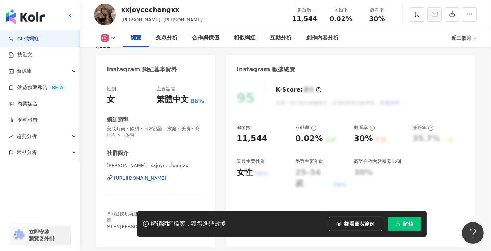
click at [156, 179] on div "https://www.instagram.com/xxjoycechangxx/" at bounding box center [140, 178] width 52 height 7
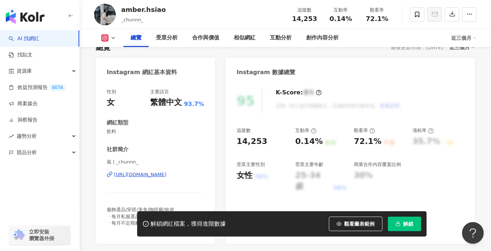
scroll to position [72, 0]
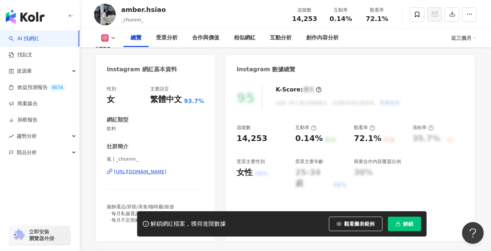
click at [157, 174] on div "https://www.instagram.com/_chunnn_/" at bounding box center [140, 171] width 52 height 7
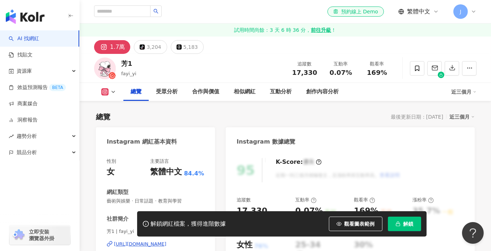
scroll to position [72, 0]
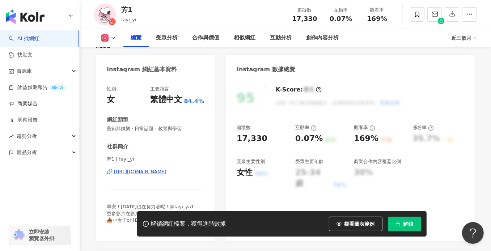
click at [155, 173] on div "https://www.instagram.com/fayi_yi/" at bounding box center [140, 171] width 52 height 7
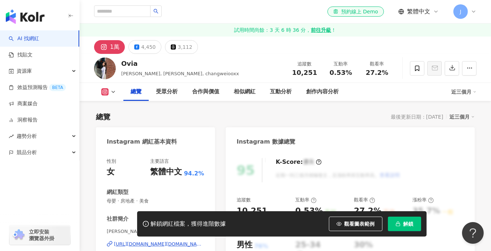
click at [153, 241] on div "https://www.instagram.com/weichang.ovia/" at bounding box center [159, 244] width 90 height 7
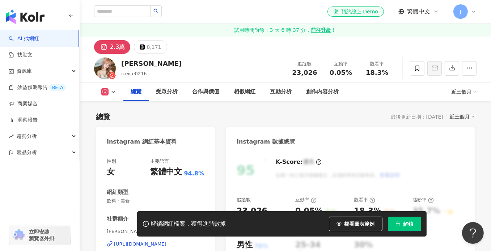
click at [155, 241] on div "[URL][DOMAIN_NAME]" at bounding box center [140, 244] width 52 height 7
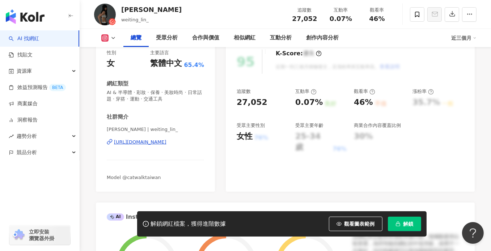
click at [137, 144] on div "https://www.instagram.com/weiting_lin_/" at bounding box center [140, 142] width 52 height 7
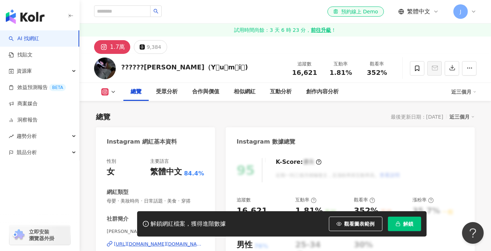
click at [152, 241] on div "[URL][DOMAIN_NAME][DOMAIN_NAME]" at bounding box center [159, 244] width 90 height 7
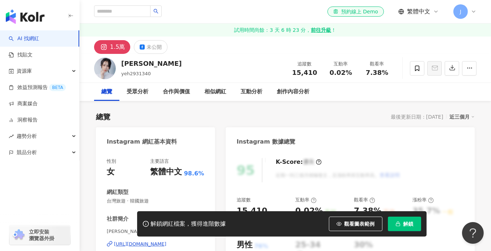
drag, startPoint x: 161, startPoint y: 131, endPoint x: 162, endPoint y: 172, distance: 41.2
click at [162, 241] on div "https://www.instagram.com/yeh2931340/" at bounding box center [140, 244] width 52 height 7
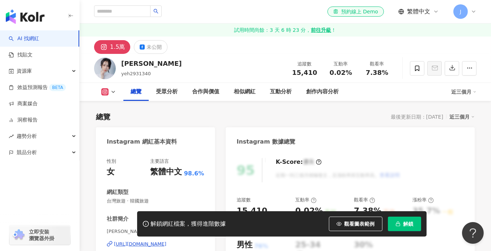
scroll to position [72, 0]
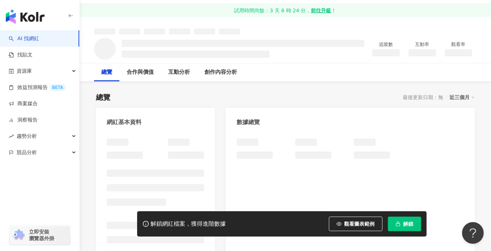
scroll to position [67, 0]
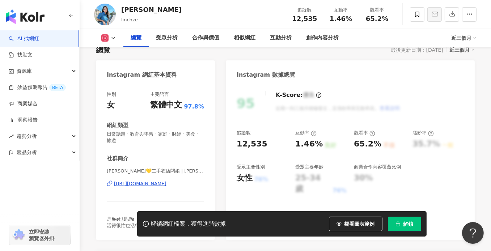
scroll to position [108, 0]
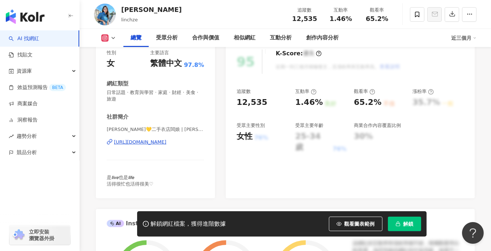
click at [139, 143] on div "https://www.instagram.com/linchze/" at bounding box center [140, 142] width 52 height 7
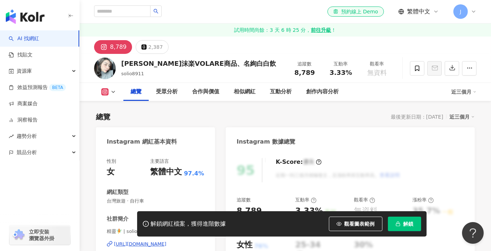
scroll to position [72, 0]
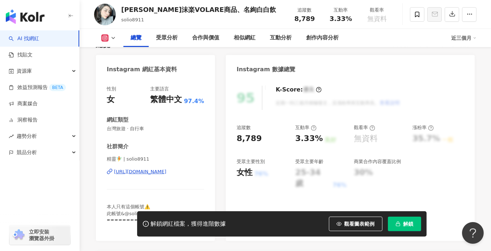
click at [158, 174] on div "[URL][DOMAIN_NAME]" at bounding box center [140, 171] width 52 height 7
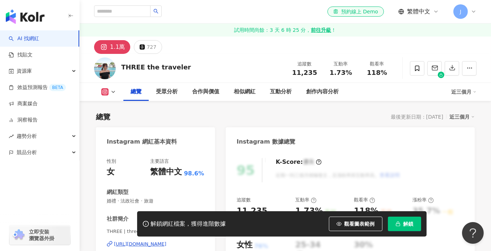
scroll to position [108, 0]
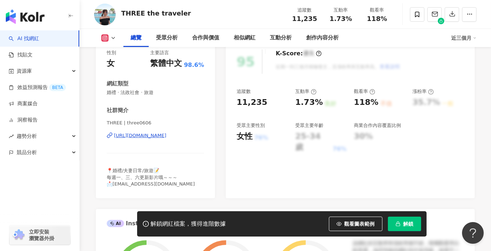
click at [166, 135] on div "https://www.instagram.com/three0606/" at bounding box center [140, 135] width 52 height 7
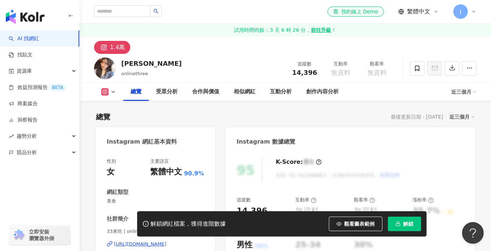
scroll to position [145, 0]
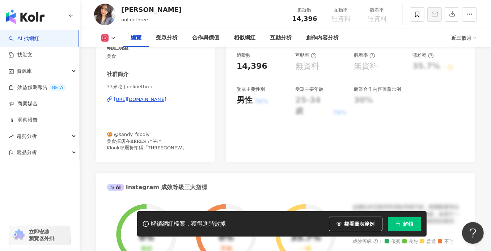
click at [163, 99] on div "[URL][DOMAIN_NAME]" at bounding box center [140, 99] width 52 height 7
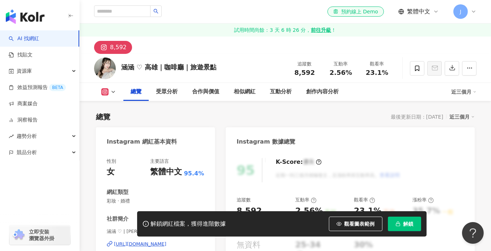
click at [147, 241] on div "https://www.instagram.com/hann._.615/" at bounding box center [140, 244] width 52 height 7
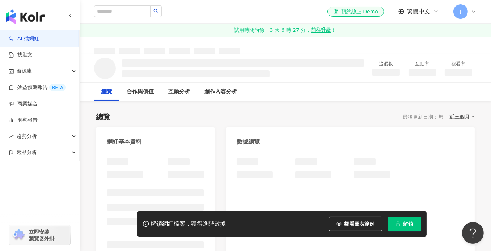
scroll to position [108, 0]
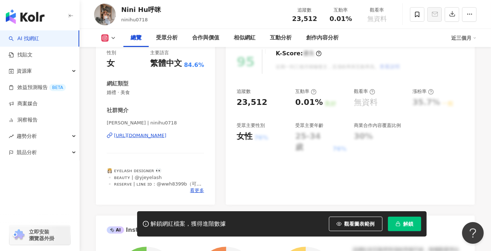
click at [158, 134] on div "https://www.instagram.com/ninihu0718/" at bounding box center [140, 135] width 52 height 7
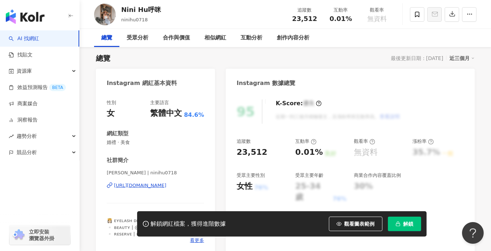
scroll to position [72, 0]
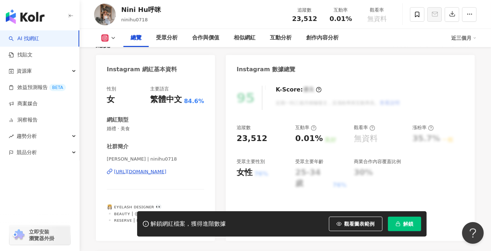
click at [155, 173] on div "https://www.instagram.com/ninihu0718/" at bounding box center [140, 171] width 52 height 7
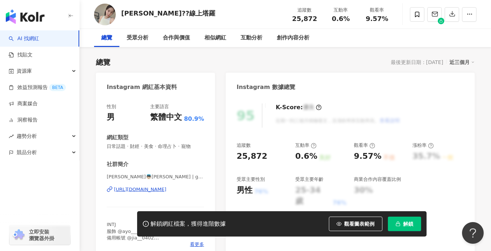
scroll to position [108, 0]
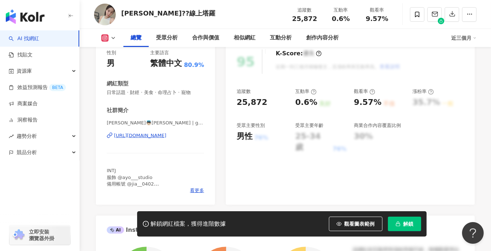
click at [145, 134] on div "https://www.instagram.com/gina_1256/" at bounding box center [140, 135] width 52 height 7
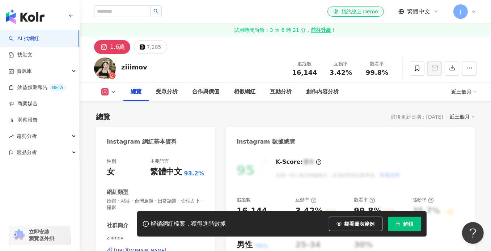
scroll to position [108, 0]
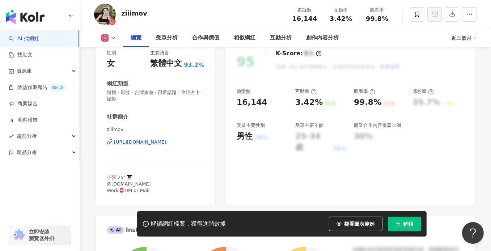
drag, startPoint x: 157, startPoint y: 144, endPoint x: 370, endPoint y: 1, distance: 257.0
click at [157, 144] on div "https://www.instagram.com/ziiimov/" at bounding box center [140, 142] width 52 height 7
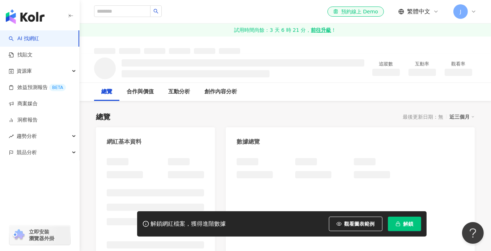
scroll to position [11, 0]
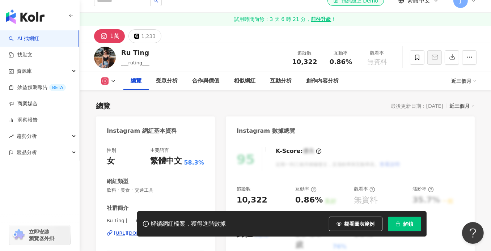
scroll to position [72, 0]
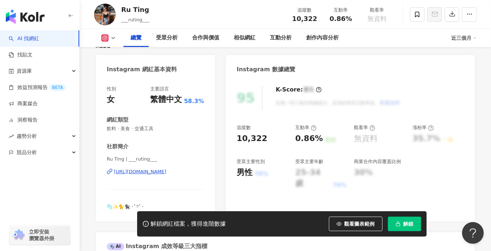
click at [154, 172] on div "https://www.instagram.com/___ruting___/" at bounding box center [140, 171] width 52 height 7
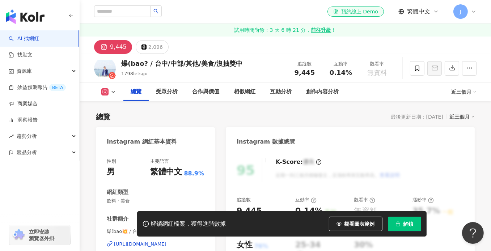
scroll to position [108, 0]
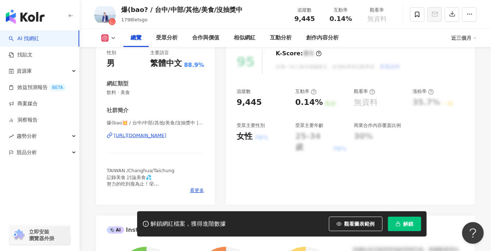
click at [138, 137] on div "https://www.instagram.com/1798letsgo/" at bounding box center [140, 135] width 52 height 7
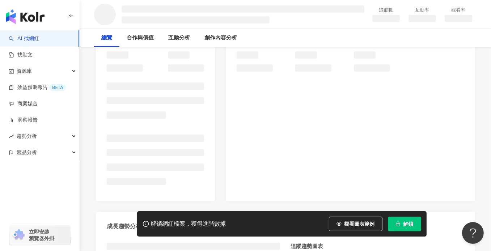
scroll to position [145, 0]
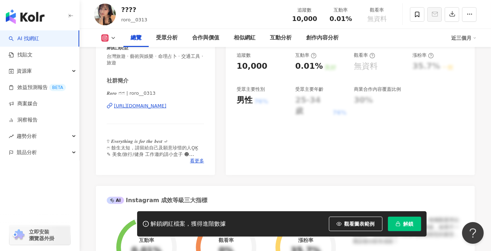
drag, startPoint x: 157, startPoint y: 139, endPoint x: 165, endPoint y: 106, distance: 33.4
click at [165, 106] on div "[URL][DOMAIN_NAME]" at bounding box center [140, 106] width 52 height 7
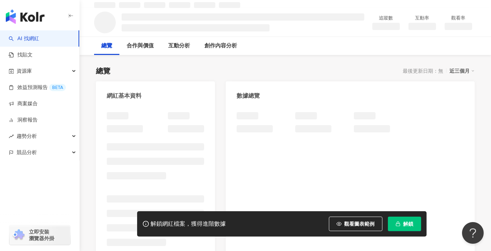
scroll to position [106, 0]
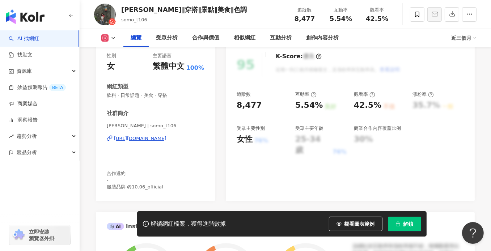
click at [138, 135] on div "https://www.instagram.com/somo_t106/" at bounding box center [140, 138] width 52 height 7
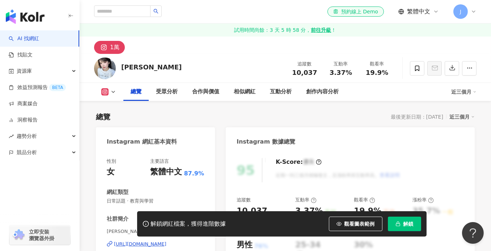
scroll to position [72, 0]
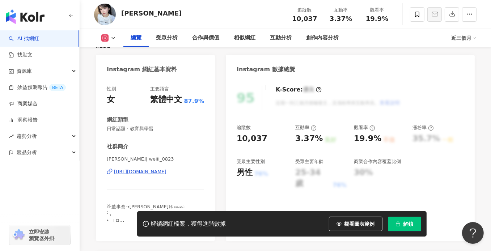
click at [129, 172] on div "https://www.instagram.com/weiii_0823/" at bounding box center [140, 171] width 52 height 7
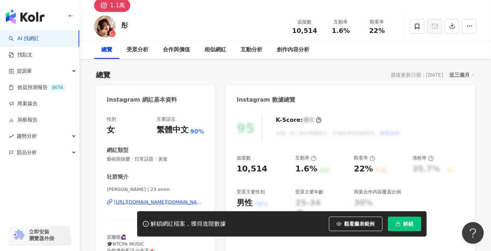
scroll to position [72, 0]
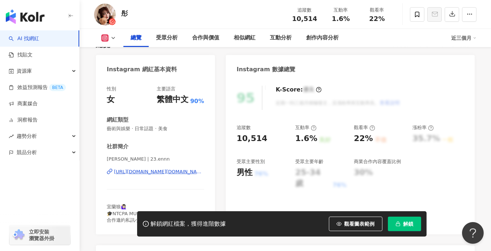
click at [145, 172] on div "https://www.instagram.com/23.ennn/" at bounding box center [159, 171] width 90 height 7
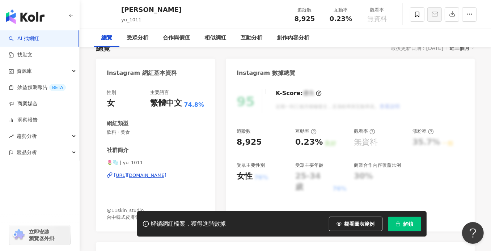
scroll to position [108, 0]
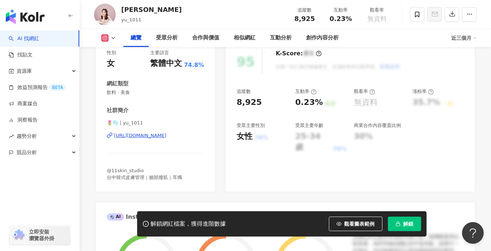
click at [165, 137] on div "https://www.instagram.com/yu_1011/" at bounding box center [140, 135] width 52 height 7
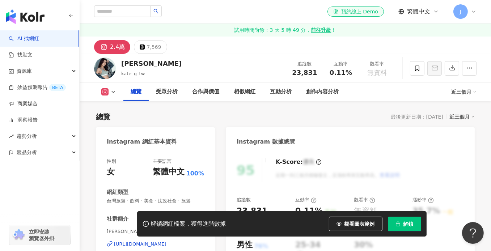
click at [136, 241] on div "https://www.instagram.com/kate_tw0321/" at bounding box center [140, 244] width 52 height 7
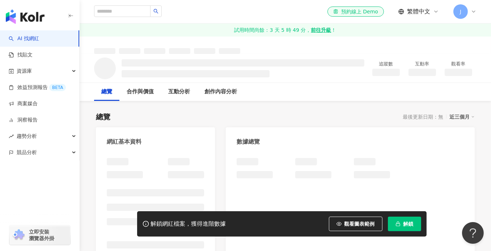
scroll to position [7, 0]
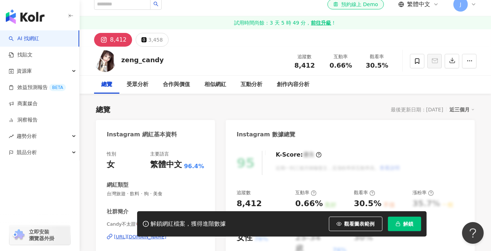
click at [166, 234] on div "https://www.instagram.com/zeng_candy/" at bounding box center [140, 237] width 52 height 7
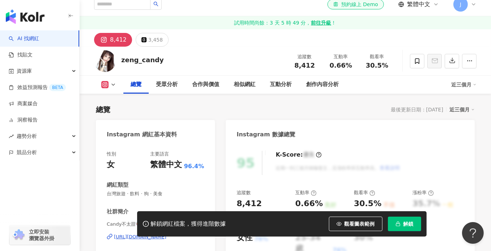
scroll to position [108, 0]
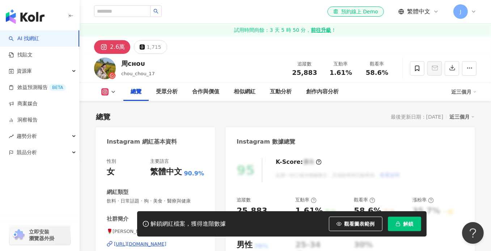
scroll to position [72, 0]
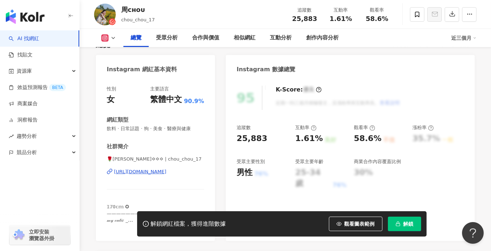
click at [145, 173] on div "[URL][DOMAIN_NAME]" at bounding box center [140, 171] width 52 height 7
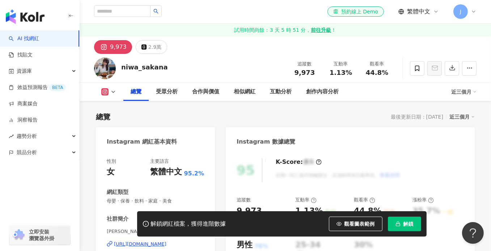
click at [163, 241] on div "[URL][DOMAIN_NAME]" at bounding box center [140, 244] width 52 height 7
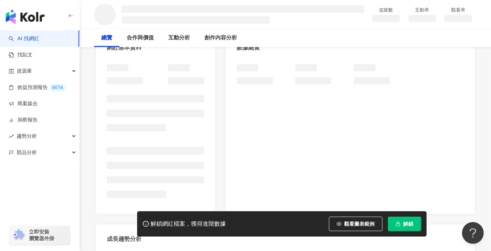
scroll to position [108, 0]
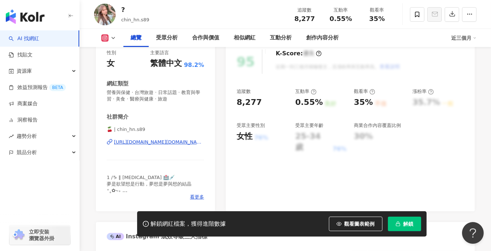
click at [170, 141] on div "https://www.instagram.com/chin_hn.s89/" at bounding box center [159, 142] width 90 height 7
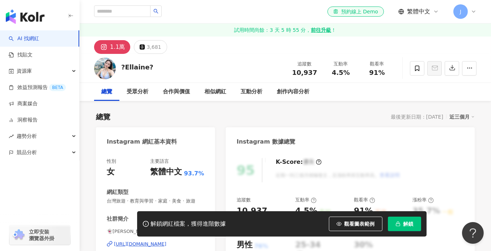
scroll to position [108, 0]
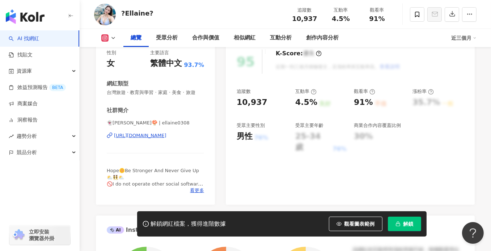
click at [159, 139] on div "https://www.instagram.com/ellaine0308/" at bounding box center [140, 135] width 52 height 7
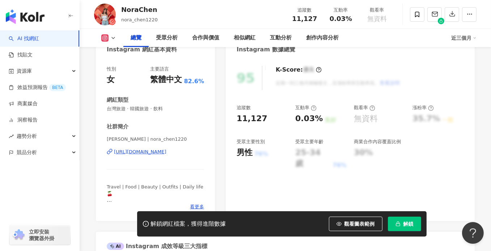
scroll to position [108, 0]
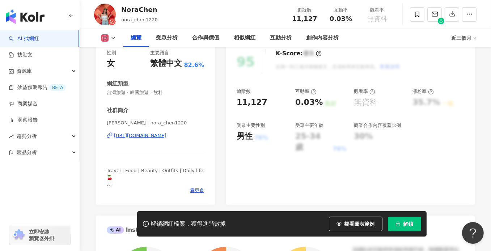
click at [160, 138] on div "https://www.instagram.com/nora_chen1220/" at bounding box center [140, 135] width 52 height 7
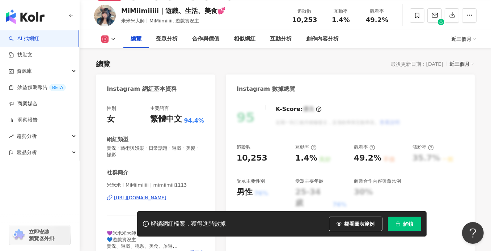
scroll to position [108, 0]
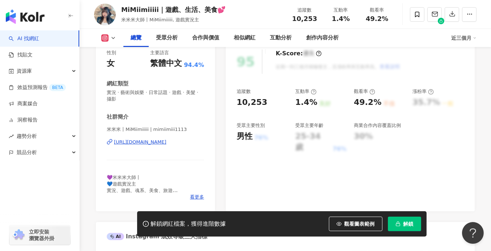
click at [161, 142] on div "[URL][DOMAIN_NAME]" at bounding box center [140, 142] width 52 height 7
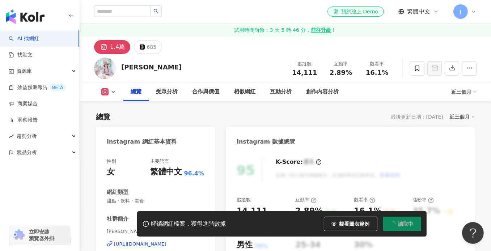
scroll to position [108, 0]
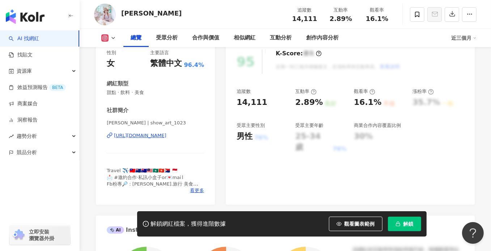
click at [163, 136] on div "https://www.instagram.com/show_art_1023/" at bounding box center [140, 135] width 52 height 7
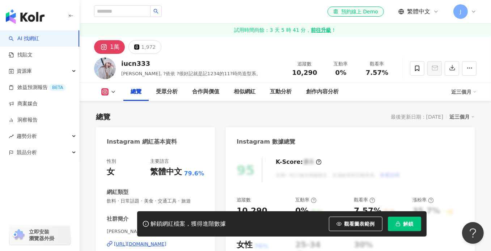
scroll to position [108, 0]
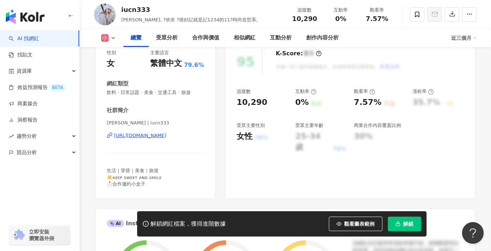
click at [166, 133] on div "https://www.instagram.com/iucn333/" at bounding box center [140, 135] width 52 height 7
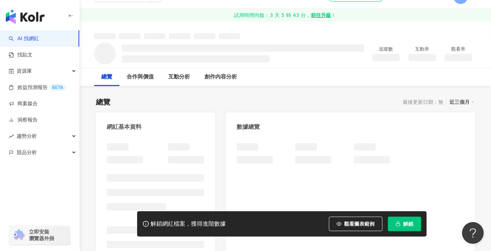
scroll to position [142, 0]
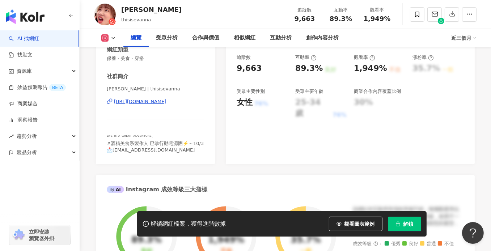
scroll to position [145, 0]
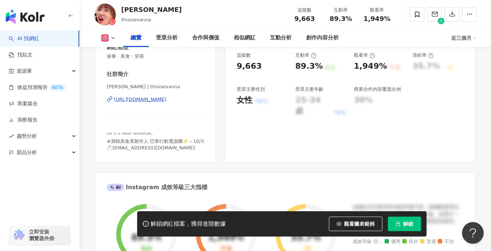
click at [166, 101] on div "https://www.instagram.com/thisisevanna/" at bounding box center [140, 99] width 52 height 7
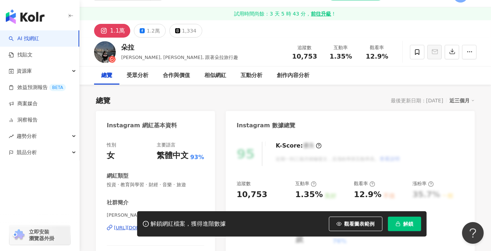
scroll to position [72, 0]
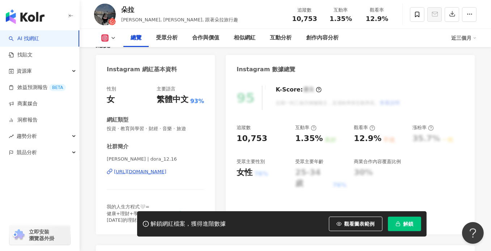
click at [161, 170] on div "https://www.instagram.com/dora_12.16/" at bounding box center [140, 171] width 52 height 7
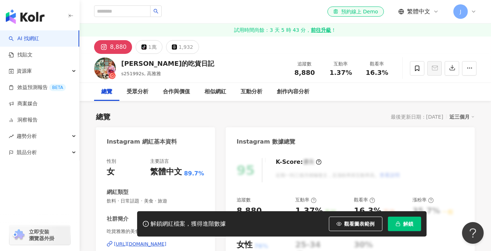
scroll to position [108, 0]
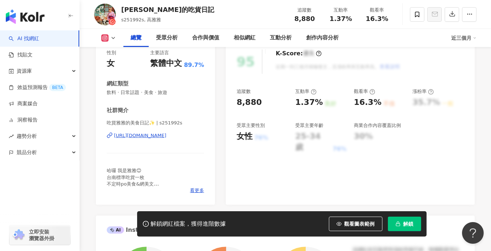
click at [138, 133] on div "https://www.instagram.com/s251992s/" at bounding box center [140, 135] width 52 height 7
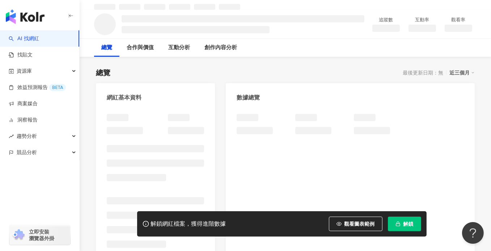
scroll to position [72, 0]
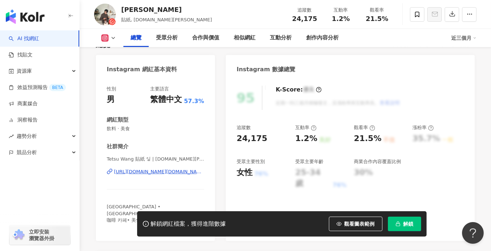
scroll to position [108, 0]
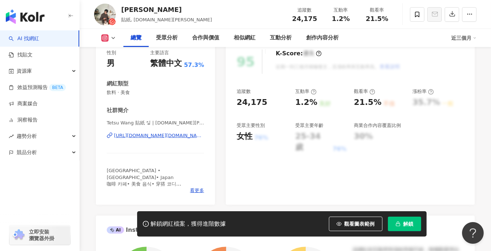
click at [145, 133] on div "[URL][DOMAIN_NAME][DOMAIN_NAME]" at bounding box center [159, 135] width 90 height 7
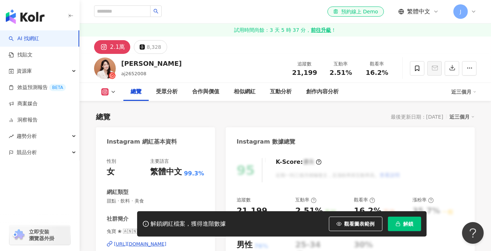
scroll to position [72, 0]
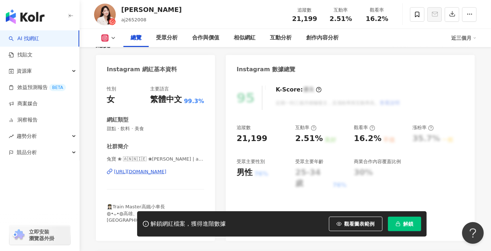
click at [153, 168] on div "https://www.instagram.com/aj2652008/" at bounding box center [140, 171] width 52 height 7
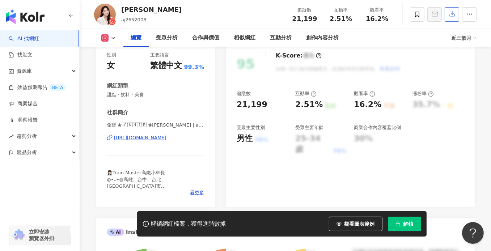
scroll to position [108, 0]
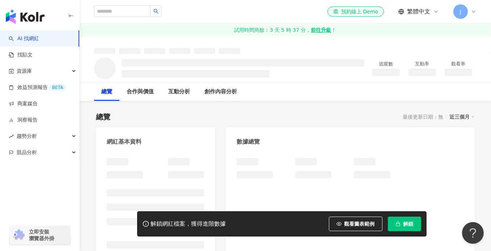
scroll to position [2, 0]
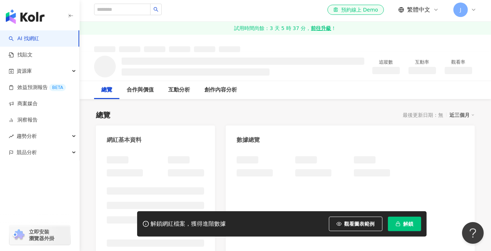
scroll to position [72, 0]
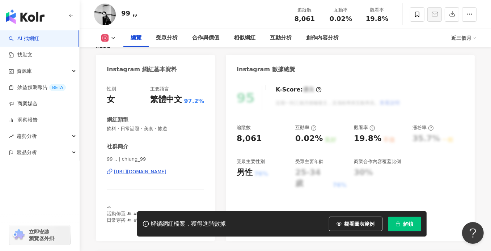
click at [145, 172] on div "https://www.instagram.com/chiung_99/" at bounding box center [140, 171] width 52 height 7
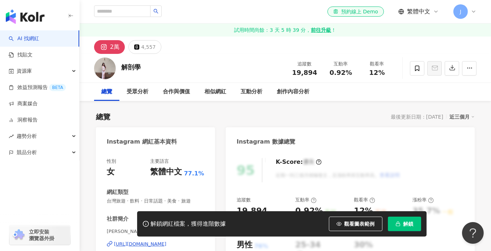
scroll to position [145, 0]
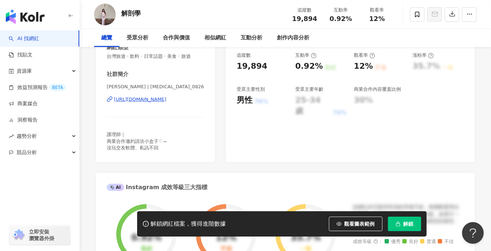
click at [166, 101] on div "https://www.instagram.com/lidocaine_0826/" at bounding box center [140, 99] width 52 height 7
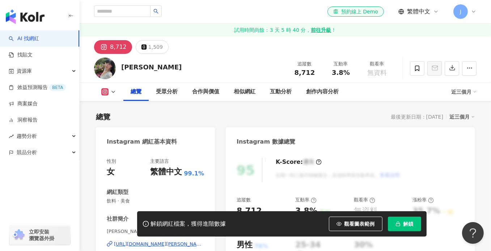
scroll to position [145, 0]
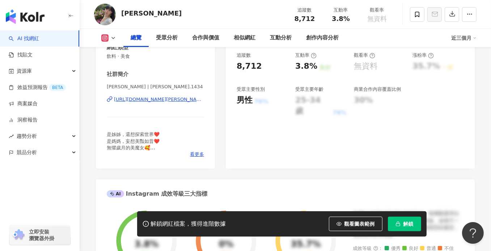
click at [175, 102] on div "https://www.instagram.com/eva.1434/" at bounding box center [159, 99] width 90 height 7
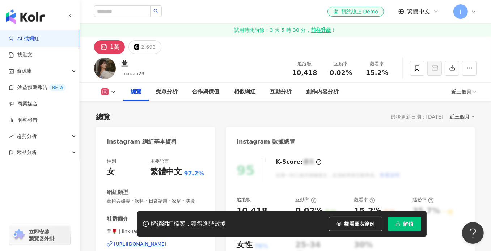
scroll to position [108, 0]
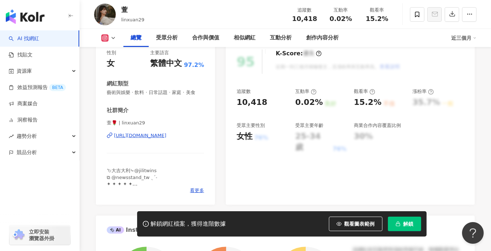
click at [155, 139] on div "https://www.instagram.com/linxuan29/" at bounding box center [140, 135] width 52 height 7
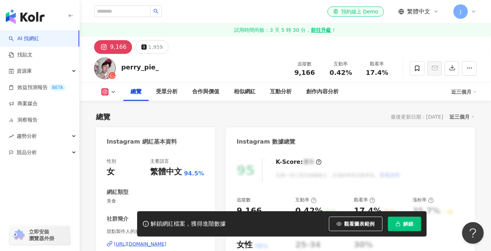
scroll to position [145, 0]
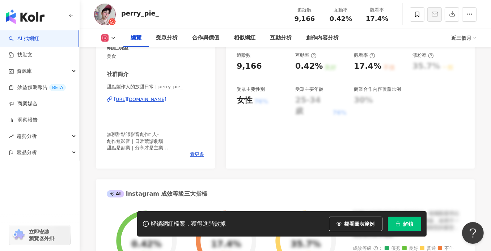
click at [162, 98] on div "[URL][DOMAIN_NAME]" at bounding box center [140, 99] width 52 height 7
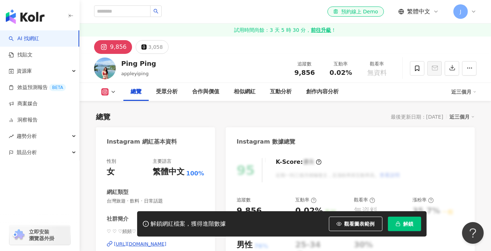
scroll to position [72, 0]
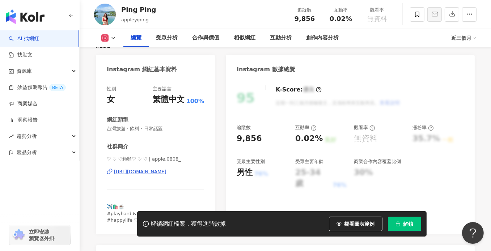
click at [127, 171] on div "https://www.instagram.com/apple.0808_/" at bounding box center [140, 171] width 52 height 7
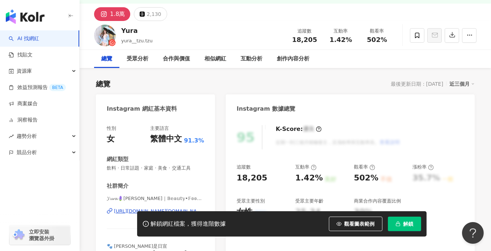
scroll to position [145, 0]
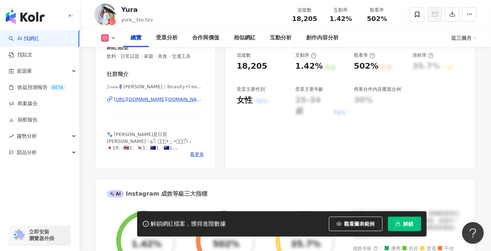
click at [143, 103] on div "https://www.instagram.com/yura__tzu.tzu/" at bounding box center [159, 99] width 90 height 7
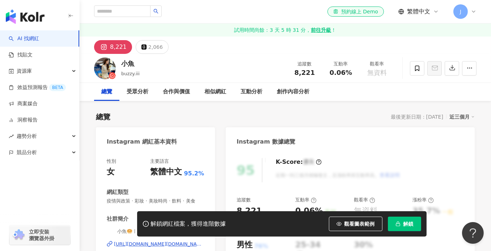
drag, startPoint x: 140, startPoint y: 161, endPoint x: 153, endPoint y: 143, distance: 21.9
click at [153, 241] on div "https://www.instagram.com/buzzy.iii/" at bounding box center [159, 244] width 90 height 7
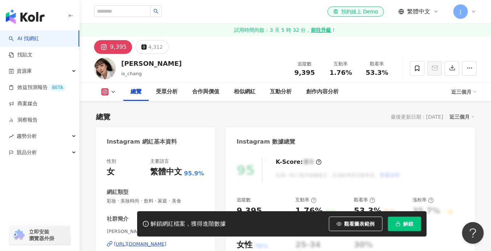
scroll to position [108, 0]
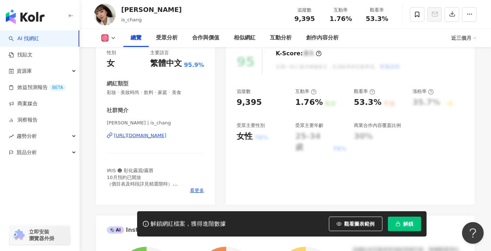
click at [162, 135] on div "https://www.instagram.com/is_chang/" at bounding box center [140, 135] width 52 height 7
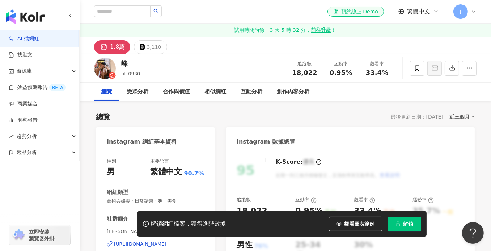
scroll to position [72, 0]
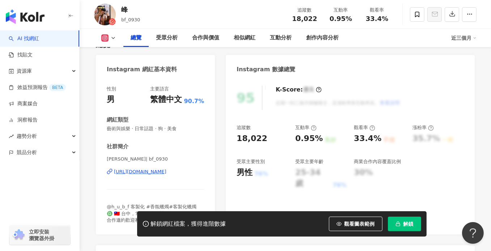
click at [142, 172] on div "[URL][DOMAIN_NAME]" at bounding box center [140, 171] width 52 height 7
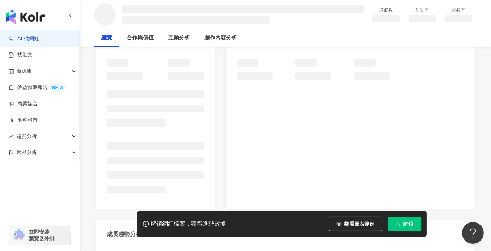
scroll to position [108, 0]
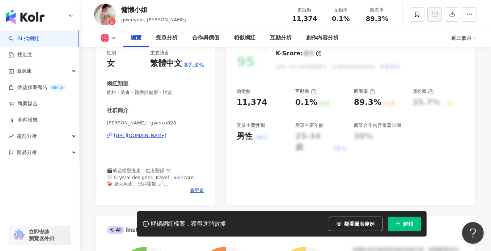
click at [147, 137] on div "https://www.instagram.com/gwenxi828/" at bounding box center [140, 135] width 52 height 7
click at [155, 137] on div "https://www.instagram.com/gwenxi828/" at bounding box center [140, 135] width 52 height 7
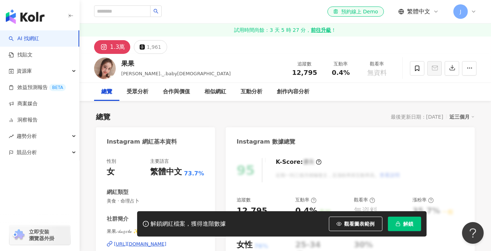
scroll to position [108, 0]
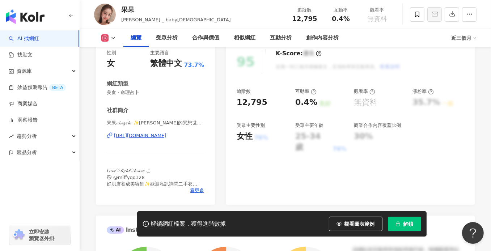
click at [163, 137] on div "https://www.instagram.com/______angela._.67______/" at bounding box center [140, 135] width 52 height 7
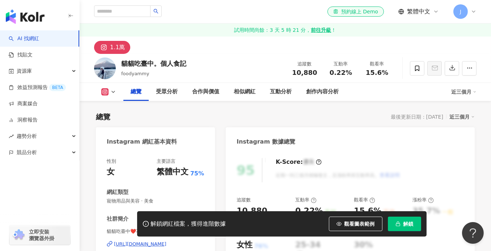
scroll to position [108, 0]
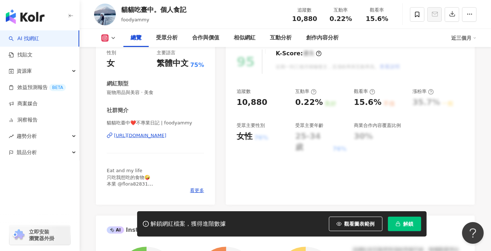
click at [143, 136] on div "[URL][DOMAIN_NAME]" at bounding box center [140, 135] width 52 height 7
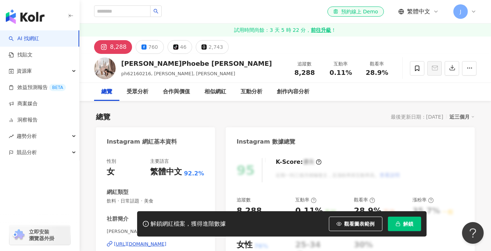
drag, startPoint x: 171, startPoint y: 114, endPoint x: 142, endPoint y: 137, distance: 37.3
click at [142, 241] on div "https://www.instagram.com/ph62160216/" at bounding box center [140, 244] width 52 height 7
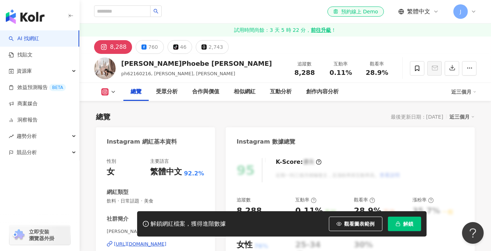
scroll to position [108, 0]
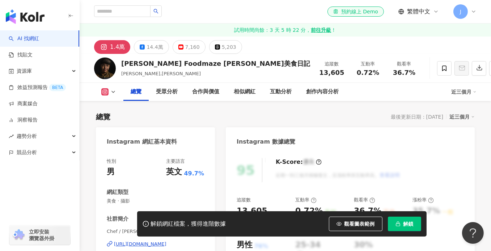
click at [141, 241] on div "https://www.instagram.com/jeeksfoodmaze/" at bounding box center [140, 244] width 52 height 7
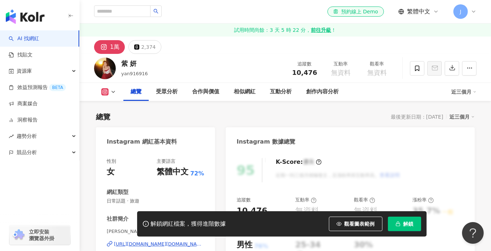
click at [150, 241] on div "[URL][DOMAIN_NAME][DOMAIN_NAME]" at bounding box center [159, 244] width 90 height 7
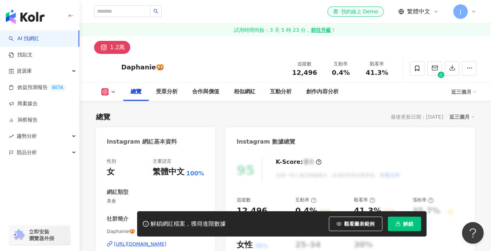
scroll to position [108, 0]
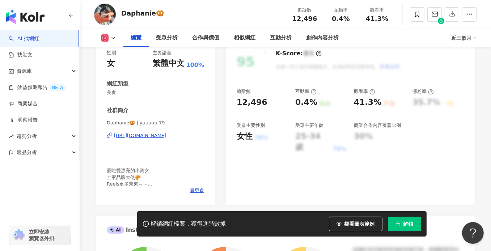
click at [142, 137] on div "https://www.instagram.com/yuuuuu.79/" at bounding box center [140, 135] width 52 height 7
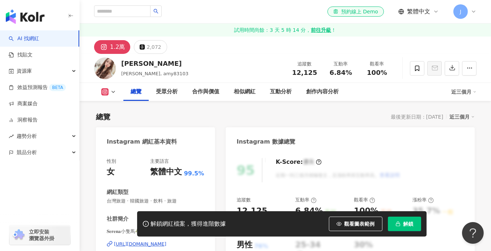
click at [145, 241] on div "https://www.instagram.com/amy83103/" at bounding box center [140, 244] width 52 height 7
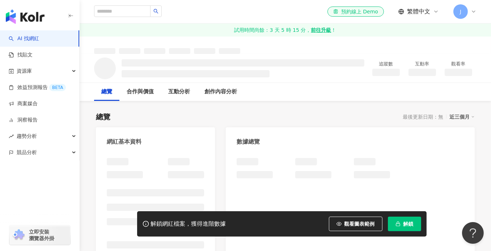
scroll to position [1, 0]
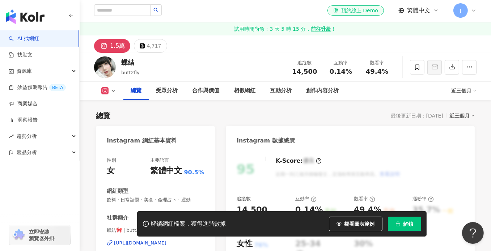
click at [139, 240] on div "https://www.instagram.com/butt2fly_/" at bounding box center [140, 243] width 52 height 7
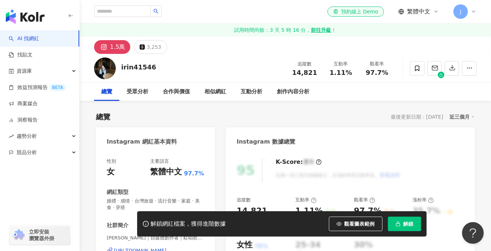
click at [159, 247] on div "[URL][DOMAIN_NAME]" at bounding box center [140, 250] width 52 height 7
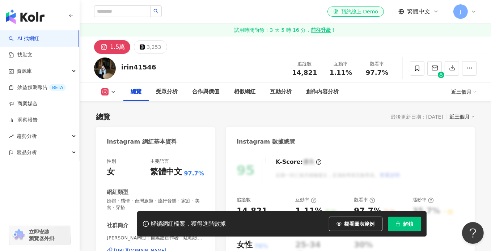
scroll to position [108, 0]
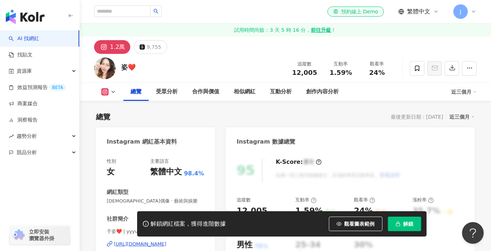
click at [155, 241] on div "https://www.instagram.com/yyyu_ziii/" at bounding box center [140, 244] width 52 height 7
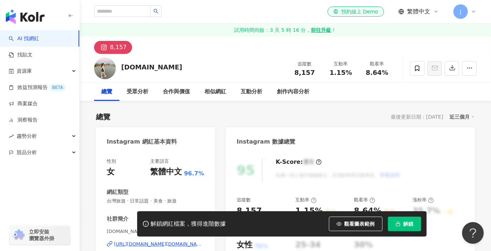
scroll to position [181, 0]
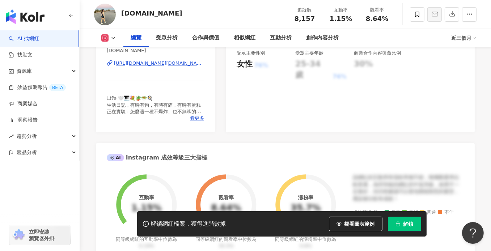
click at [156, 65] on div "https://www.instagram.com/singsangsung.life/?g=5" at bounding box center [159, 63] width 90 height 7
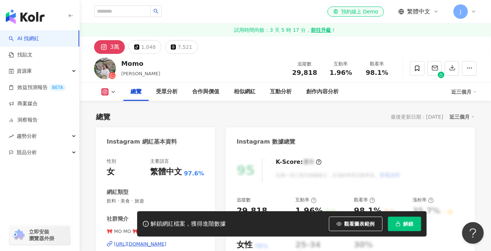
scroll to position [108, 0]
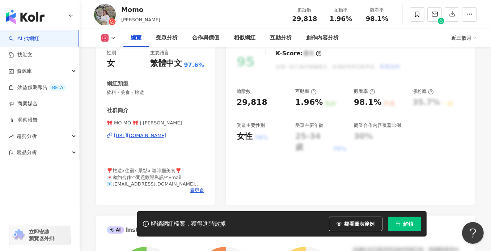
click at [165, 135] on div "https://www.instagram.com/duffy_lifediary/" at bounding box center [140, 135] width 52 height 7
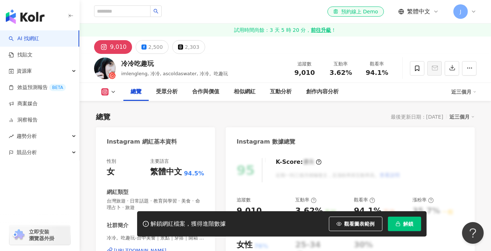
click at [142, 247] on div "https://www.instagram.com/ascoldaswater/" at bounding box center [140, 250] width 52 height 7
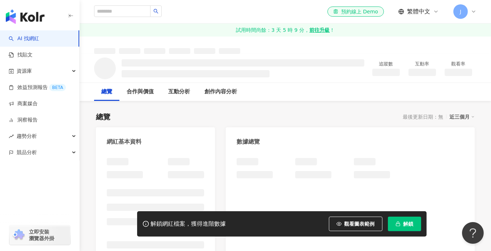
scroll to position [24, 0]
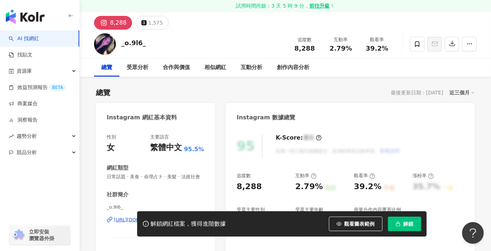
drag, startPoint x: 147, startPoint y: 156, endPoint x: 144, endPoint y: 179, distance: 22.6
click at [144, 217] on div "[URL][DOMAIN_NAME]" at bounding box center [140, 220] width 52 height 7
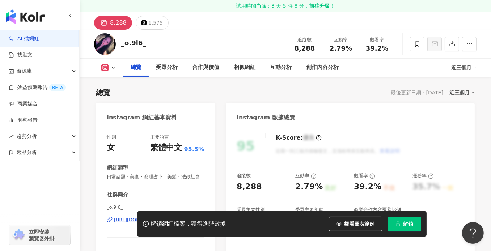
scroll to position [72, 0]
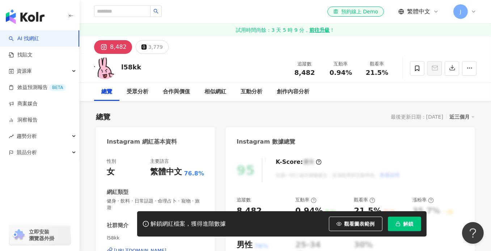
click at [140, 247] on div "[URL][DOMAIN_NAME]" at bounding box center [140, 250] width 52 height 7
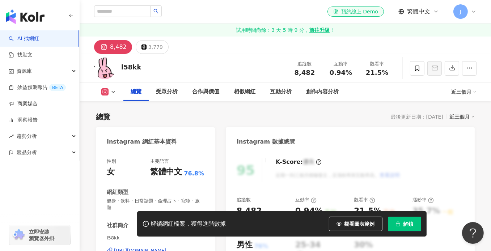
scroll to position [72, 0]
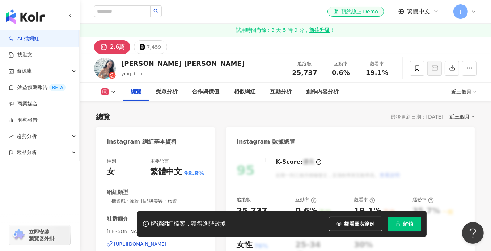
scroll to position [108, 0]
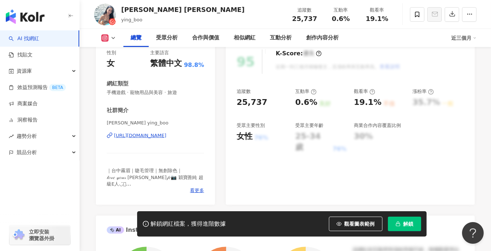
click at [175, 139] on div "蔡穎穎 | ying_boo https://www.instagram.com/ying_boo/" at bounding box center [155, 141] width 97 height 42
click at [166, 137] on div "https://www.instagram.com/ying_boo/" at bounding box center [140, 135] width 52 height 7
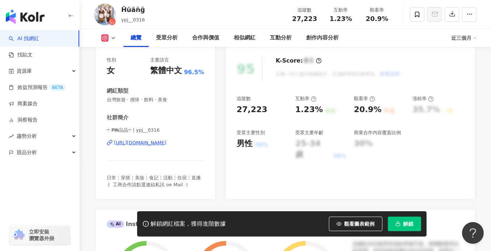
scroll to position [108, 0]
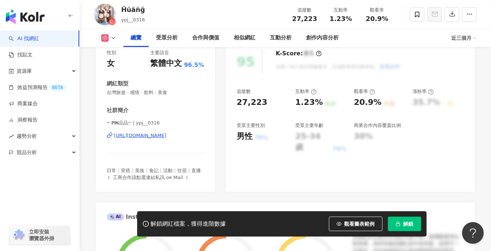
click at [166, 135] on div "https://www.instagram.com/ypj__0316/" at bounding box center [140, 135] width 52 height 7
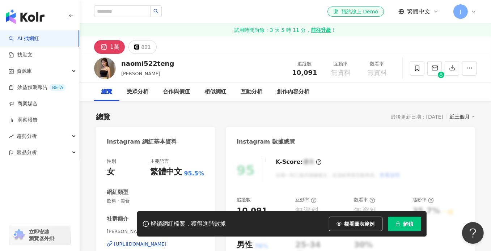
click at [159, 241] on div "[URL][DOMAIN_NAME]" at bounding box center [140, 244] width 52 height 7
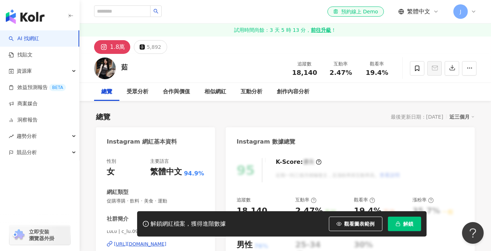
click at [150, 241] on div "https://www.instagram.com/c_lu.0904/" at bounding box center [140, 244] width 52 height 7
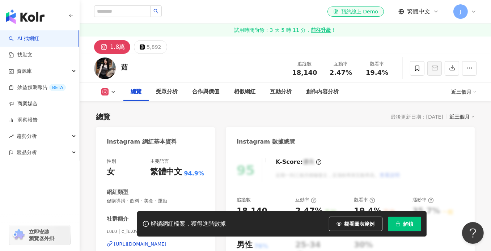
scroll to position [72, 0]
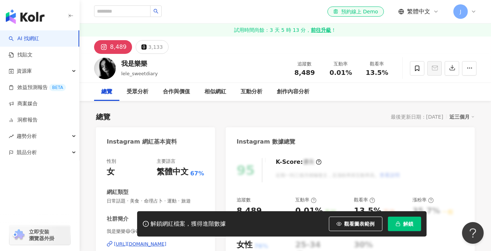
drag, startPoint x: 204, startPoint y: 142, endPoint x: 155, endPoint y: 137, distance: 49.0
click at [155, 241] on div "https://www.instagram.com/lele_sweetdiary/" at bounding box center [140, 244] width 52 height 7
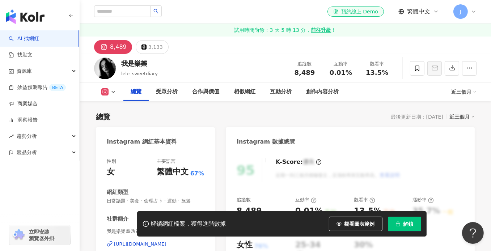
scroll to position [108, 0]
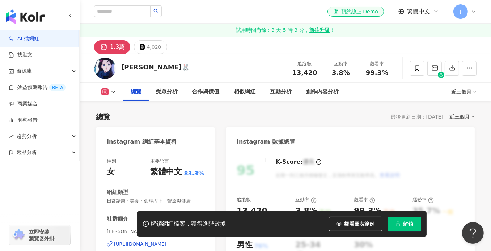
click at [166, 241] on div "[URL][DOMAIN_NAME]" at bounding box center [140, 244] width 52 height 7
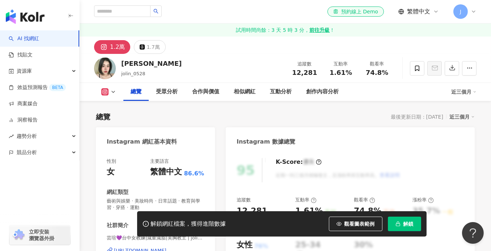
click at [158, 247] on div "https://www.instagram.com/jolin_0528/" at bounding box center [140, 250] width 52 height 7
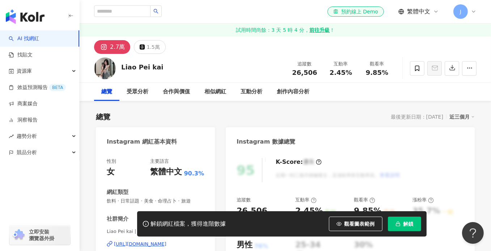
click at [148, 241] on div "https://www.instagram.com/pei_kai_21/" at bounding box center [140, 244] width 52 height 7
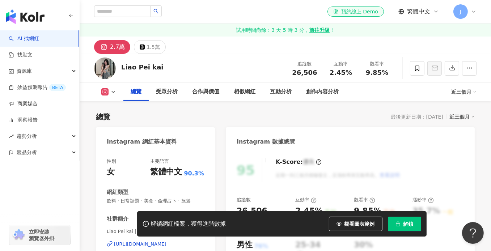
scroll to position [72, 0]
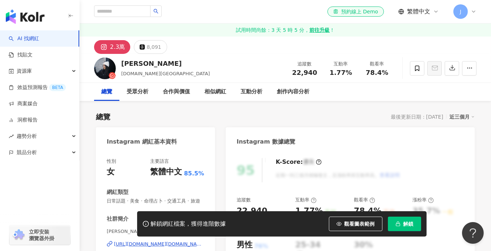
scroll to position [72, 0]
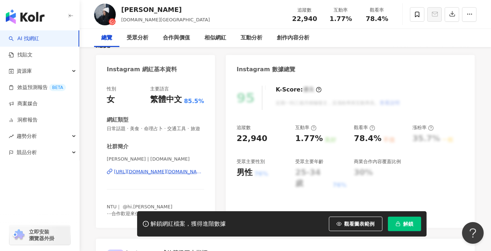
click at [150, 175] on div "[URL][DOMAIN_NAME][DOMAIN_NAME]" at bounding box center [159, 171] width 90 height 7
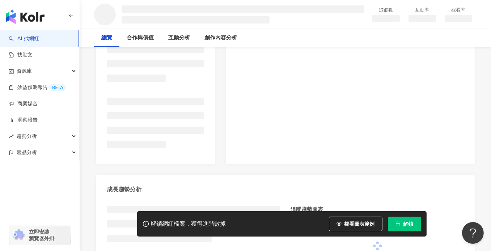
scroll to position [145, 0]
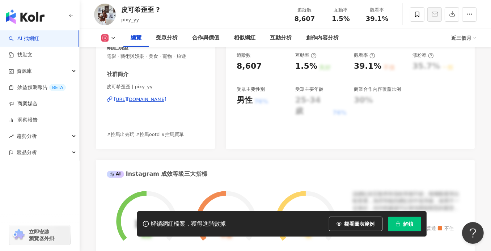
click at [166, 99] on div "https://www.instagram.com/pixy_yy/" at bounding box center [140, 99] width 52 height 7
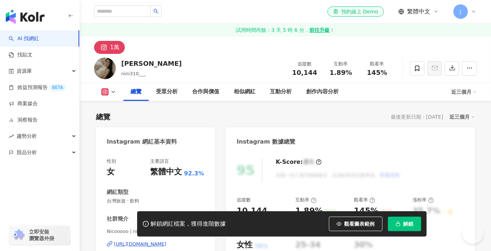
scroll to position [108, 0]
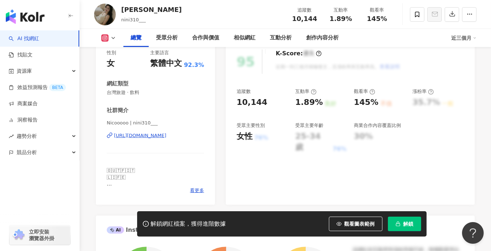
click at [166, 136] on div "https://www.instagram.com/nini310___/" at bounding box center [140, 135] width 52 height 7
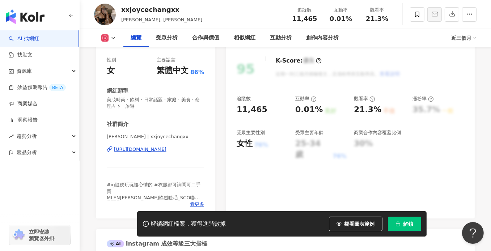
scroll to position [108, 0]
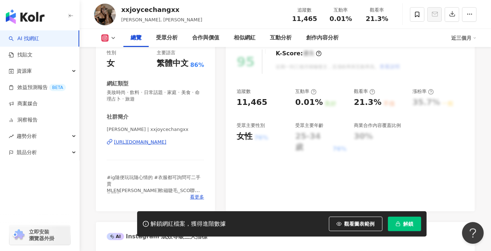
click at [150, 144] on div "[URL][DOMAIN_NAME]" at bounding box center [140, 142] width 52 height 7
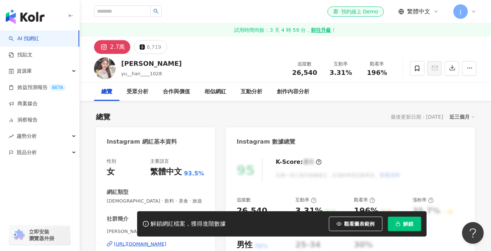
drag, startPoint x: 167, startPoint y: 152, endPoint x: 151, endPoint y: 174, distance: 27.1
click at [151, 241] on div "https://www.instagram.com/yu__han___1028/" at bounding box center [140, 244] width 52 height 7
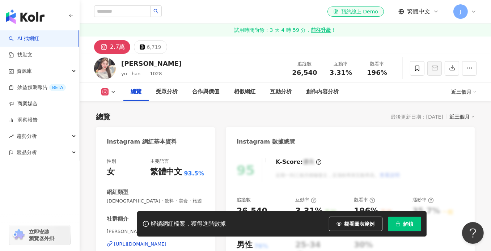
scroll to position [72, 0]
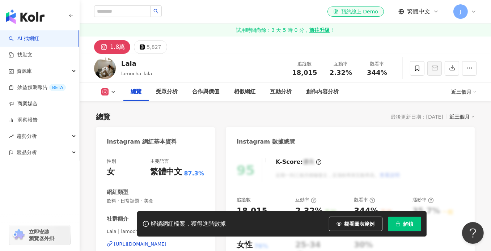
click at [141, 241] on div "https://www.instagram.com/lamocha_lala/" at bounding box center [140, 244] width 52 height 7
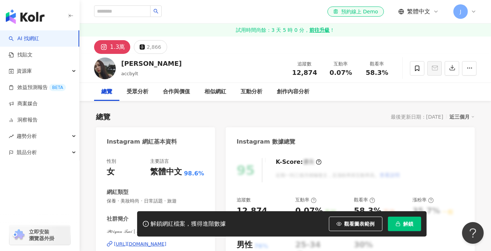
click at [146, 241] on div "[URL][DOMAIN_NAME]" at bounding box center [140, 244] width 52 height 7
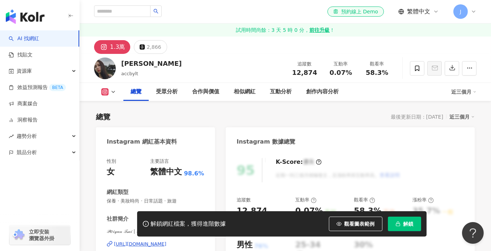
scroll to position [108, 0]
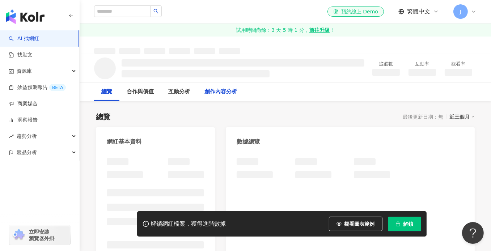
scroll to position [108, 0]
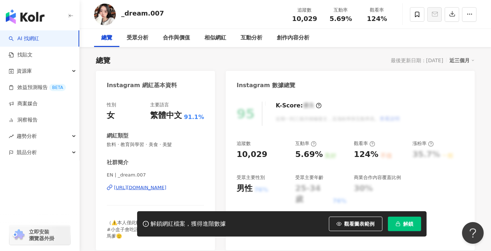
scroll to position [108, 0]
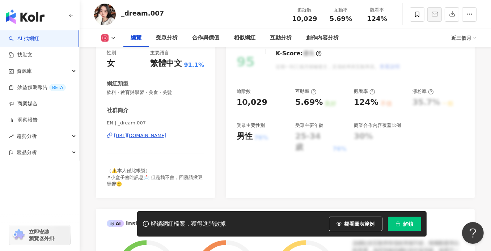
click at [147, 136] on div "https://www.instagram.com/_dream.007/" at bounding box center [140, 135] width 52 height 7
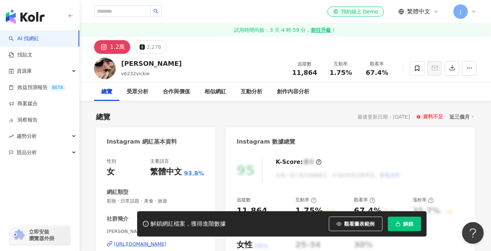
scroll to position [145, 0]
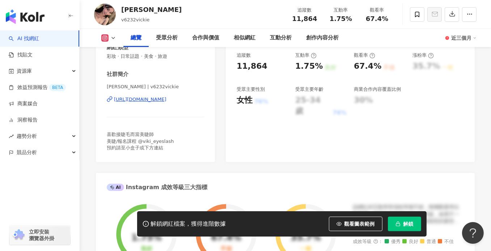
click at [153, 102] on div "https://www.instagram.com/v6232vickie/" at bounding box center [140, 99] width 52 height 7
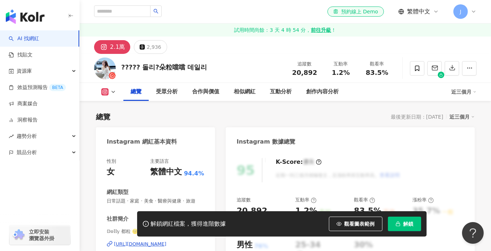
scroll to position [145, 0]
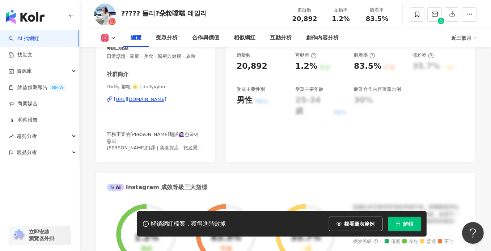
click at [165, 103] on div "https://www.instagram.com/dollyyyho/" at bounding box center [140, 99] width 52 height 7
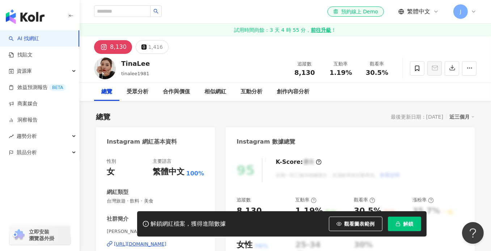
drag, startPoint x: 160, startPoint y: 150, endPoint x: 166, endPoint y: 135, distance: 16.7
click at [166, 241] on div "https://www.instagram.com/tinalee1981/" at bounding box center [140, 244] width 52 height 7
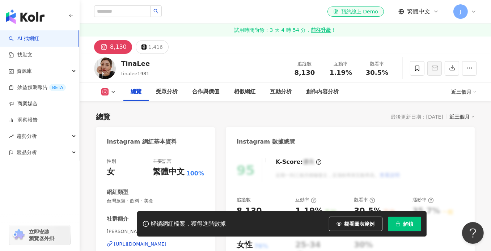
scroll to position [108, 0]
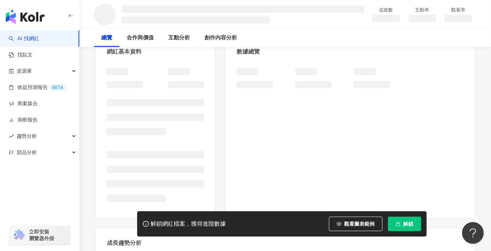
scroll to position [143, 0]
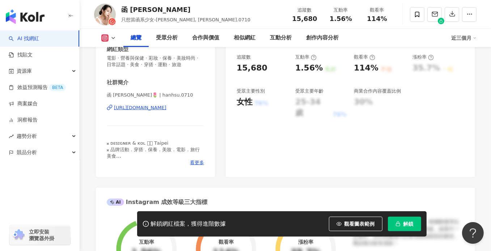
click at [159, 108] on div "https://www.instagram.com/hanhsu.0710/" at bounding box center [140, 107] width 52 height 7
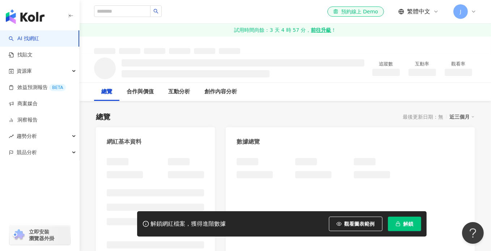
scroll to position [108, 0]
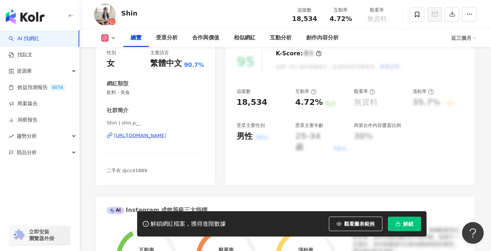
click at [157, 137] on div "https://www.instagram.com/shin.p__/" at bounding box center [140, 135] width 52 height 7
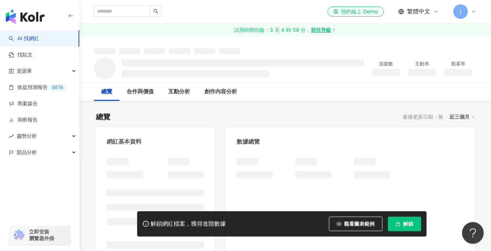
scroll to position [145, 0]
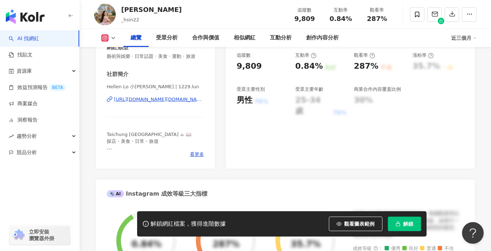
click at [168, 103] on div "https://www.instagram.com/1229.lun/" at bounding box center [159, 99] width 90 height 7
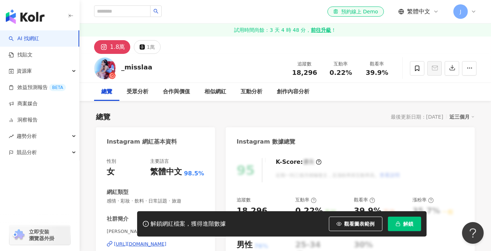
scroll to position [72, 0]
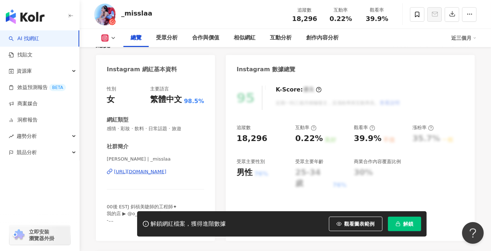
click at [146, 173] on div "https://www.instagram.com/_misslaa/" at bounding box center [140, 171] width 52 height 7
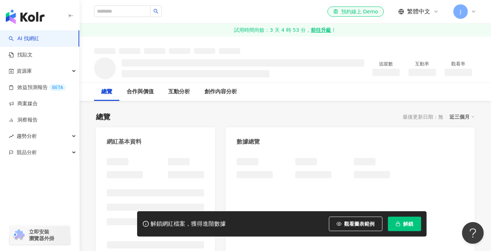
scroll to position [108, 0]
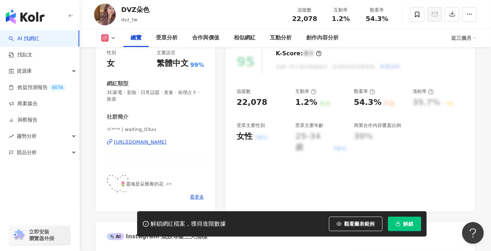
click at [153, 142] on div "https://www.instagram.com/waiting_03uu/" at bounding box center [140, 142] width 52 height 7
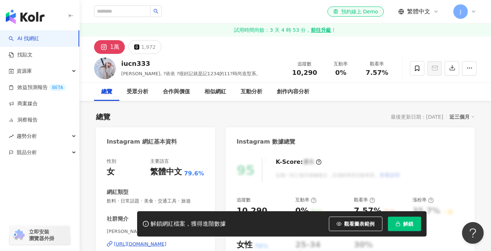
scroll to position [108, 0]
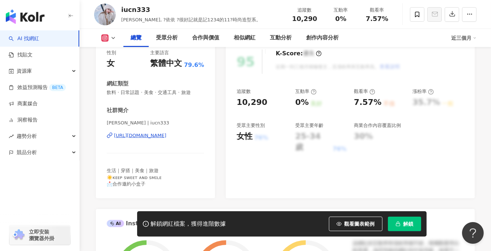
click at [164, 134] on div "https://www.instagram.com/iucn333/" at bounding box center [140, 135] width 52 height 7
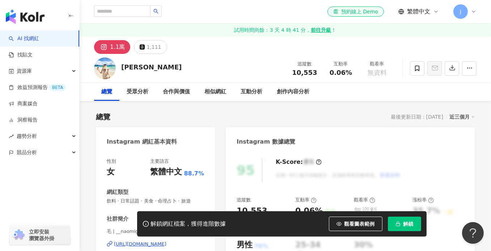
click at [164, 241] on div "https://www.instagram.com/__naomig__/" at bounding box center [140, 244] width 52 height 7
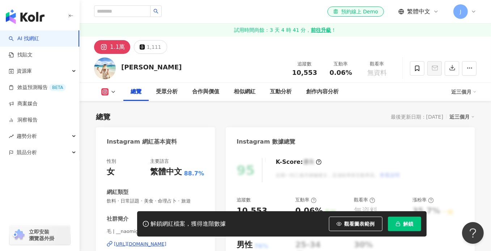
scroll to position [108, 0]
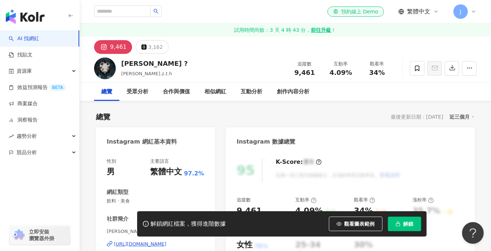
click at [144, 241] on div "[URL][DOMAIN_NAME]" at bounding box center [140, 244] width 52 height 7
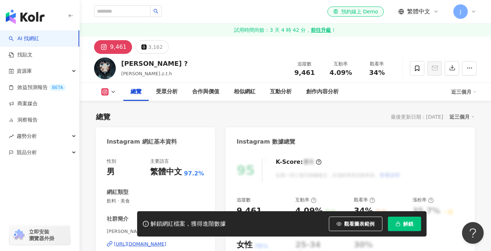
scroll to position [108, 0]
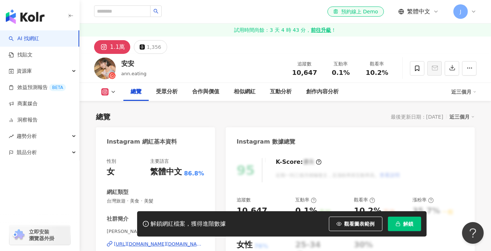
scroll to position [181, 0]
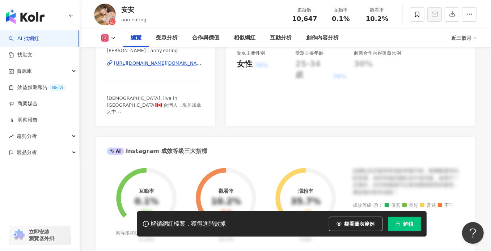
click at [159, 60] on div "https://www.instagram.com/anny.eating/" at bounding box center [159, 63] width 90 height 7
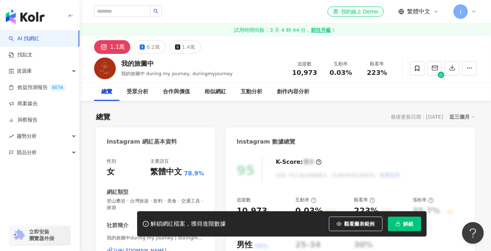
drag, startPoint x: 215, startPoint y: 143, endPoint x: 165, endPoint y: 141, distance: 50.7
click at [165, 247] on div "https://www.instagram.com/duringmyjourney/" at bounding box center [140, 250] width 52 height 7
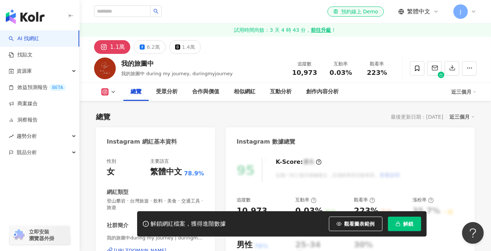
scroll to position [108, 0]
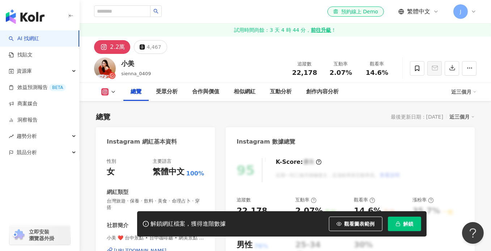
click at [141, 247] on div "https://www.instagram.com/sienna_0409/" at bounding box center [140, 250] width 52 height 7
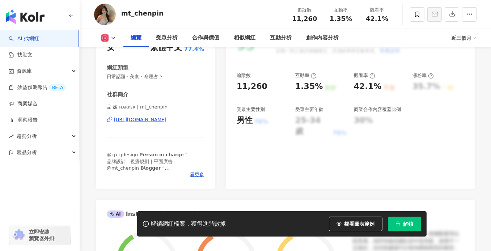
drag, startPoint x: 158, startPoint y: 138, endPoint x: 169, endPoint y: 122, distance: 19.9
click at [166, 122] on div "https://www.instagram.com/mt_chenpin/" at bounding box center [140, 119] width 52 height 7
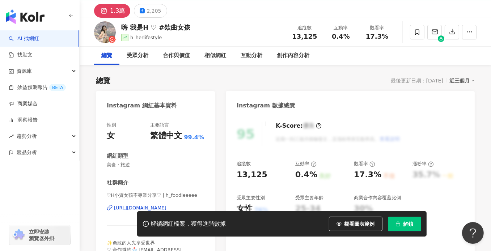
scroll to position [72, 0]
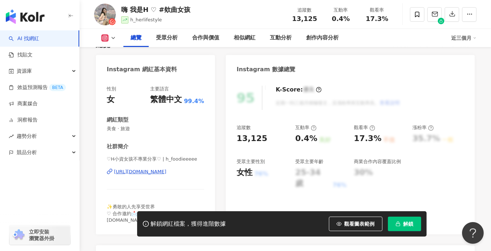
click at [132, 174] on div "https://www.instagram.com/h_foodieeeee/" at bounding box center [140, 171] width 52 height 7
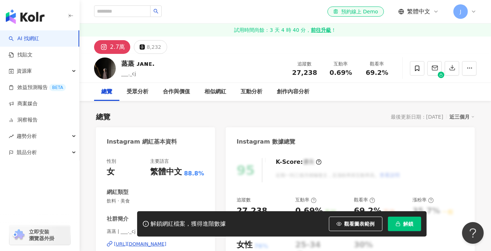
click at [166, 241] on div "[URL][DOMAIN_NAME]" at bounding box center [140, 244] width 52 height 7
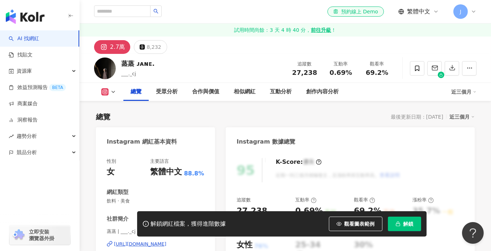
scroll to position [108, 0]
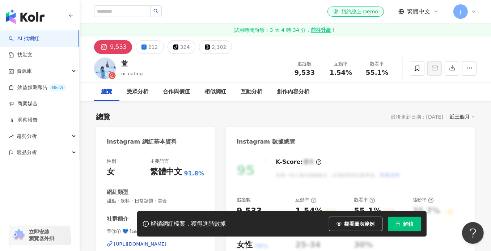
drag, startPoint x: 172, startPoint y: 157, endPoint x: 155, endPoint y: 171, distance: 22.1
click at [155, 241] on div "https://www.instagram.com/ni_eating/" at bounding box center [140, 244] width 52 height 7
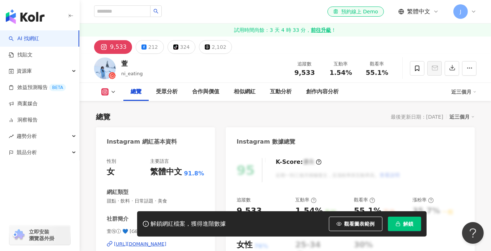
scroll to position [72, 0]
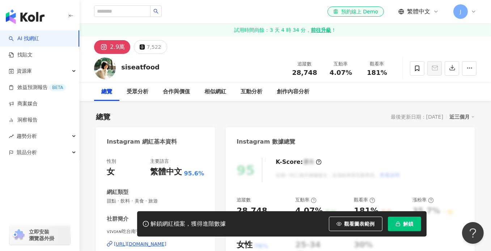
click at [153, 241] on div "https://www.instagram.com/siseatfood/" at bounding box center [140, 244] width 52 height 7
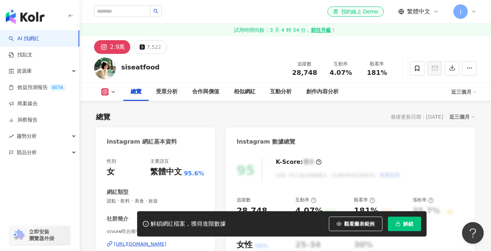
scroll to position [108, 0]
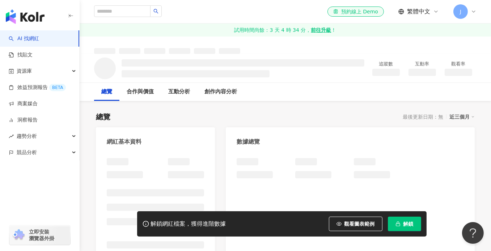
scroll to position [145, 0]
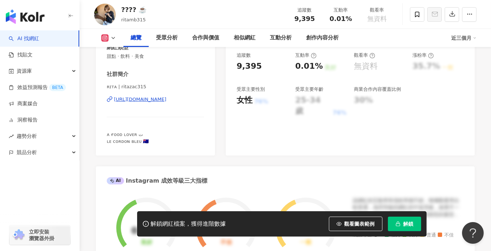
drag, startPoint x: 185, startPoint y: 129, endPoint x: 293, endPoint y: 11, distance: 159.7
click at [166, 98] on div "https://www.instagram.com/ritazac315/" at bounding box center [140, 99] width 52 height 7
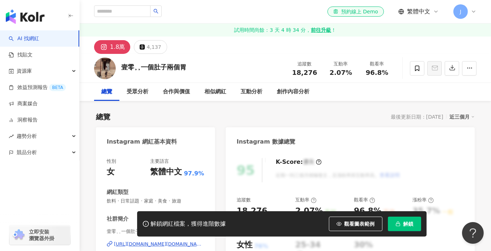
click at [162, 241] on div "[URL][DOMAIN_NAME][DOMAIN_NAME]" at bounding box center [159, 244] width 90 height 7
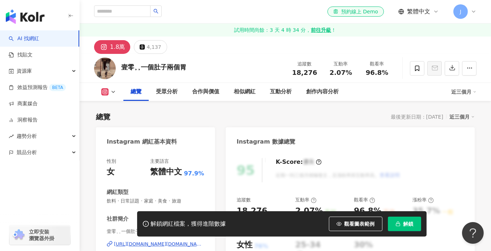
scroll to position [145, 0]
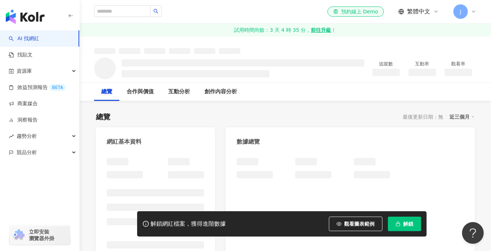
scroll to position [108, 0]
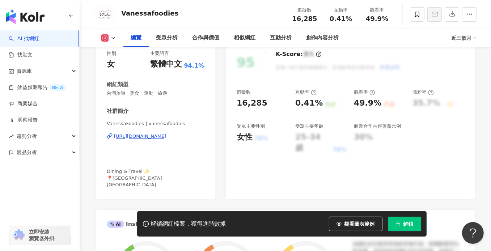
drag, startPoint x: 206, startPoint y: 125, endPoint x: 155, endPoint y: 134, distance: 51.7
click at [155, 134] on div "[URL][DOMAIN_NAME]" at bounding box center [140, 136] width 52 height 7
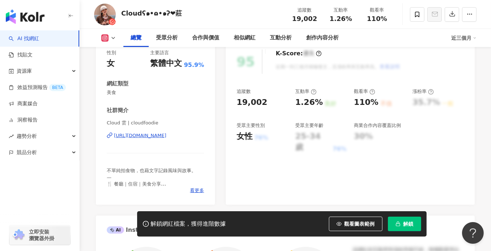
click at [152, 136] on div "[URL][DOMAIN_NAME]" at bounding box center [140, 135] width 52 height 7
